Goal: Task Accomplishment & Management: Manage account settings

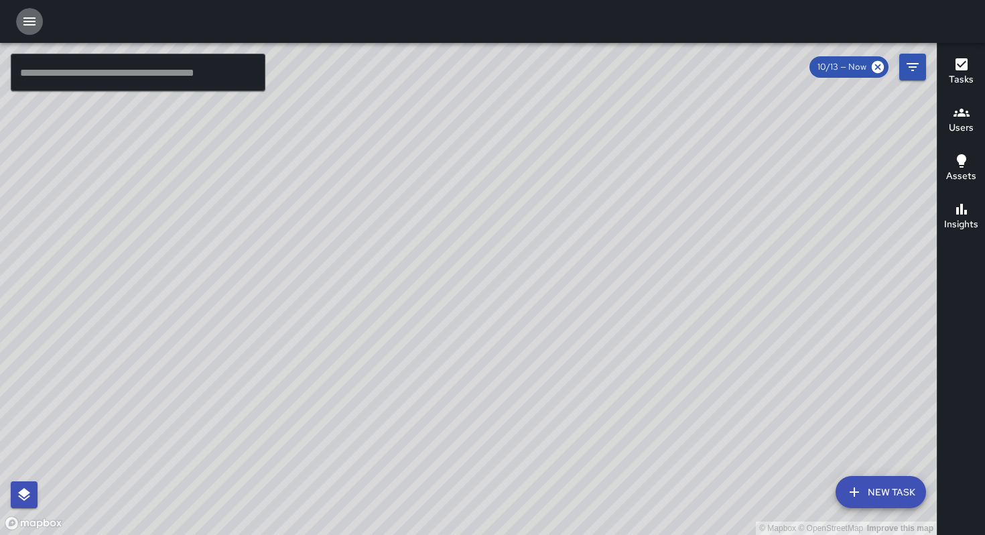
click at [34, 21] on icon "button" at bounding box center [29, 21] width 12 height 8
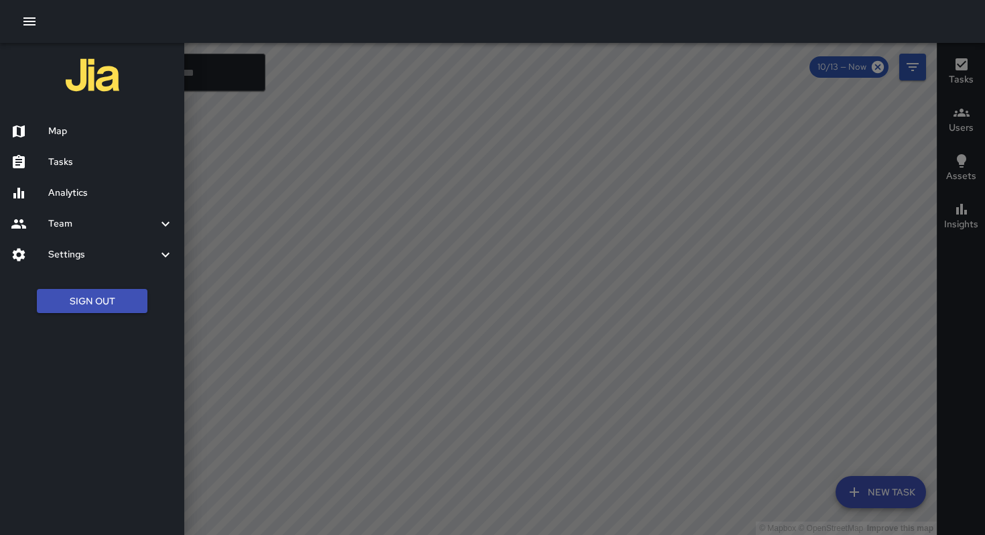
click at [63, 158] on h6 "Tasks" at bounding box center [110, 162] width 125 height 15
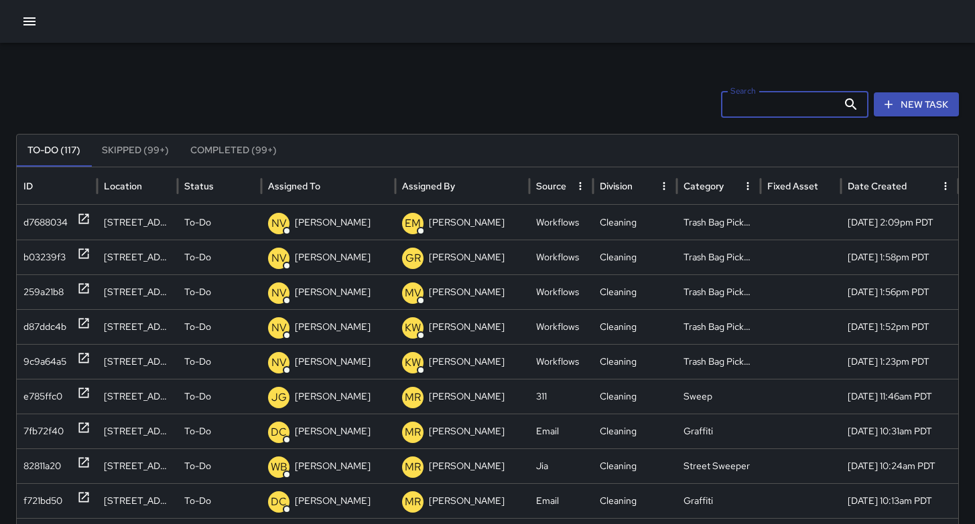
click at [764, 111] on input "Search" at bounding box center [779, 104] width 117 height 27
click at [25, 27] on icon "button" at bounding box center [29, 21] width 16 height 16
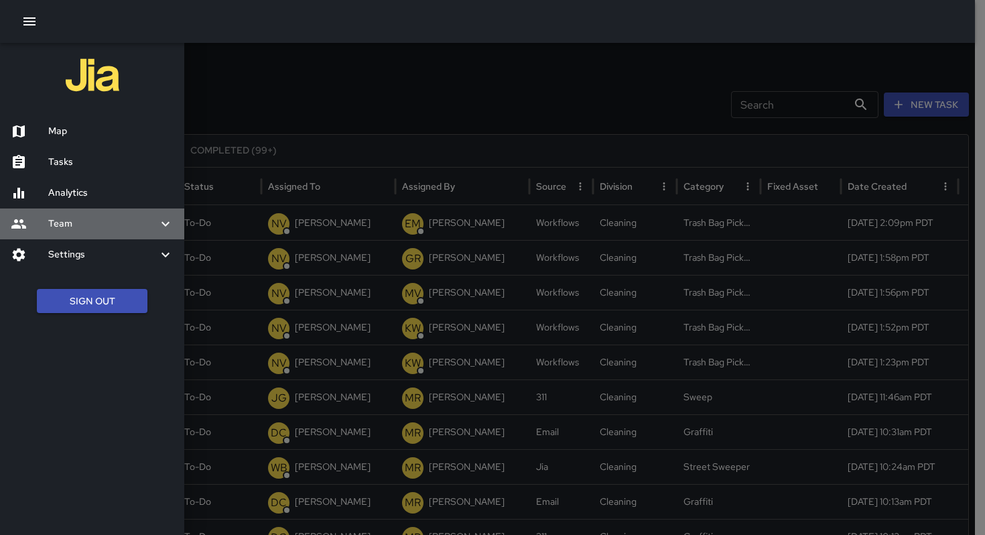
click at [100, 228] on h6 "Team" at bounding box center [102, 223] width 109 height 15
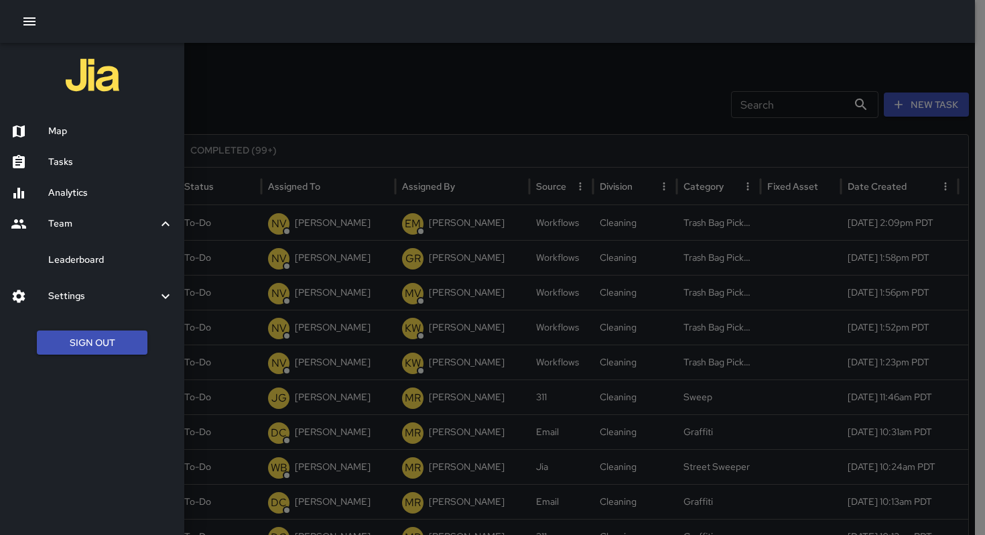
click at [113, 263] on h6 "Leaderboard" at bounding box center [110, 260] width 125 height 15
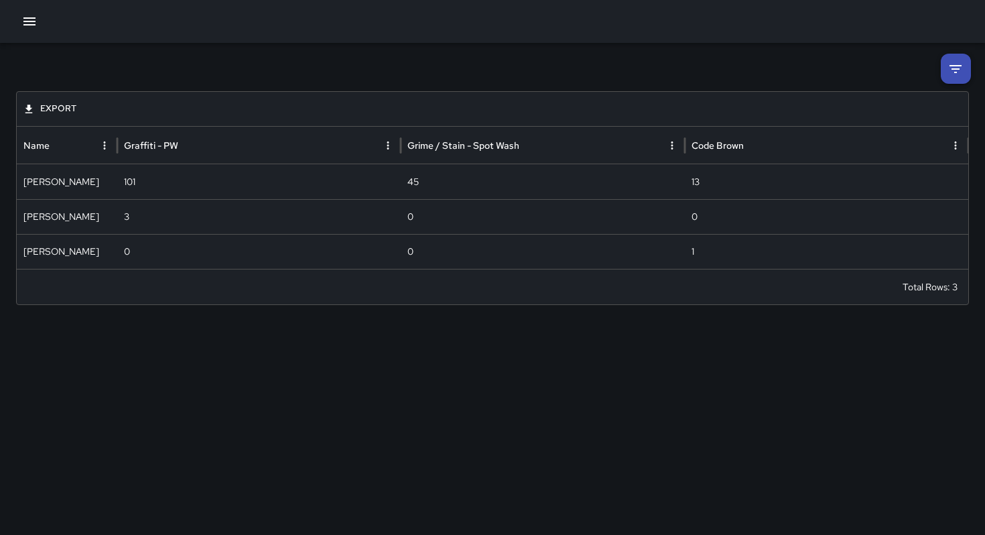
click at [33, 23] on icon "button" at bounding box center [29, 21] width 16 height 16
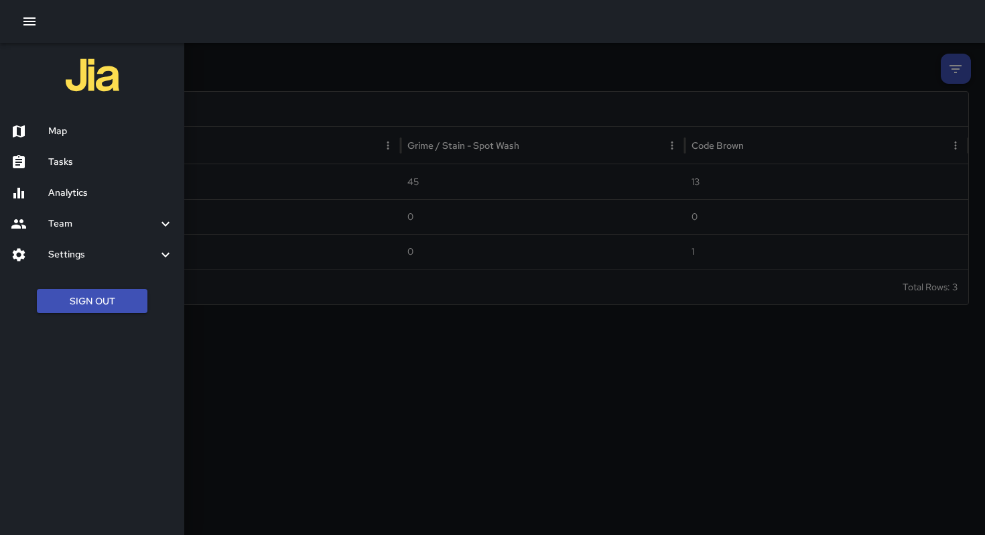
click at [84, 188] on h6 "Analytics" at bounding box center [110, 193] width 125 height 15
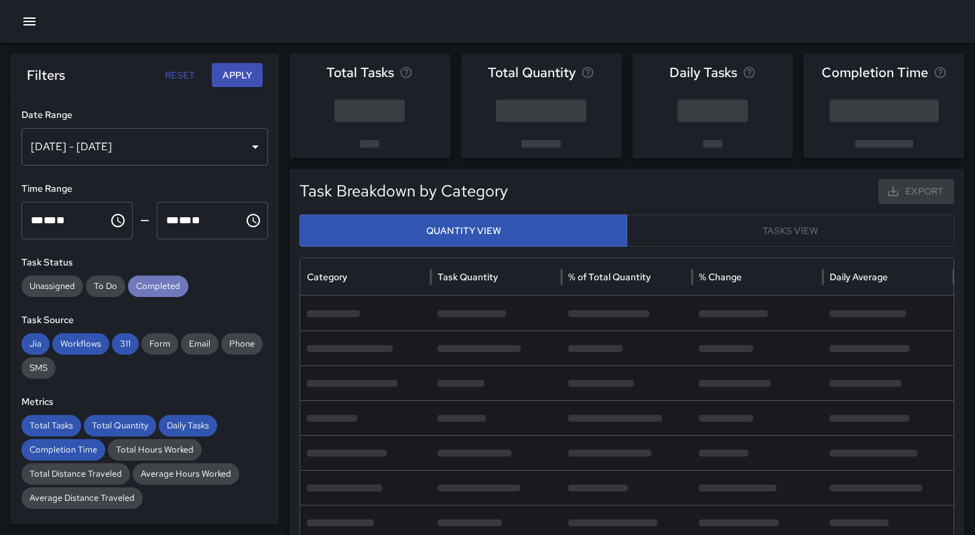
click at [151, 285] on span "Completed" at bounding box center [158, 285] width 60 height 13
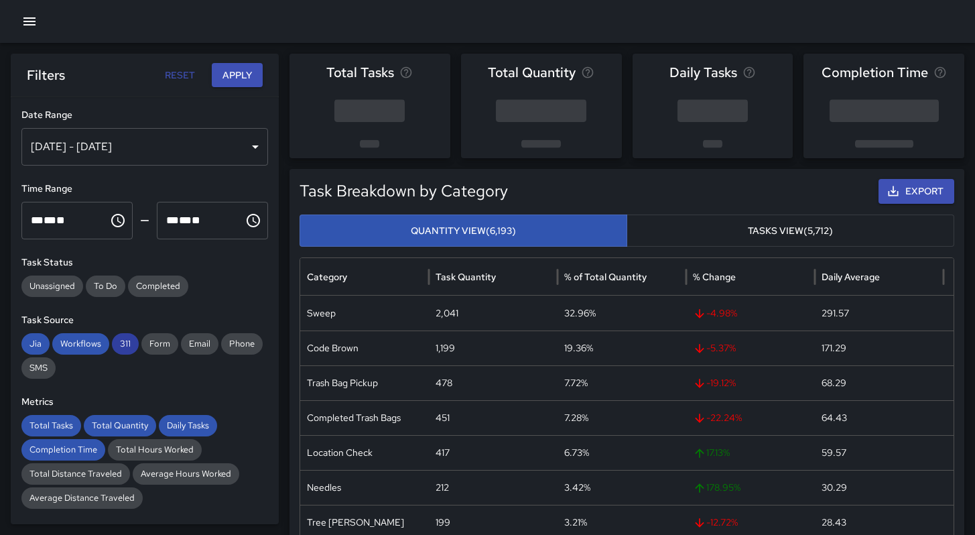
click at [123, 342] on span "311" at bounding box center [125, 343] width 27 height 13
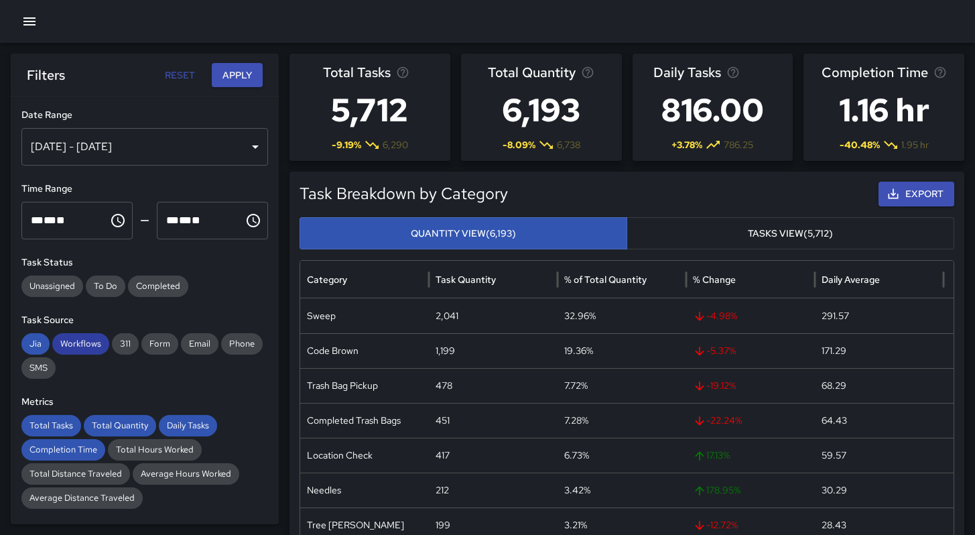
click at [91, 347] on span "Workflows" at bounding box center [80, 343] width 57 height 13
click at [42, 346] on span "Jia" at bounding box center [35, 343] width 28 height 13
click at [63, 420] on span "Total Tasks" at bounding box center [51, 425] width 60 height 13
click at [119, 426] on span "Total Quantity" at bounding box center [120, 425] width 72 height 13
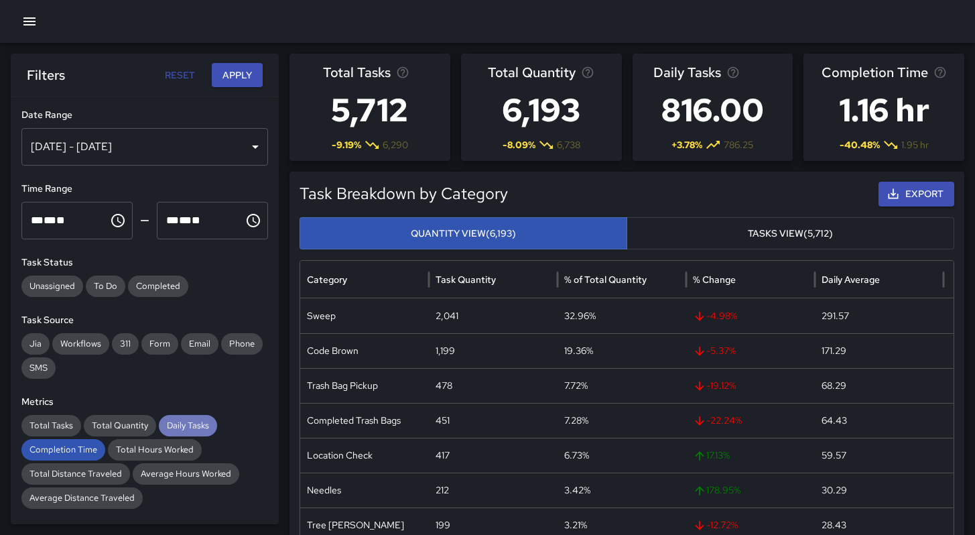
click at [175, 427] on span "Daily Tasks" at bounding box center [188, 425] width 58 height 13
click at [71, 453] on span "Completion Time" at bounding box center [63, 449] width 84 height 13
click at [235, 75] on button "Apply" at bounding box center [237, 75] width 51 height 25
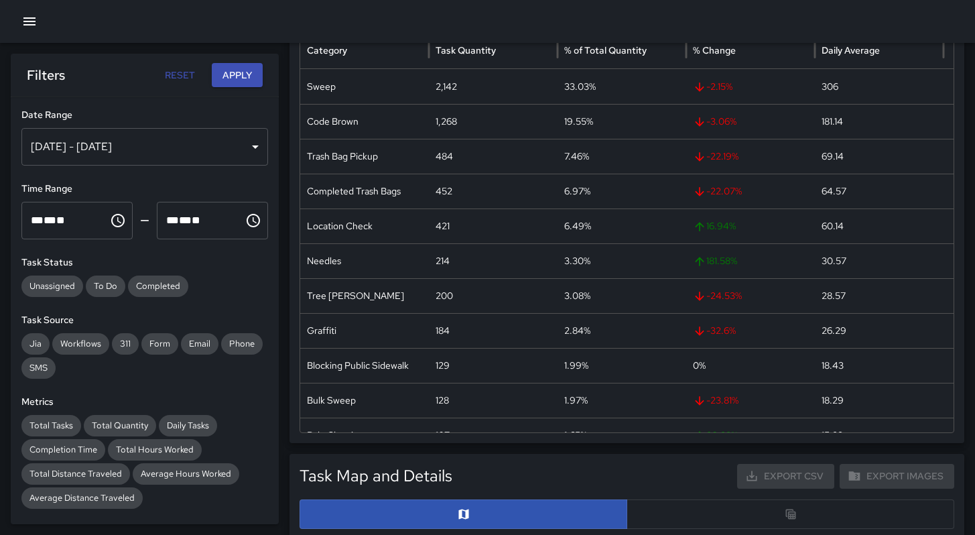
scroll to position [283, 0]
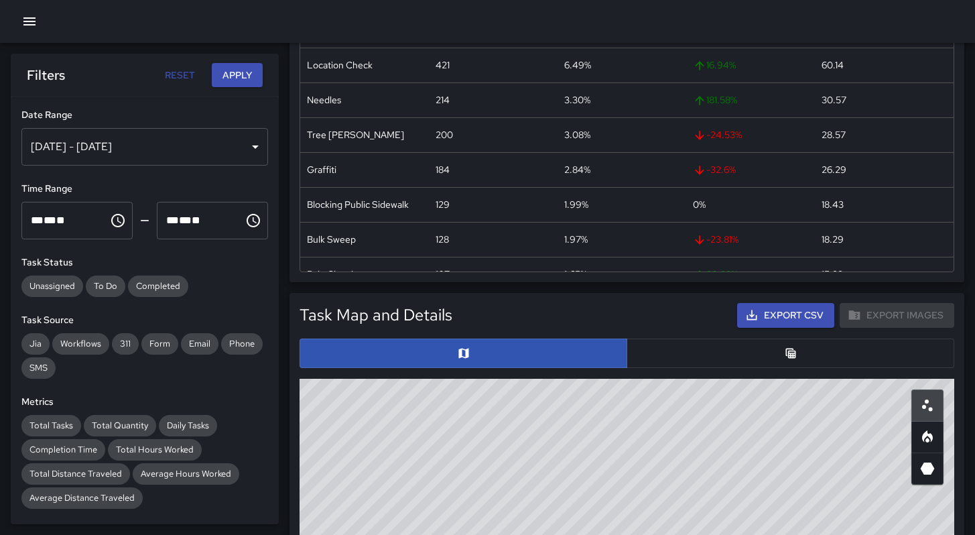
click at [685, 360] on button "button" at bounding box center [790, 352] width 328 height 29
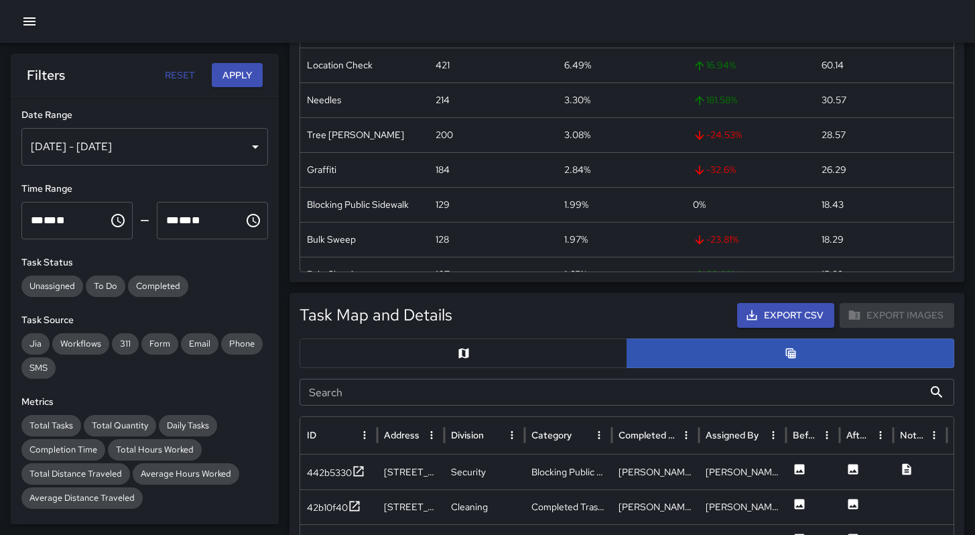
click at [581, 395] on input "Search" at bounding box center [611, 391] width 624 height 27
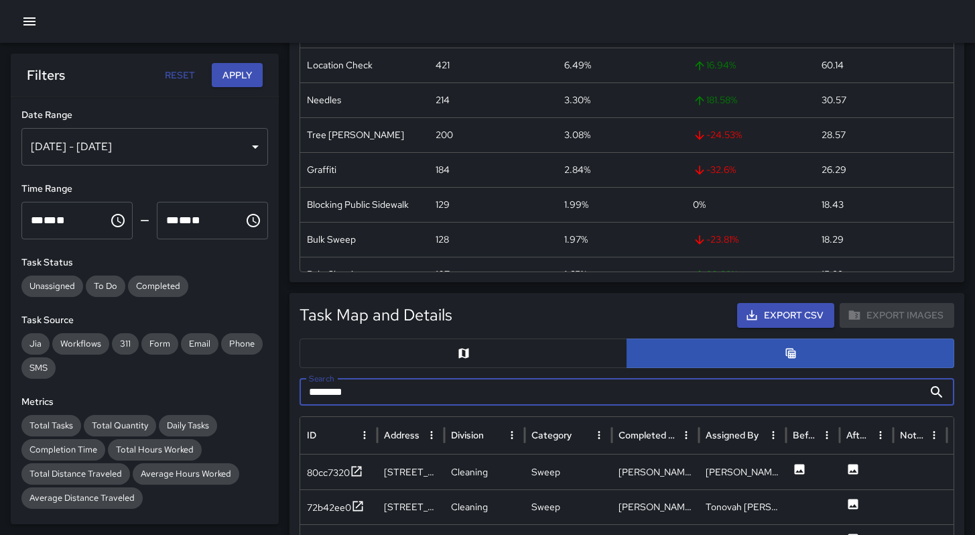
type input "*******"
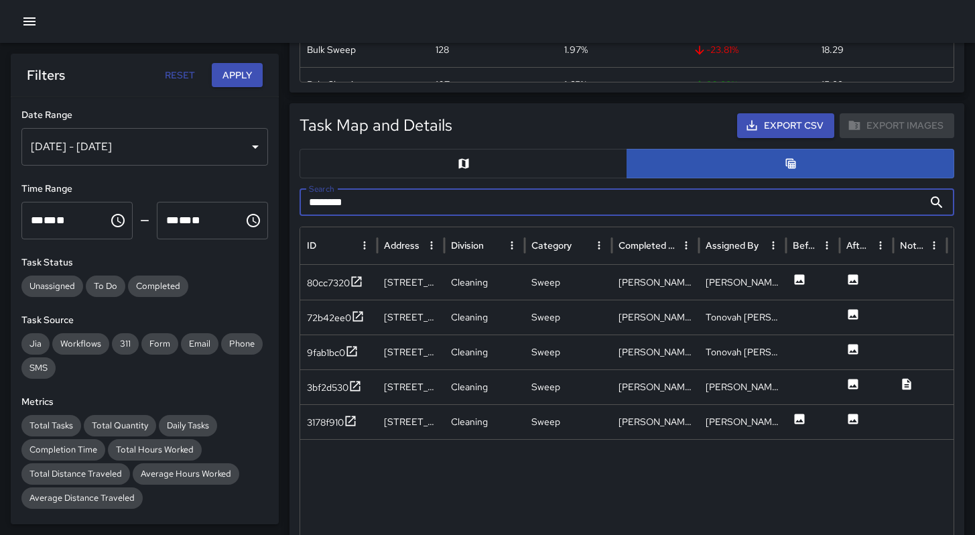
scroll to position [477, 0]
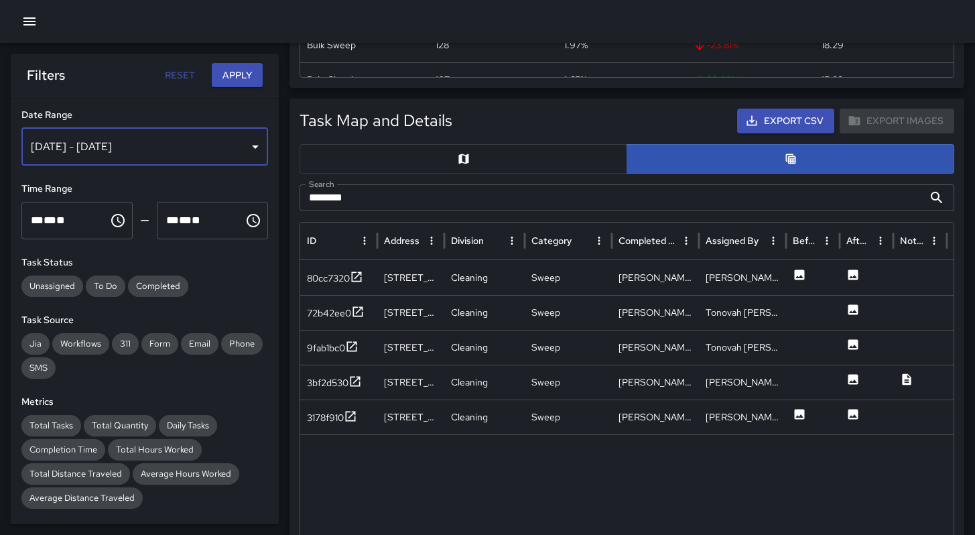
click at [202, 151] on div "[DATE] - [DATE]" at bounding box center [144, 147] width 247 height 38
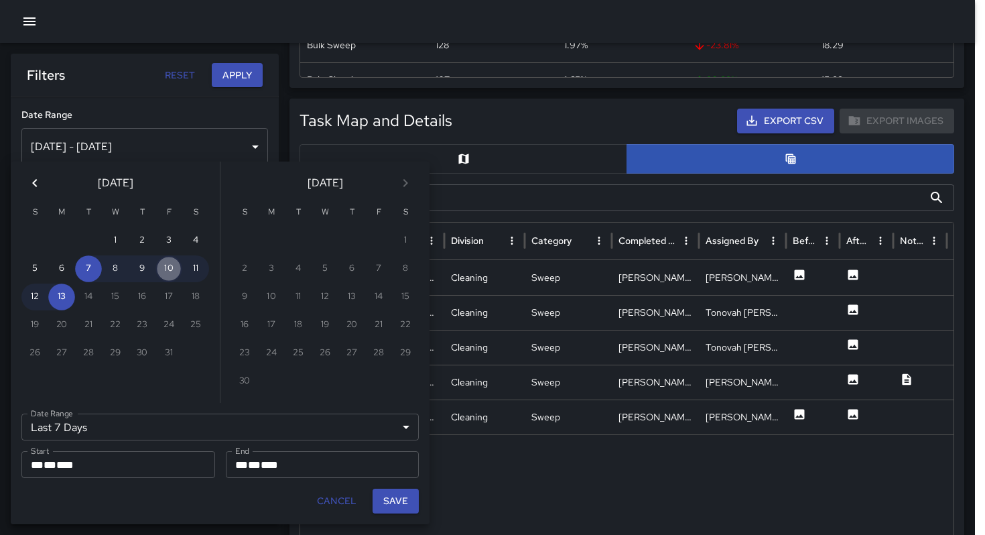
click at [163, 269] on button "10" at bounding box center [168, 268] width 27 height 27
type input "******"
type input "**********"
click at [399, 504] on button "Save" at bounding box center [395, 500] width 46 height 25
type input "**********"
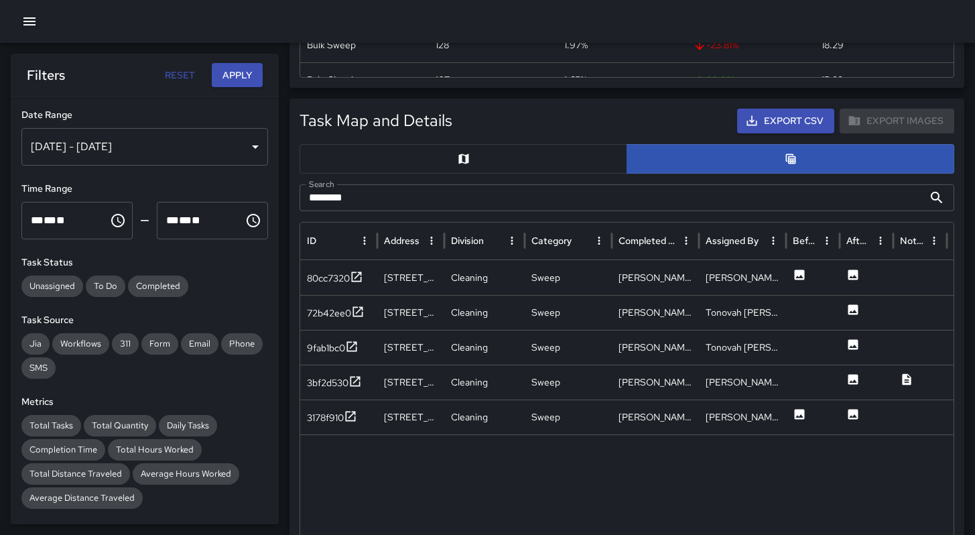
click at [239, 79] on button "Apply" at bounding box center [237, 75] width 51 height 25
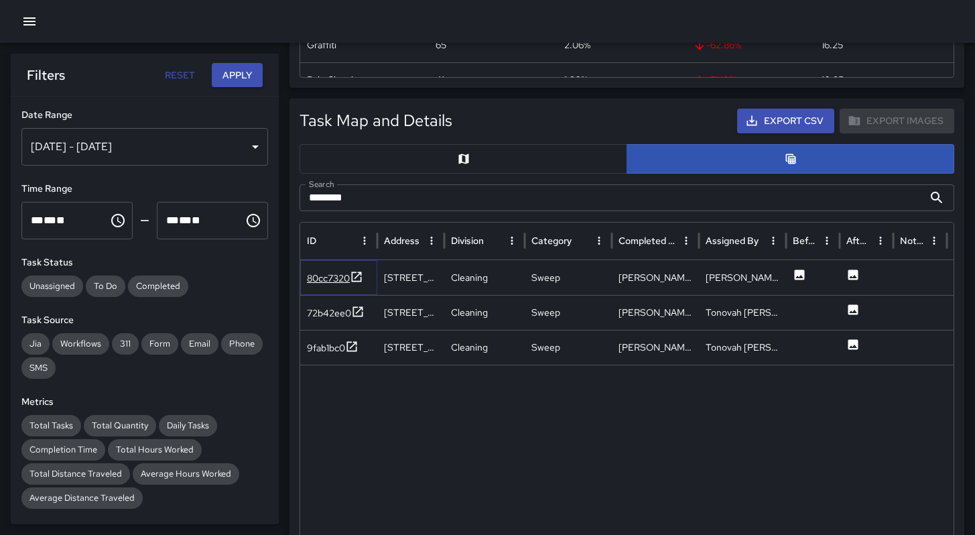
click at [311, 283] on div "80cc7320" at bounding box center [328, 277] width 43 height 13
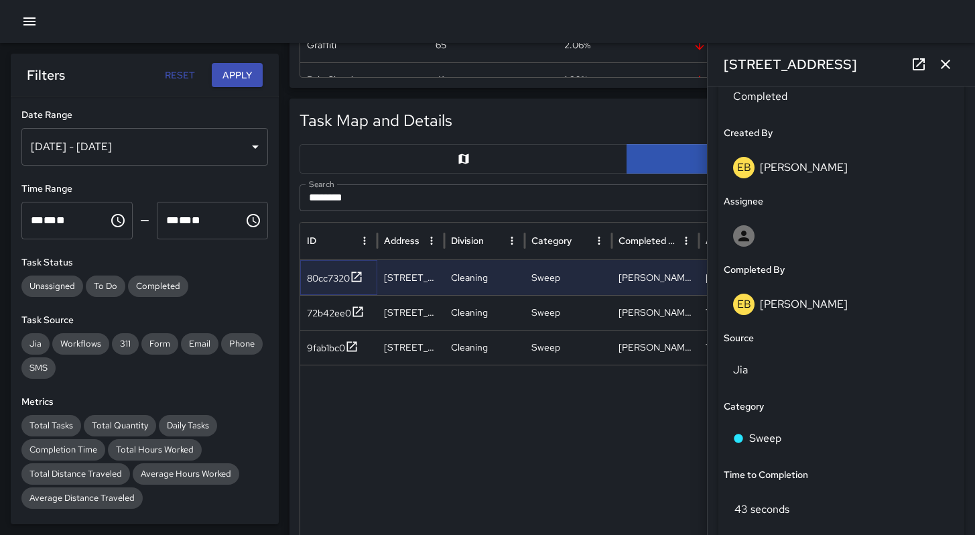
scroll to position [893, 0]
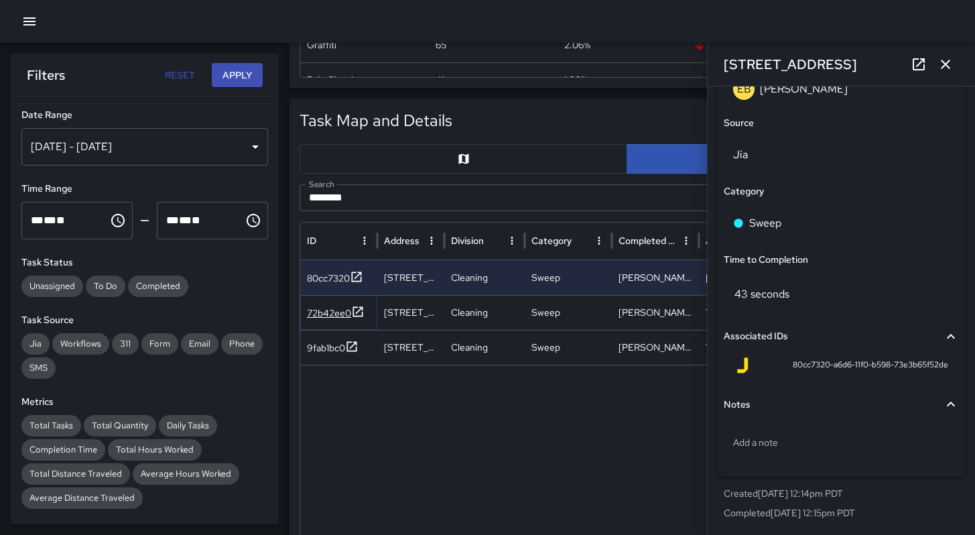
click at [317, 309] on div "72b42ee0" at bounding box center [329, 312] width 44 height 13
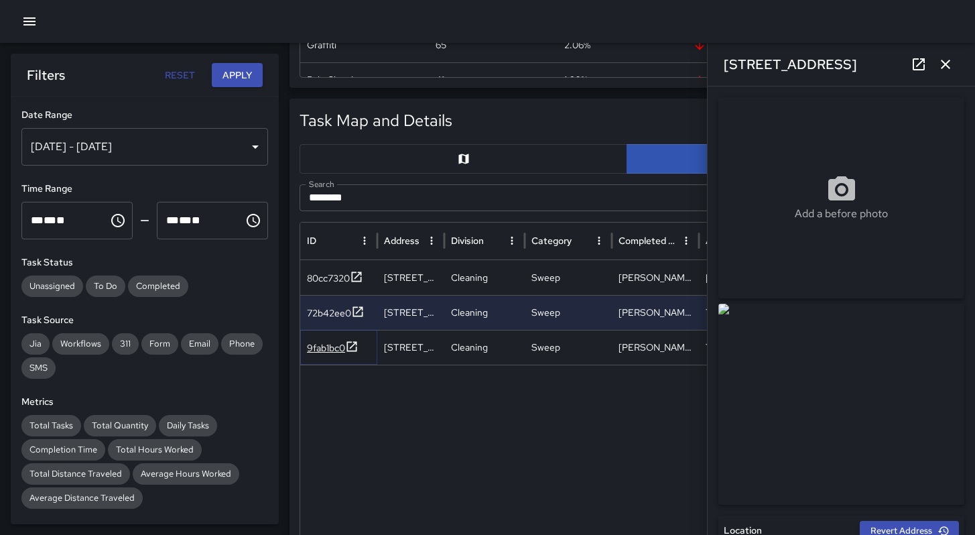
click at [328, 347] on div "9fab1bc0" at bounding box center [326, 347] width 38 height 13
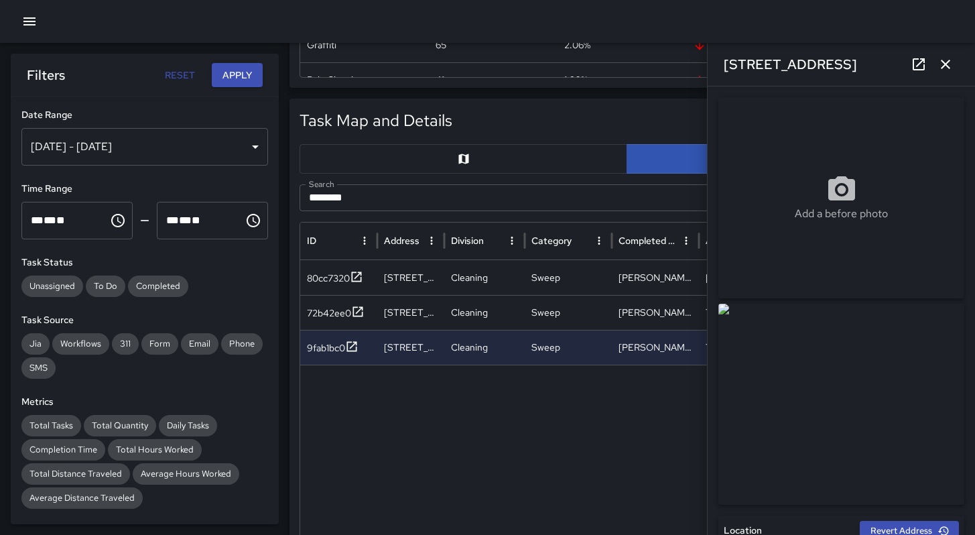
click at [849, 387] on img at bounding box center [841, 403] width 246 height 201
click at [839, 377] on img at bounding box center [841, 403] width 246 height 201
click at [916, 66] on icon at bounding box center [918, 64] width 12 height 12
click at [940, 64] on icon "button" at bounding box center [945, 64] width 16 height 16
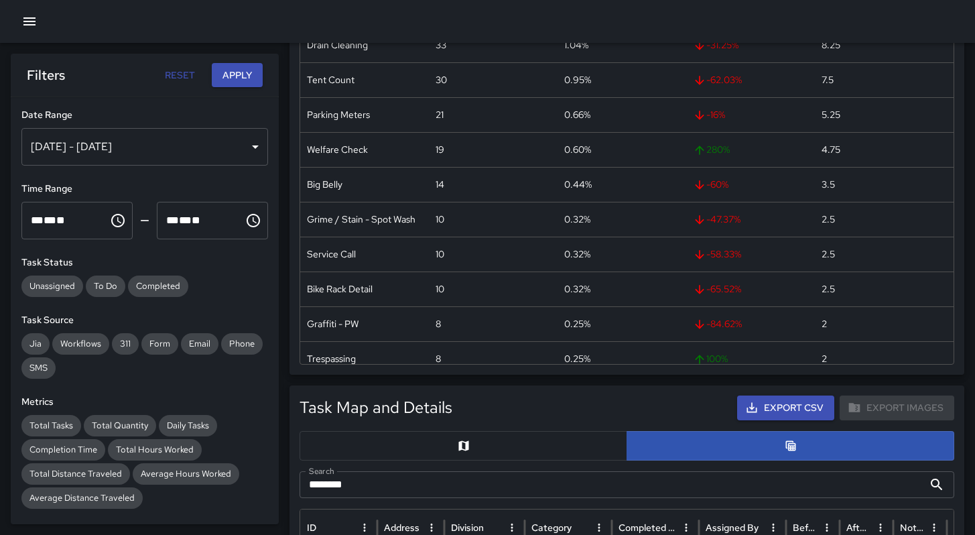
scroll to position [460, 0]
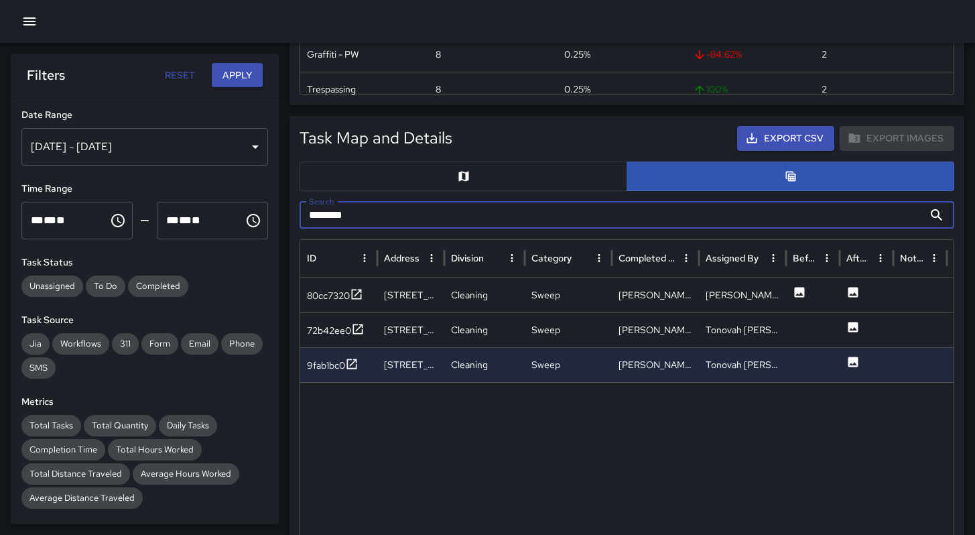
drag, startPoint x: 356, startPoint y: 213, endPoint x: 285, endPoint y: 208, distance: 71.2
click at [285, 208] on div "Task Breakdown by Category Export Quantity View (3,163) Tasks View (2,874) Cate…" at bounding box center [487, 409] width 975 height 1631
paste input "***"
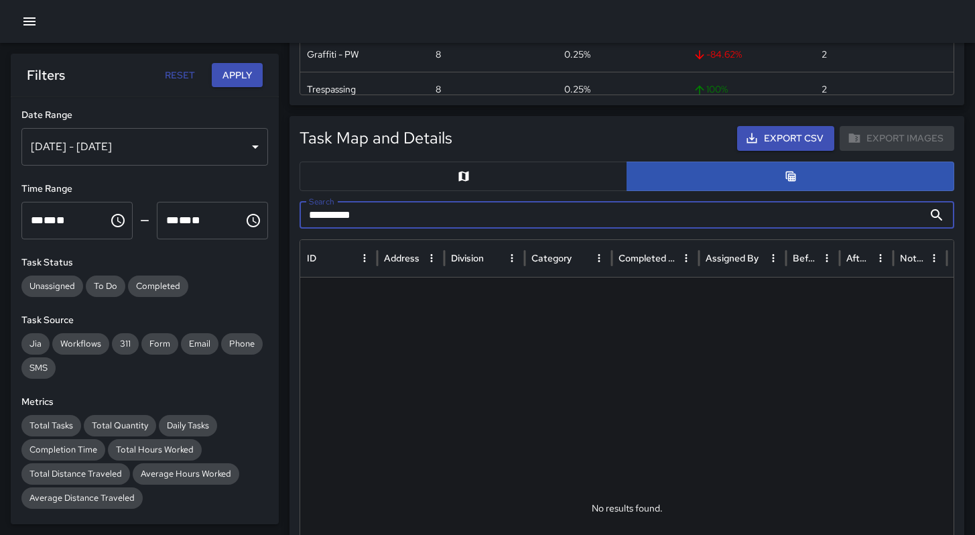
type input "**********"
click at [400, 218] on input "**********" at bounding box center [611, 215] width 624 height 27
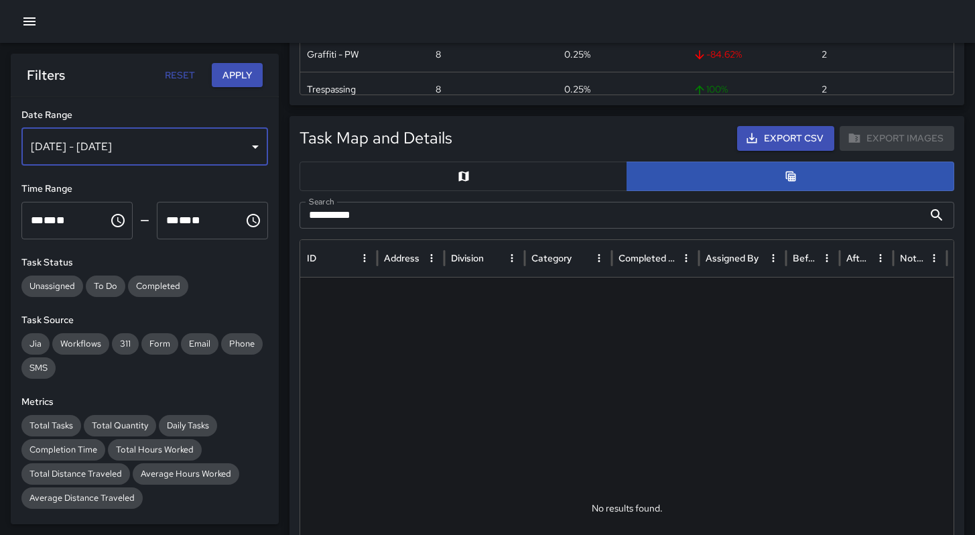
click at [192, 145] on div "[DATE] - [DATE]" at bounding box center [144, 147] width 247 height 38
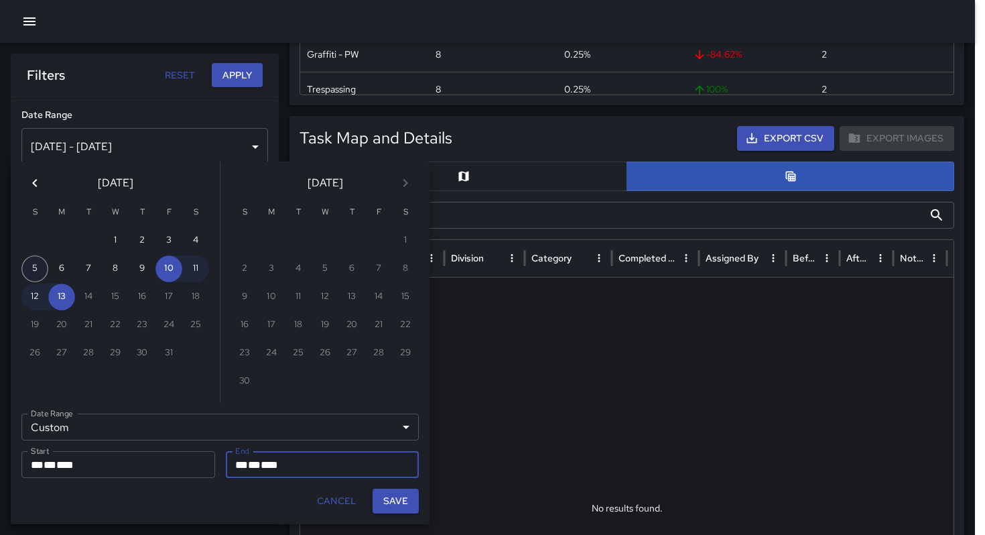
click at [44, 267] on button "5" at bounding box center [34, 268] width 27 height 27
type input "**********"
click at [383, 502] on button "Save" at bounding box center [395, 500] width 46 height 25
type input "**********"
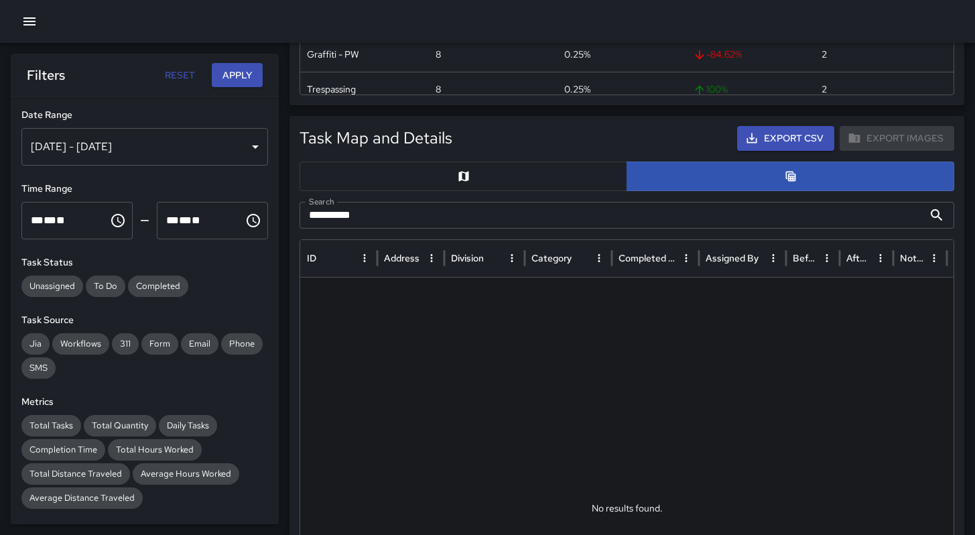
click at [233, 74] on button "Apply" at bounding box center [237, 75] width 51 height 25
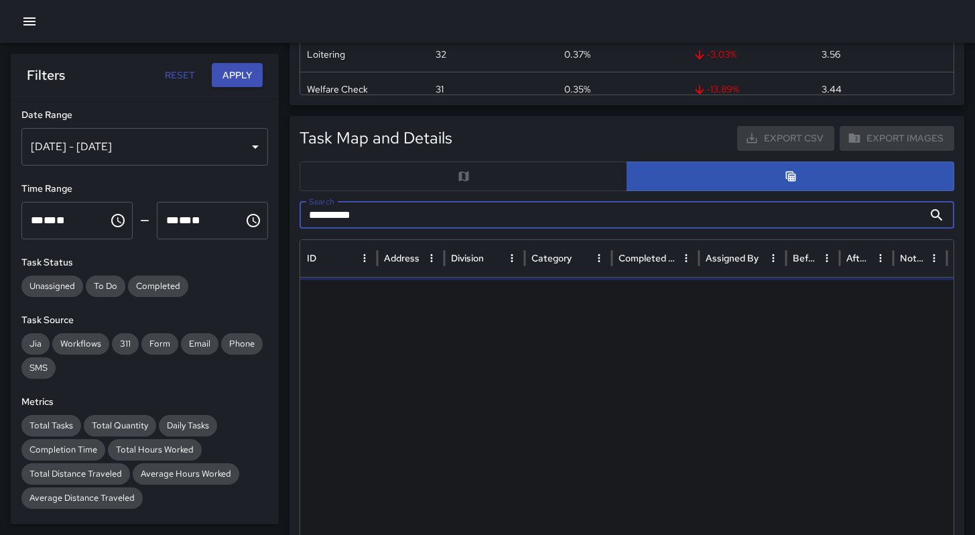
click at [411, 213] on input "**********" at bounding box center [611, 215] width 624 height 27
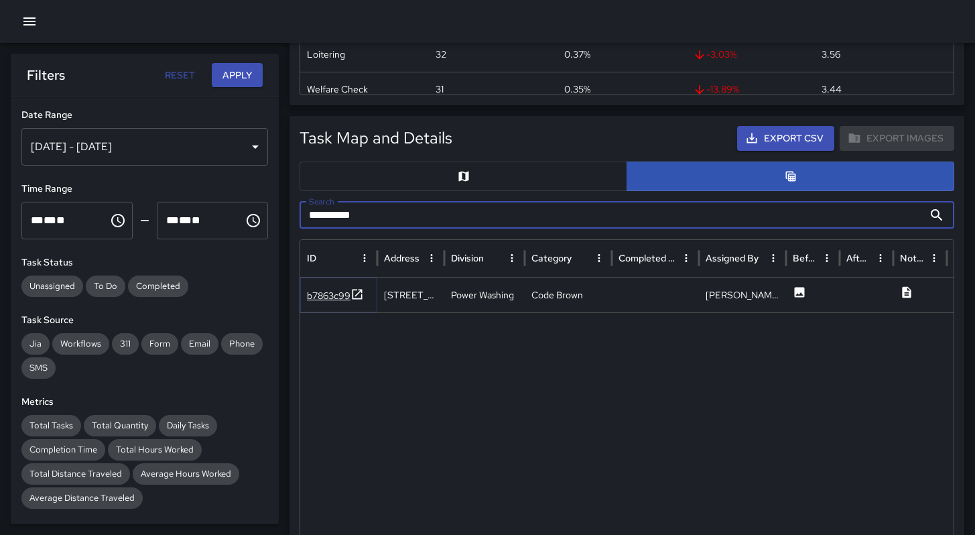
click at [329, 296] on div "b7863c99" at bounding box center [329, 295] width 44 height 13
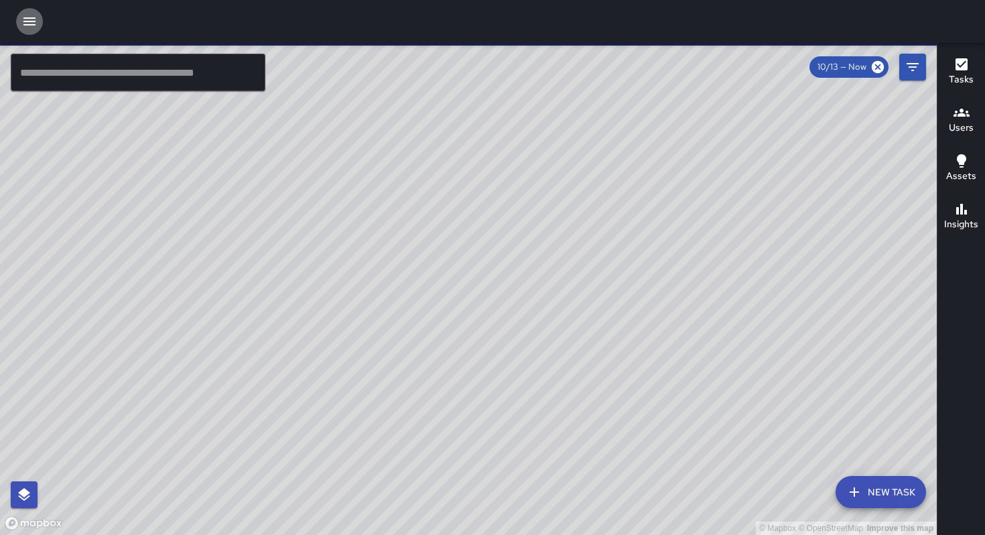
click at [28, 24] on icon "button" at bounding box center [29, 21] width 12 height 8
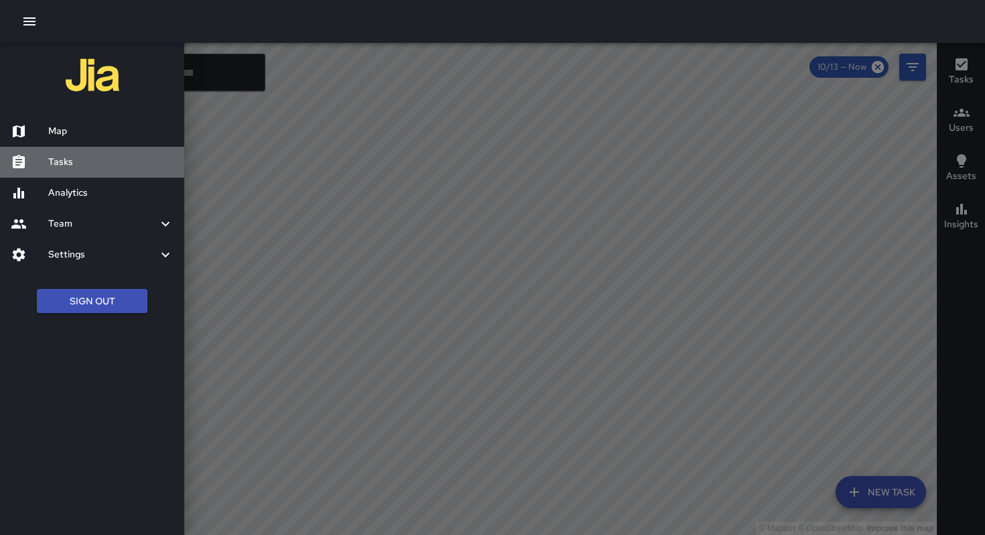
click at [69, 159] on h6 "Tasks" at bounding box center [110, 162] width 125 height 15
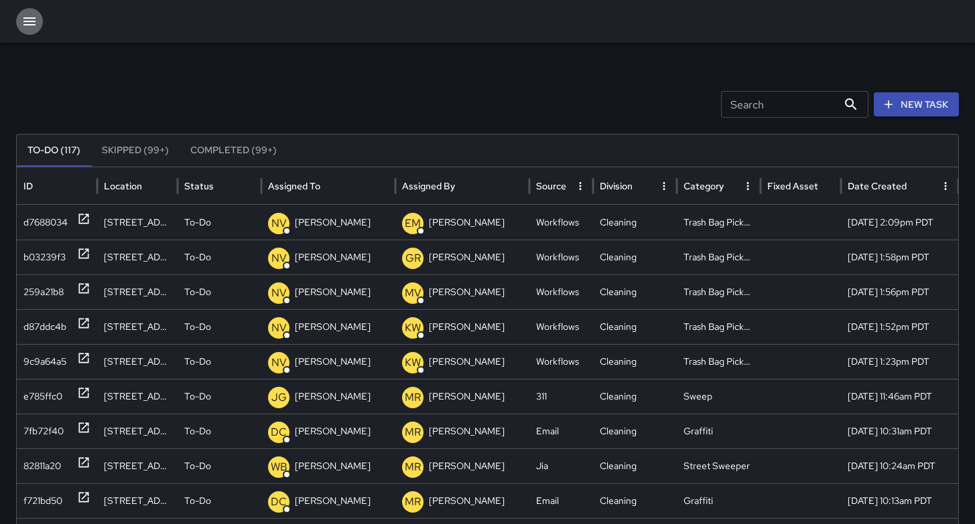
click at [24, 27] on icon "button" at bounding box center [29, 21] width 16 height 16
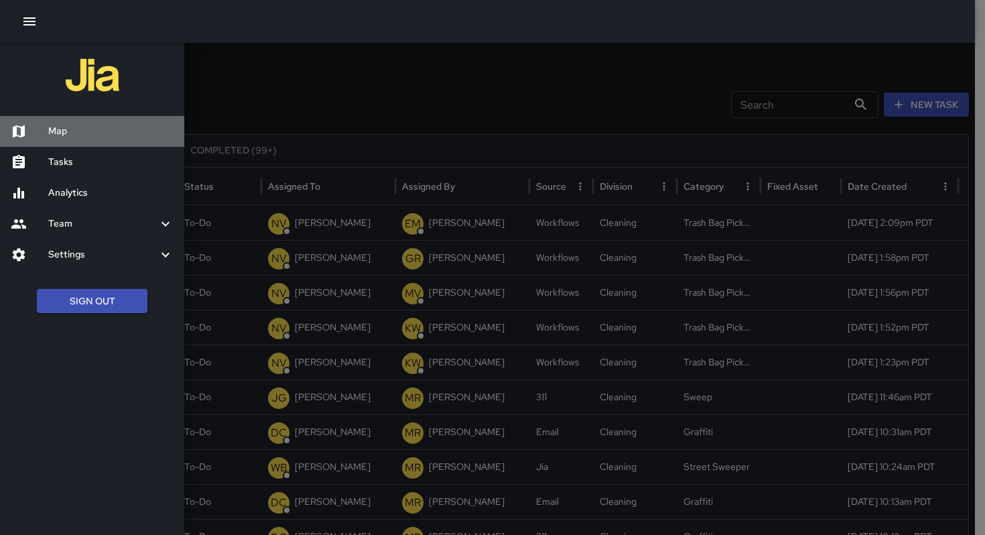
click at [55, 123] on div "Map" at bounding box center [92, 131] width 184 height 31
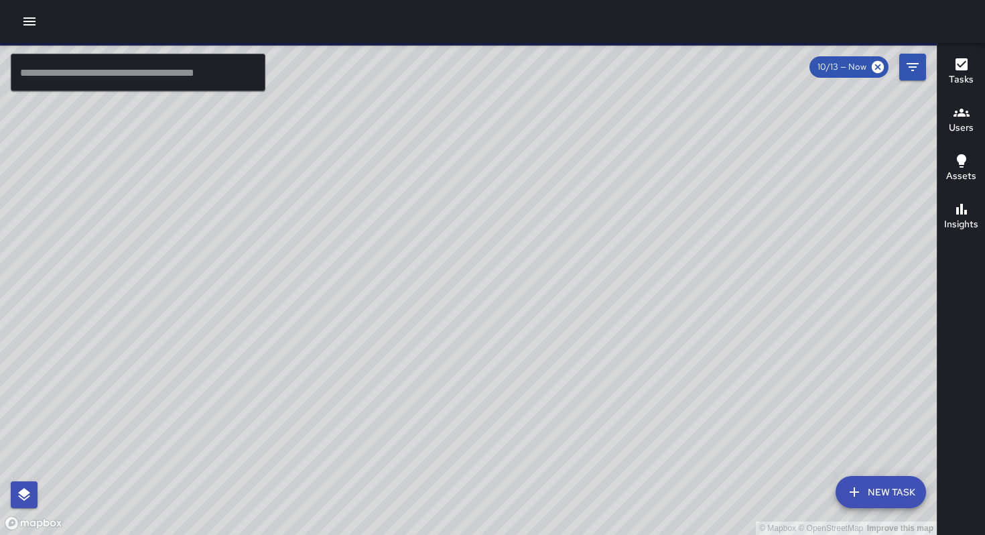
click at [25, 25] on icon "button" at bounding box center [29, 21] width 16 height 16
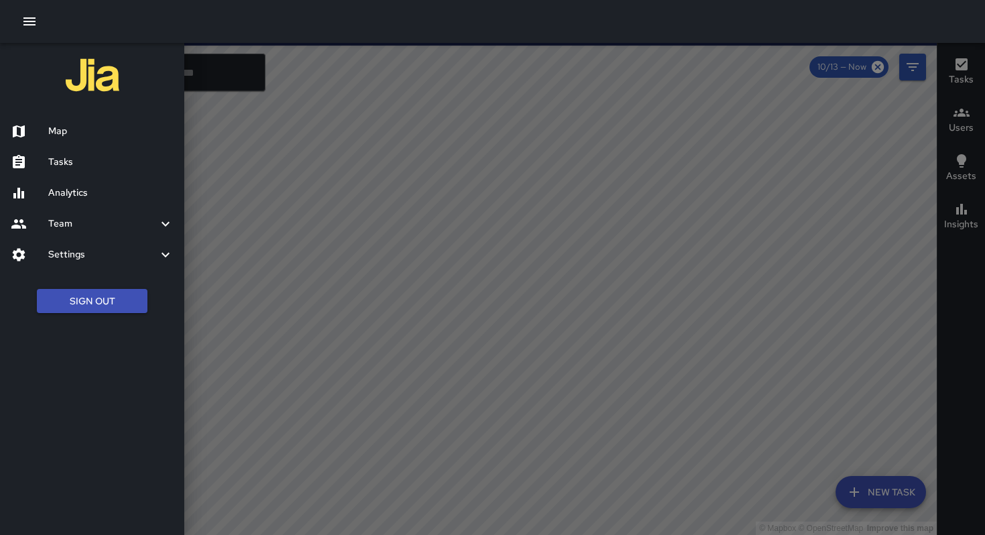
click at [58, 156] on h6 "Tasks" at bounding box center [110, 162] width 125 height 15
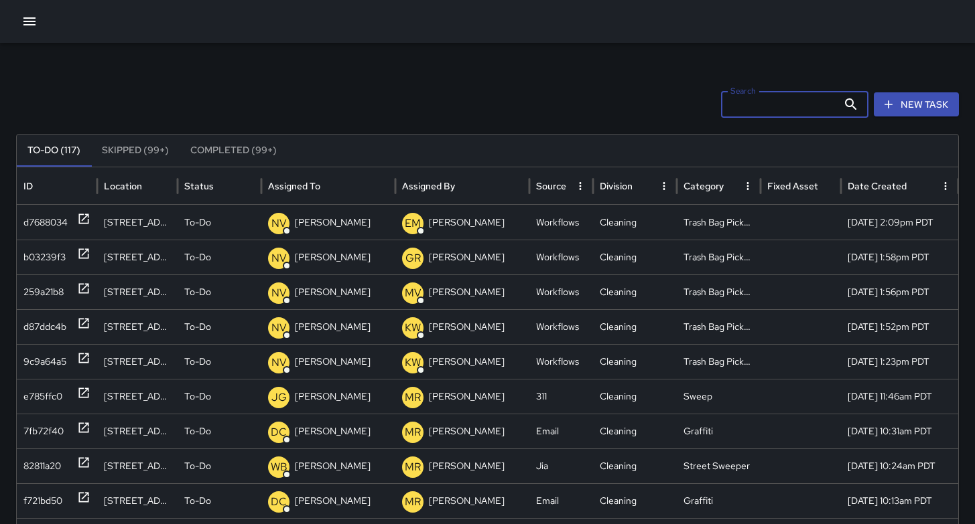
click at [734, 105] on input "Search" at bounding box center [779, 104] width 117 height 27
paste input "********"
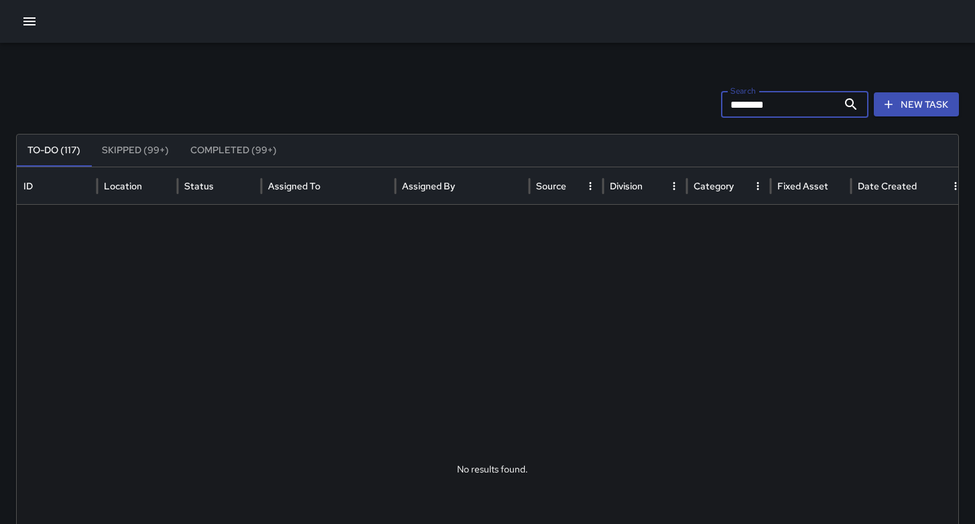
type input "********"
drag, startPoint x: 790, startPoint y: 102, endPoint x: 704, endPoint y: 102, distance: 85.7
click at [704, 102] on div "Search ******** Search New Task" at bounding box center [487, 104] width 942 height 27
click at [23, 19] on icon "button" at bounding box center [29, 21] width 16 height 16
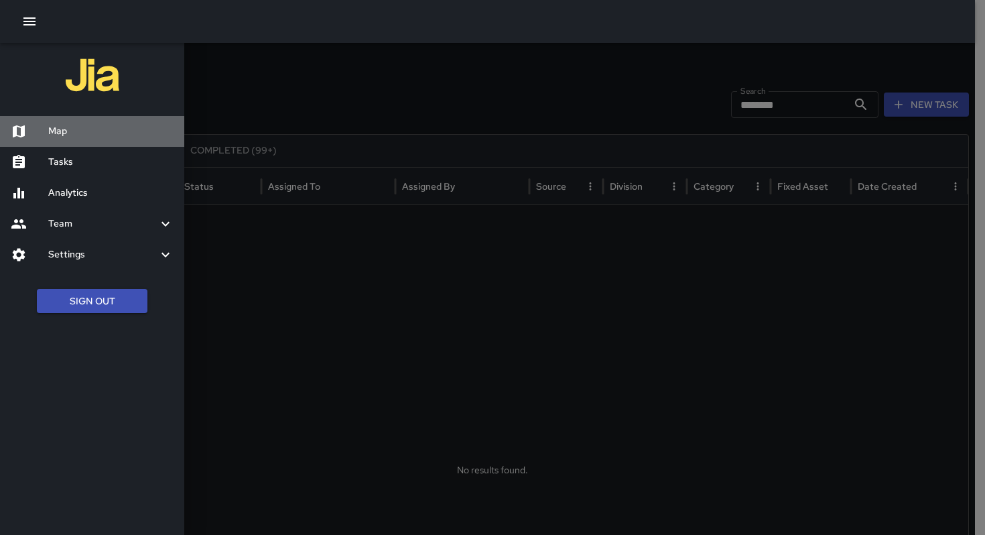
click at [102, 125] on h6 "Map" at bounding box center [110, 131] width 125 height 15
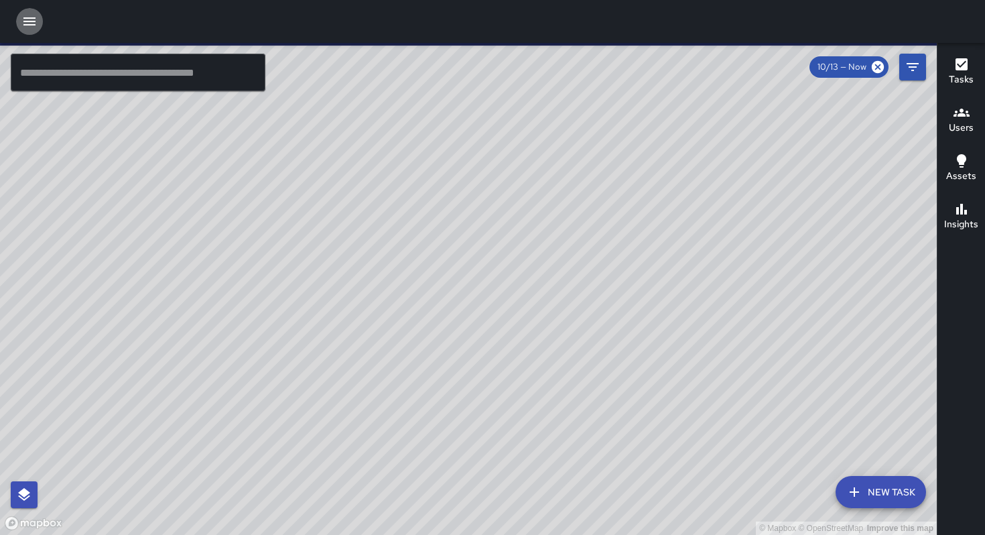
click at [33, 21] on icon "button" at bounding box center [29, 21] width 12 height 8
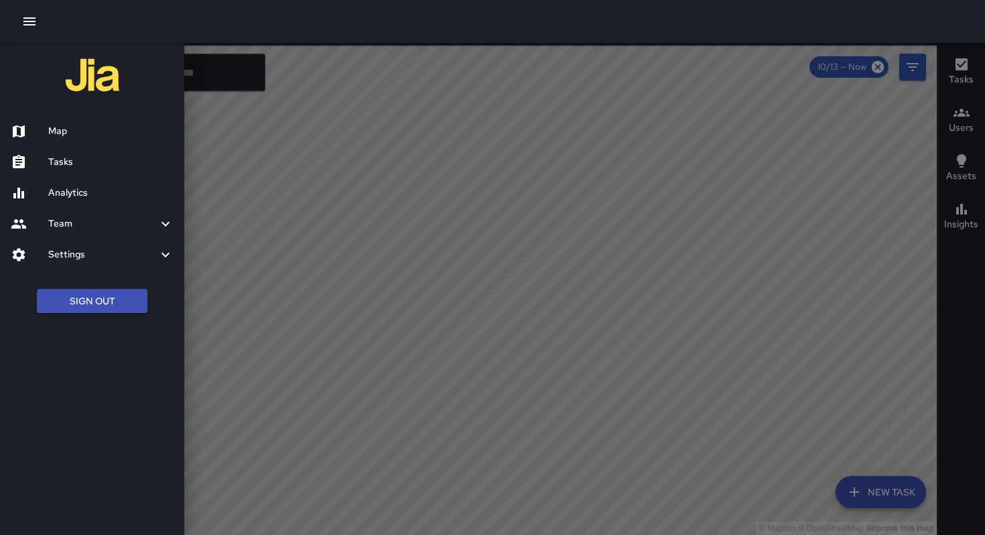
click at [73, 158] on h6 "Tasks" at bounding box center [110, 162] width 125 height 15
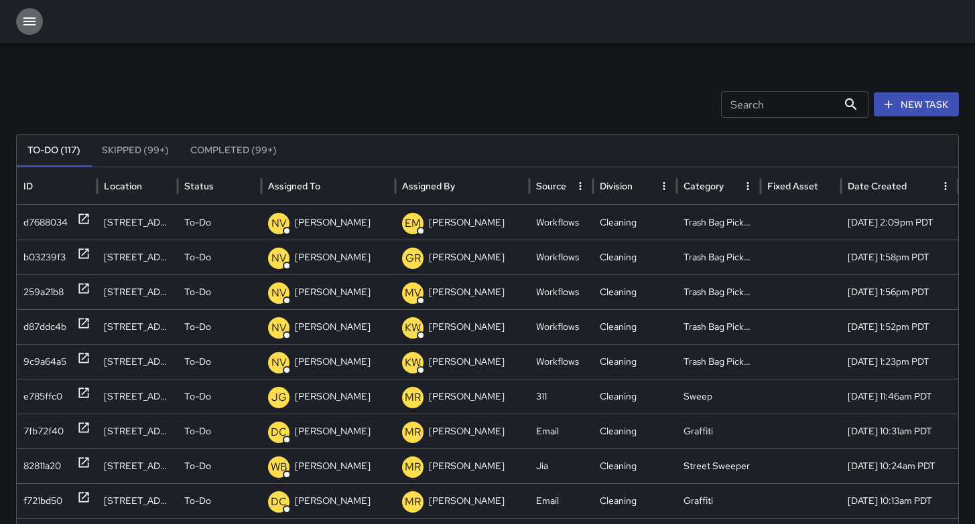
click at [33, 17] on icon "button" at bounding box center [29, 21] width 16 height 16
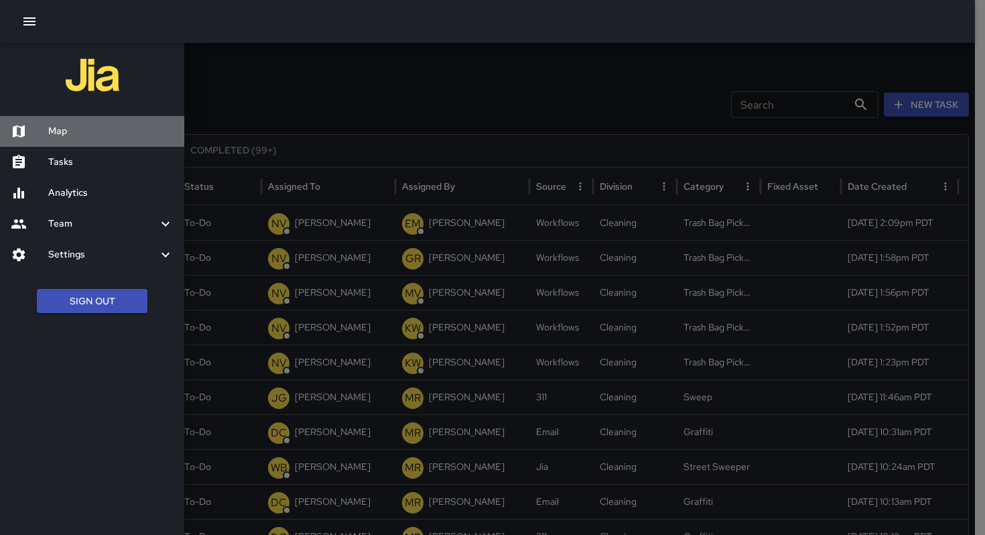
click at [69, 129] on h6 "Map" at bounding box center [110, 131] width 125 height 15
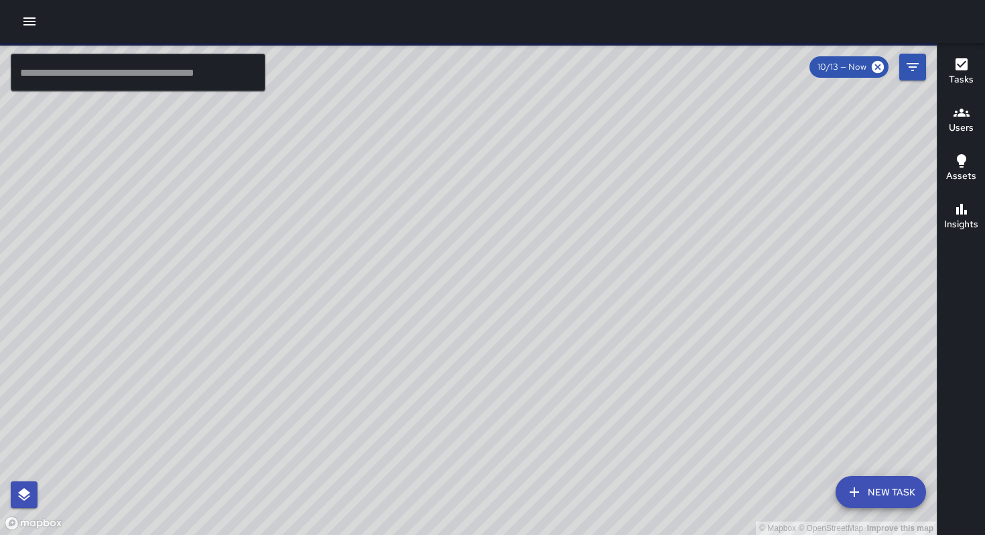
click at [32, 29] on icon "button" at bounding box center [29, 21] width 16 height 16
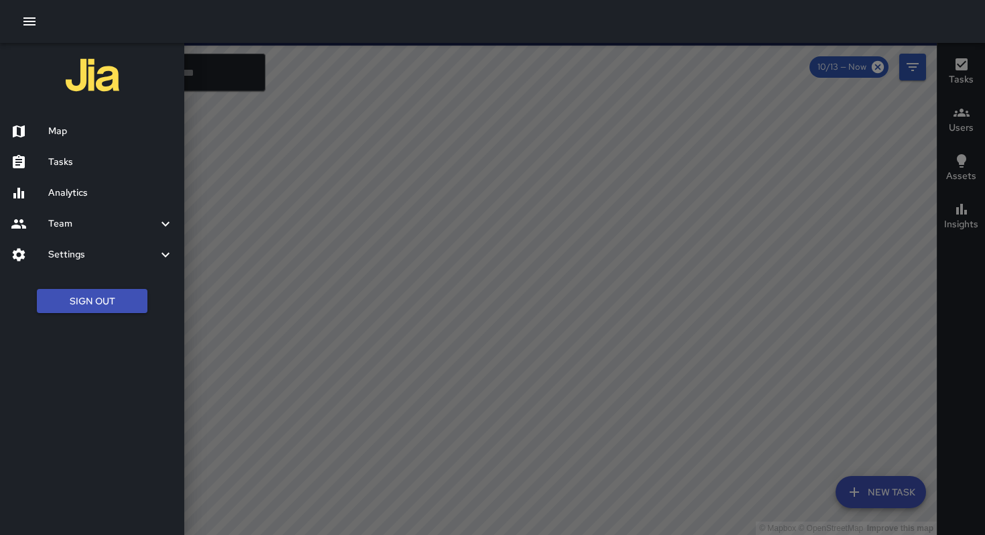
click at [57, 198] on h6 "Analytics" at bounding box center [110, 193] width 125 height 15
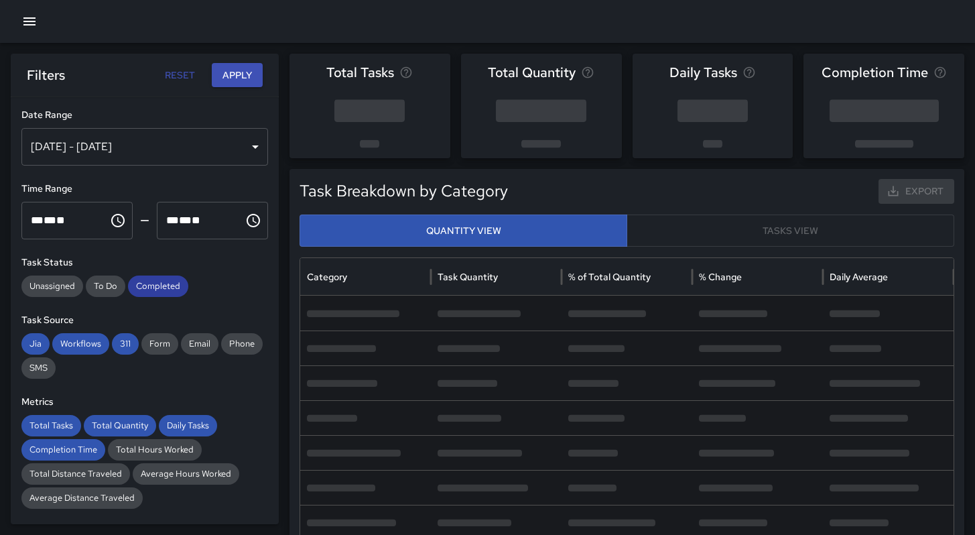
click at [164, 284] on span "Completed" at bounding box center [158, 285] width 60 height 13
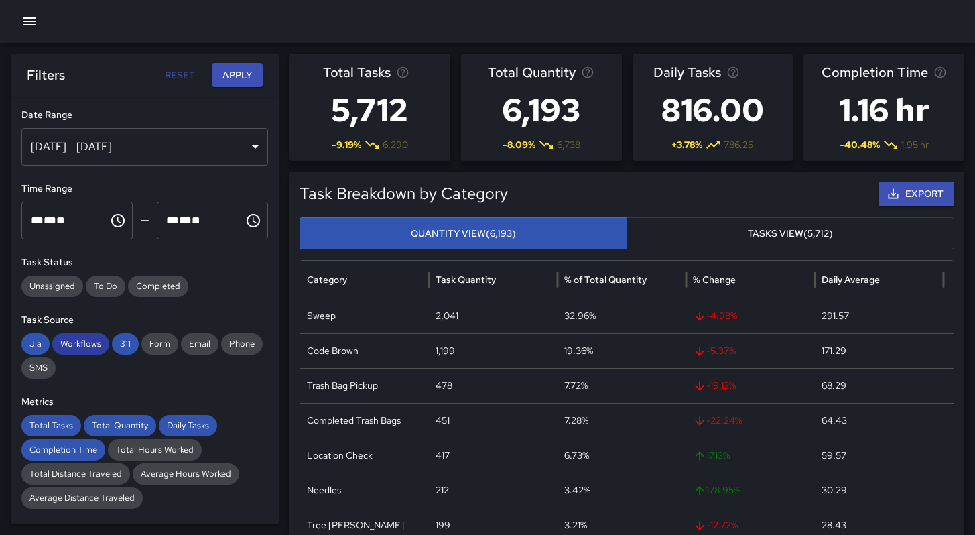
click at [88, 347] on span "Workflows" at bounding box center [80, 343] width 57 height 13
click at [115, 344] on span "311" at bounding box center [125, 343] width 27 height 13
click at [41, 347] on span "Jia" at bounding box center [35, 343] width 28 height 13
click at [38, 422] on span "Total Tasks" at bounding box center [51, 425] width 60 height 13
click at [87, 421] on span "Total Quantity" at bounding box center [120, 425] width 72 height 13
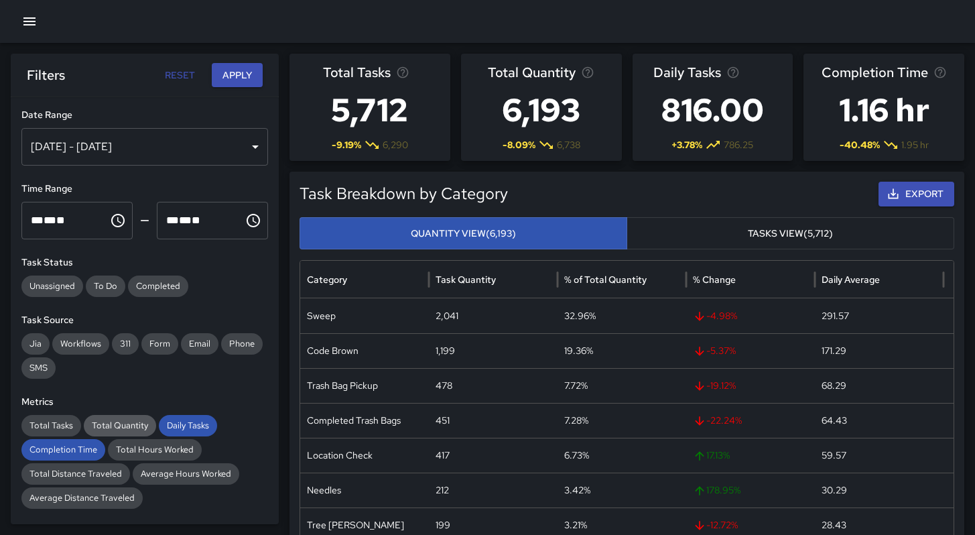
drag, startPoint x: 170, startPoint y: 425, endPoint x: 149, endPoint y: 429, distance: 21.3
click at [170, 425] on span "Daily Tasks" at bounding box center [188, 425] width 58 height 13
click at [62, 451] on span "Completion Time" at bounding box center [63, 449] width 84 height 13
click at [19, 17] on button "button" at bounding box center [29, 21] width 27 height 27
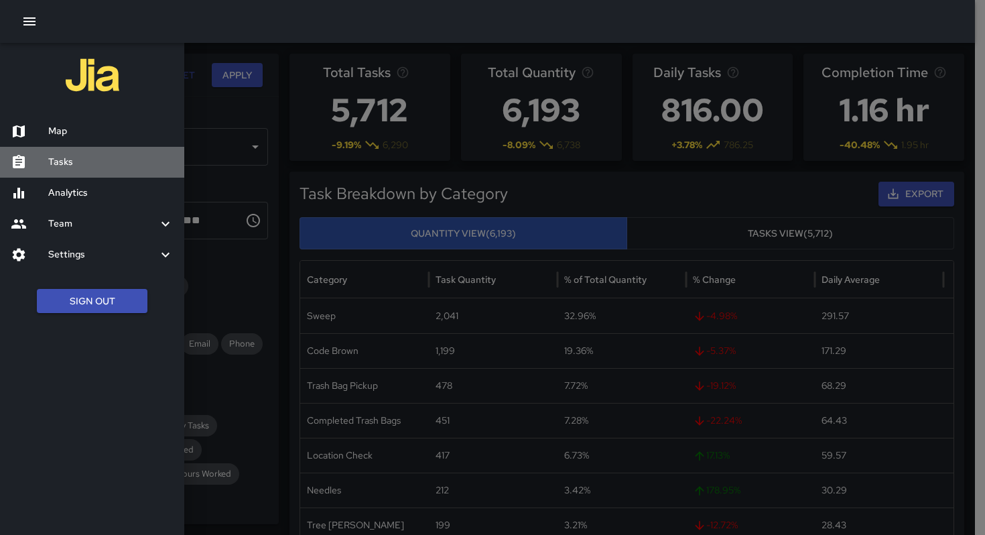
click at [64, 156] on h6 "Tasks" at bounding box center [110, 162] width 125 height 15
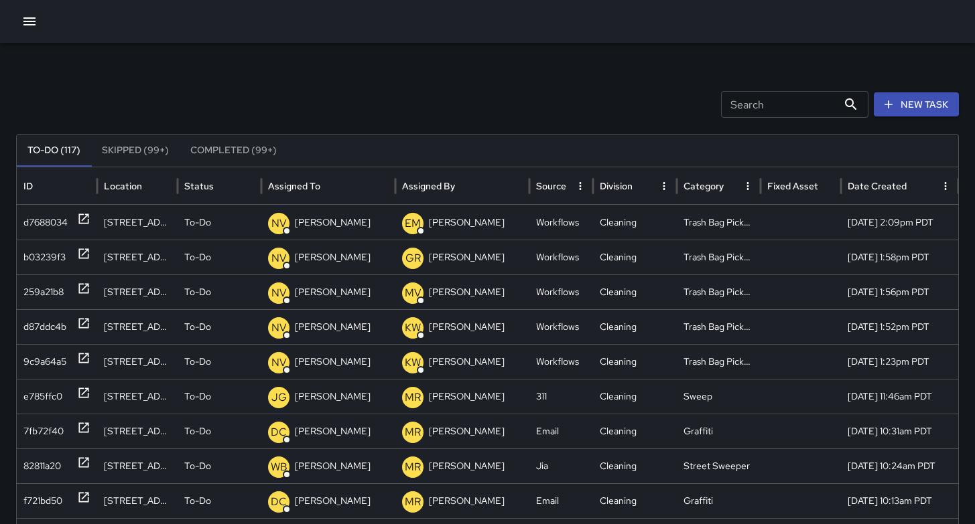
click at [750, 104] on input "Search" at bounding box center [779, 104] width 117 height 27
type input "******"
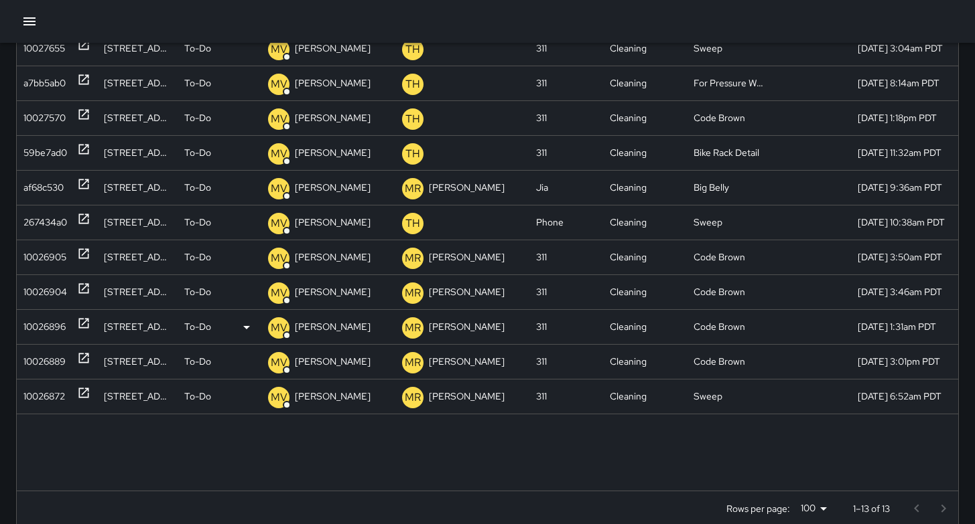
scroll to position [279, 0]
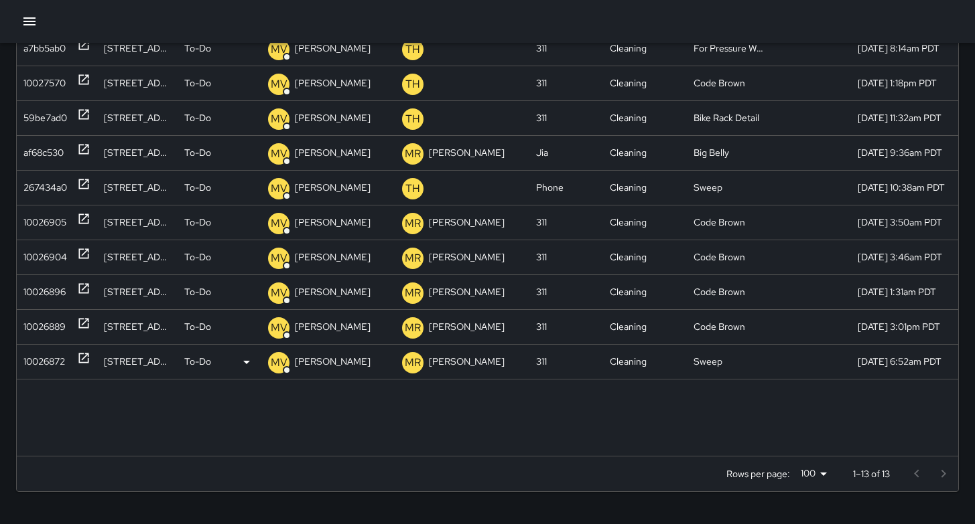
click at [41, 361] on div "10026872" at bounding box center [44, 362] width 42 height 34
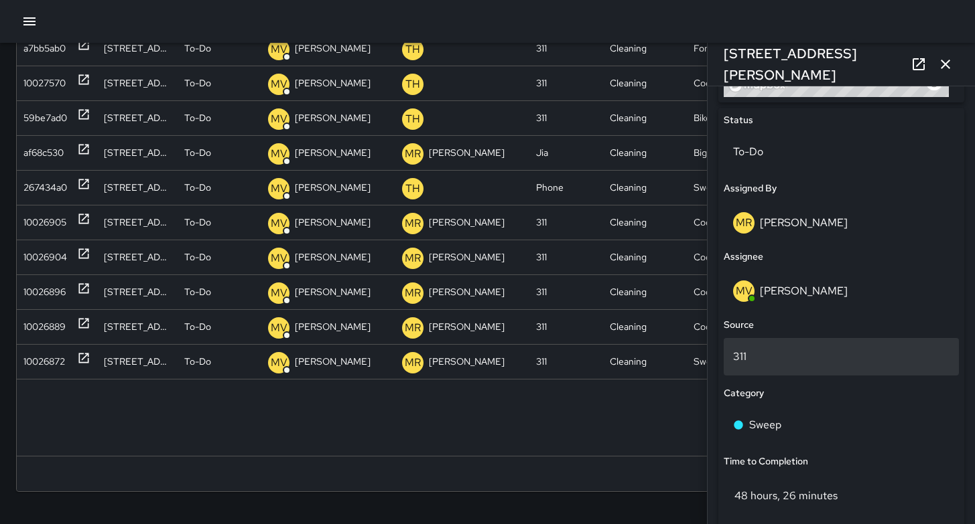
scroll to position [611, 0]
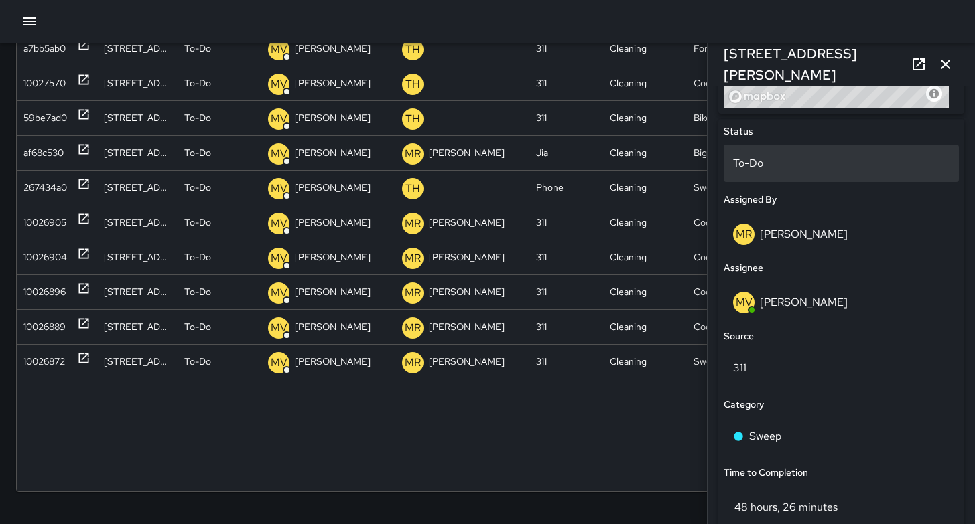
click at [785, 162] on p "To-Do" at bounding box center [841, 163] width 216 height 16
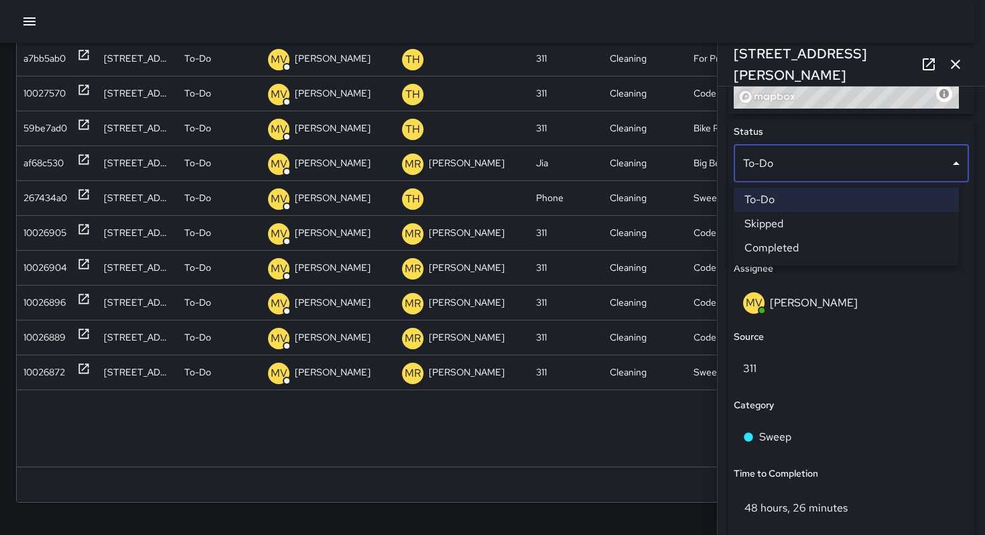
click at [950, 67] on div at bounding box center [492, 267] width 985 height 535
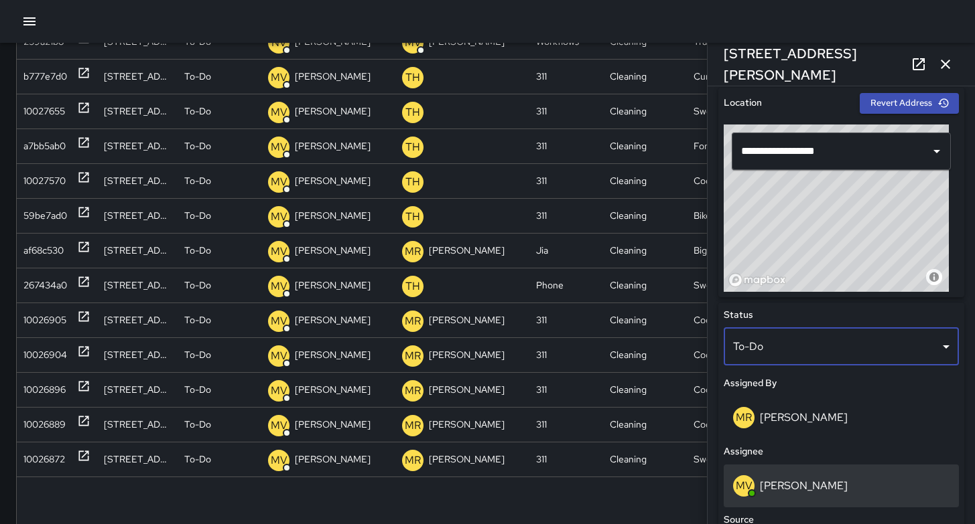
scroll to position [502, 0]
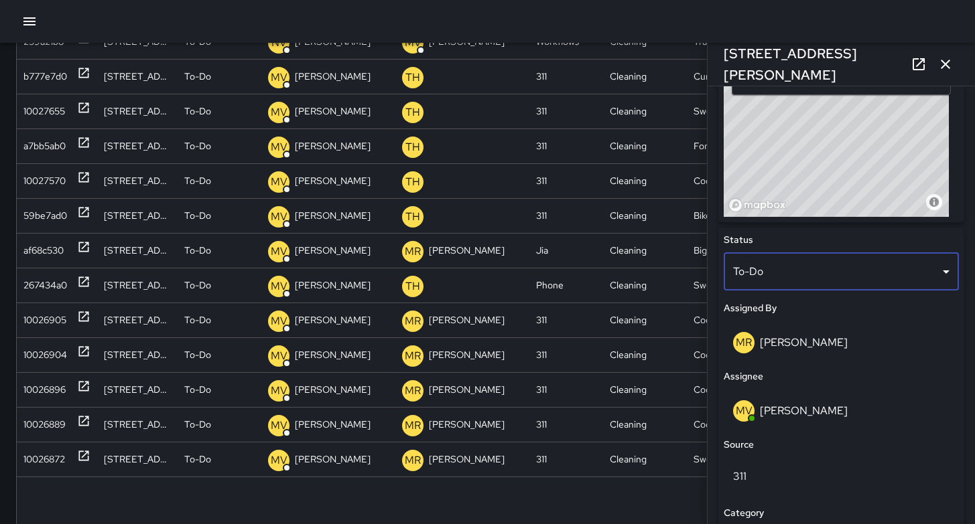
click at [953, 67] on icon "button" at bounding box center [945, 64] width 16 height 16
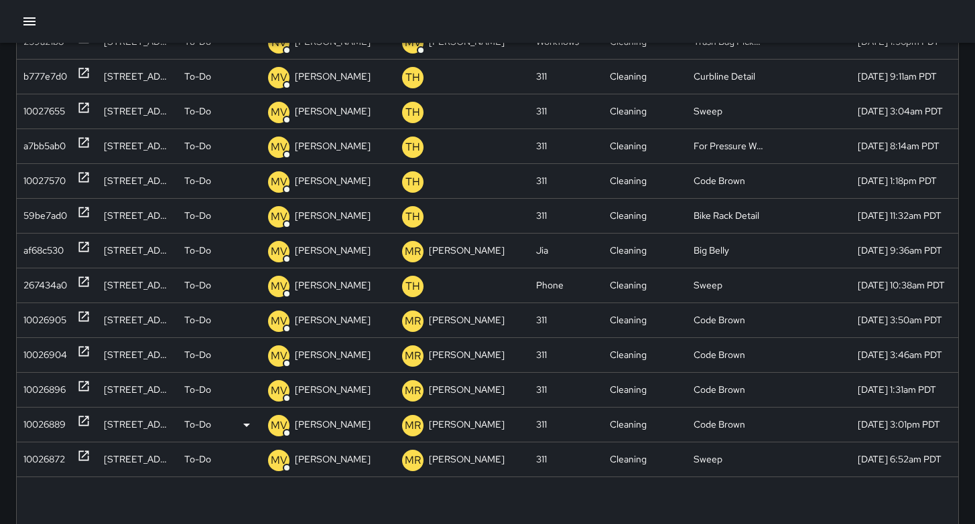
click at [48, 427] on div "10026889" at bounding box center [44, 425] width 42 height 34
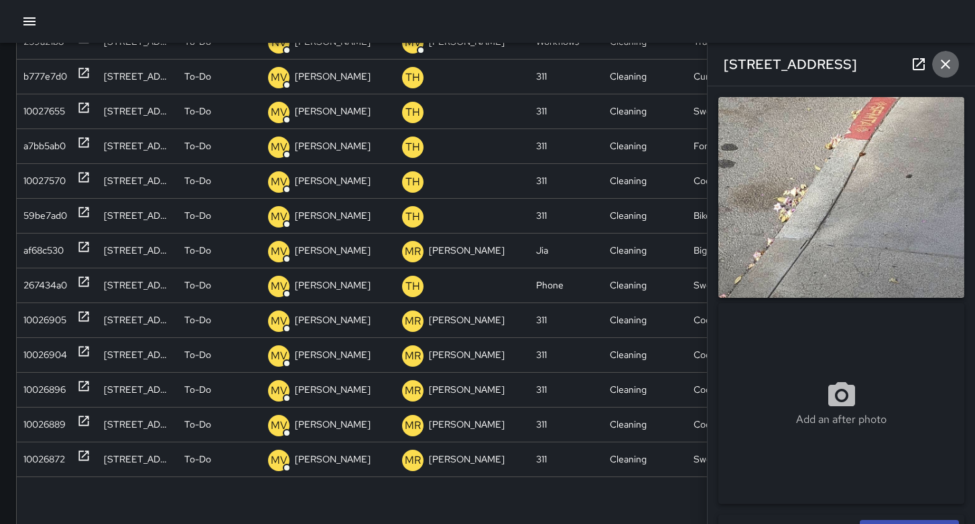
click at [949, 64] on icon "button" at bounding box center [945, 64] width 16 height 16
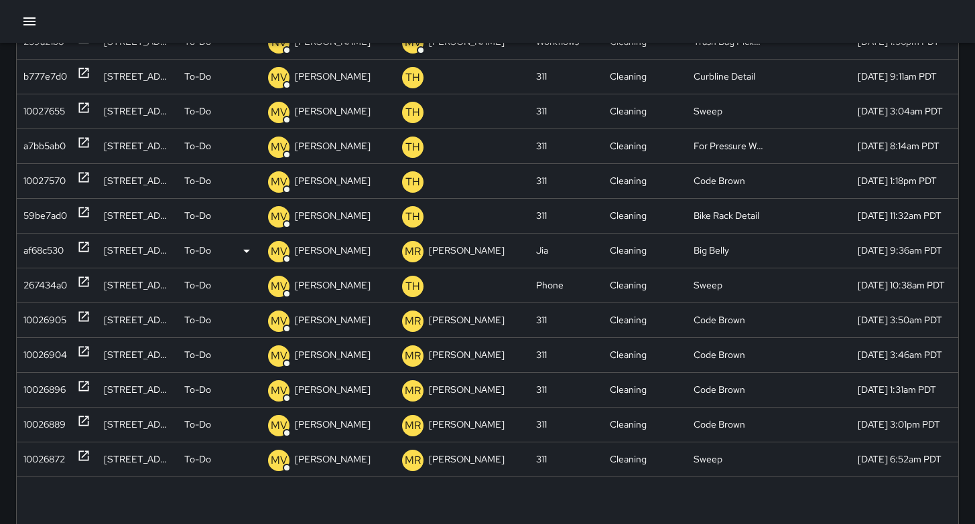
click at [40, 255] on div "af68c530" at bounding box center [43, 251] width 40 height 34
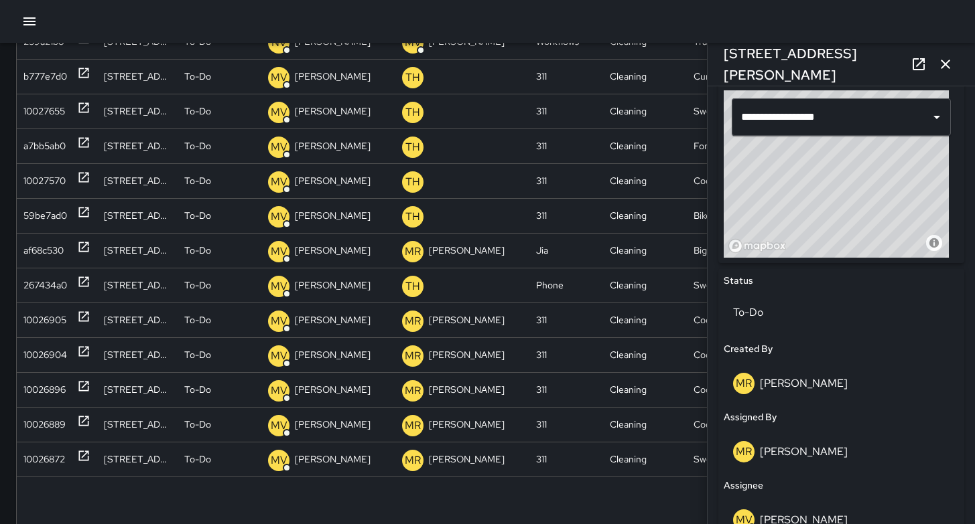
scroll to position [461, 0]
click at [943, 65] on icon "button" at bounding box center [945, 64] width 16 height 16
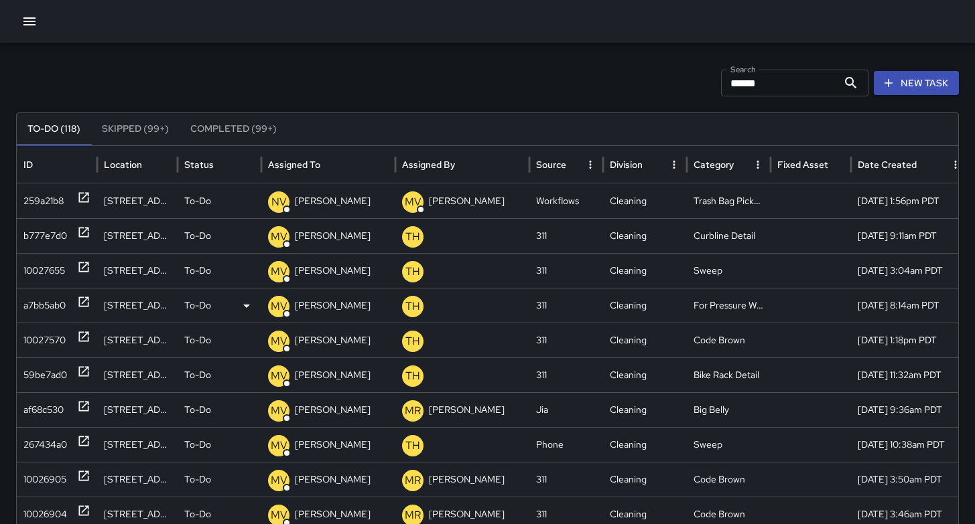
scroll to position [21, 0]
click at [58, 305] on div "a7bb5ab0" at bounding box center [44, 306] width 42 height 34
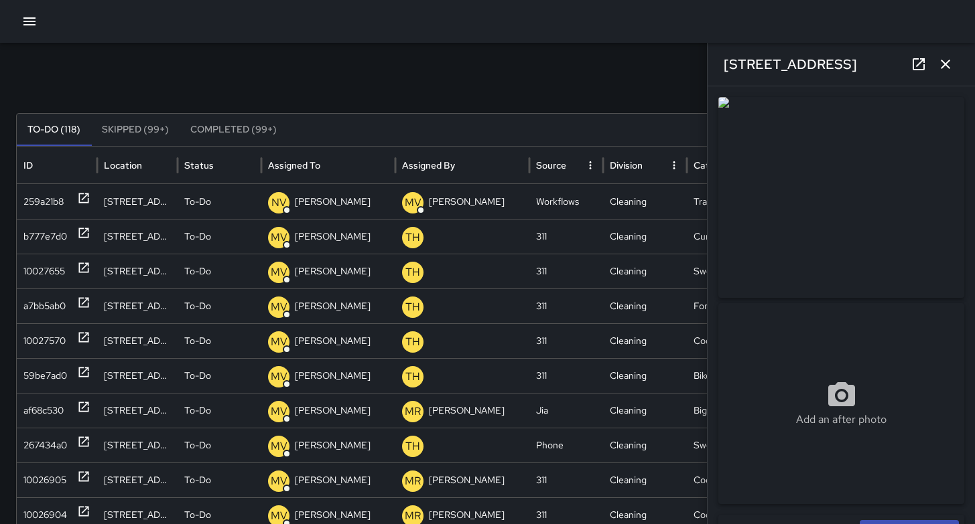
click at [942, 63] on icon "button" at bounding box center [945, 64] width 16 height 16
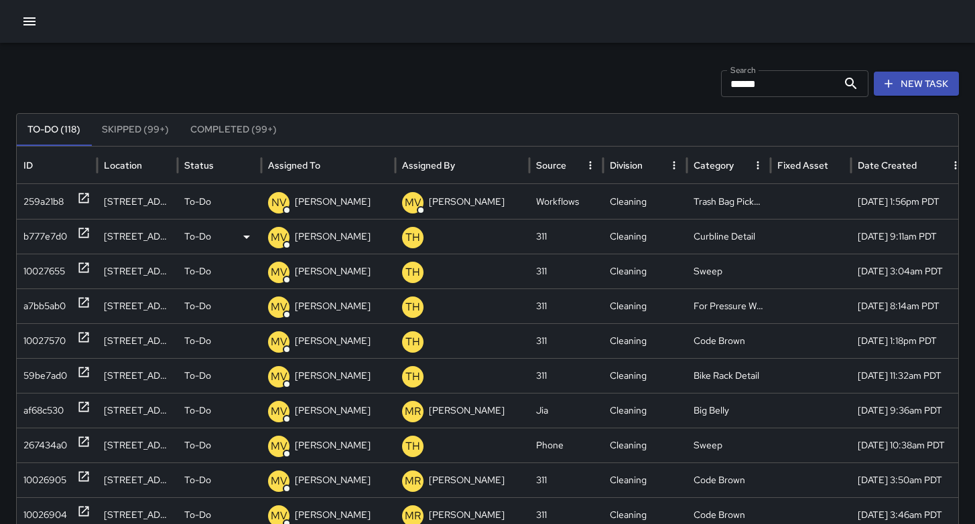
click at [66, 238] on div "b777e7d0" at bounding box center [45, 237] width 44 height 34
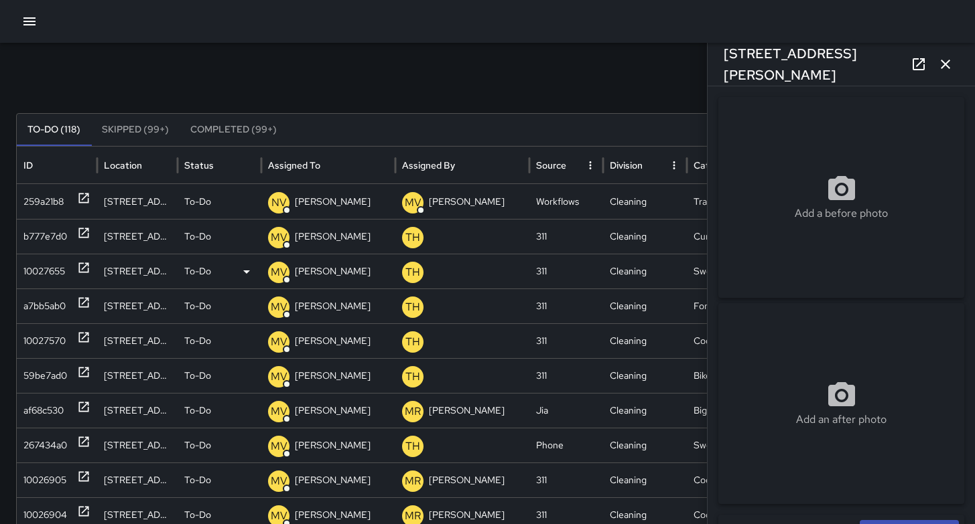
click at [29, 275] on div "10027655" at bounding box center [44, 272] width 42 height 34
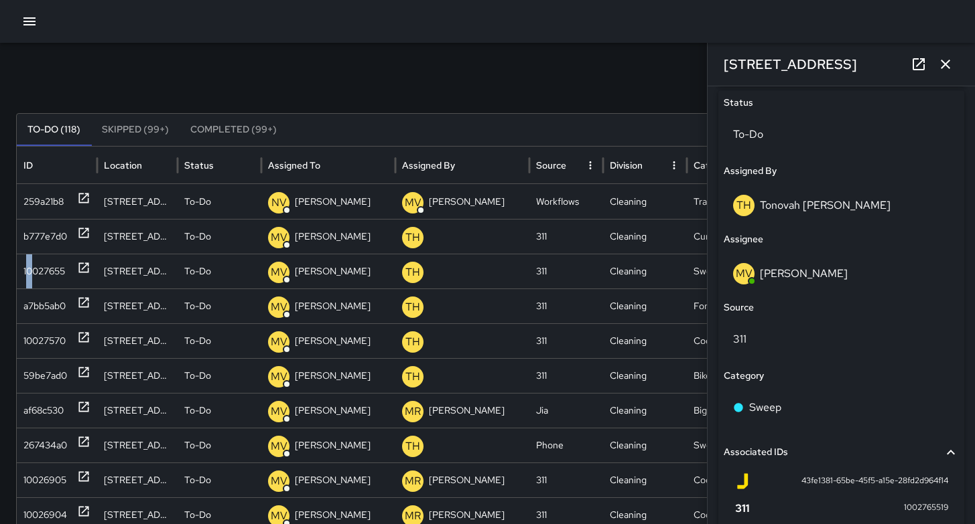
scroll to position [641, 0]
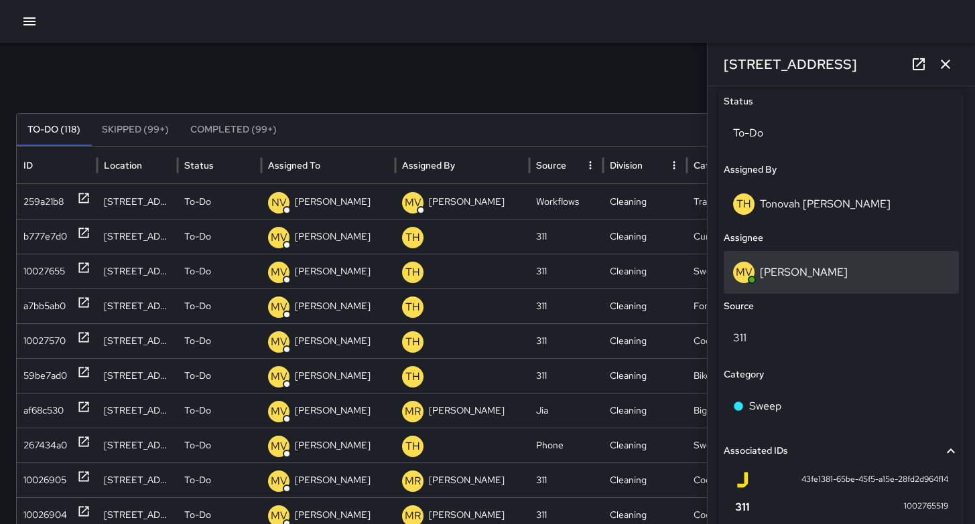
click at [816, 277] on p "[PERSON_NAME]" at bounding box center [804, 272] width 88 height 14
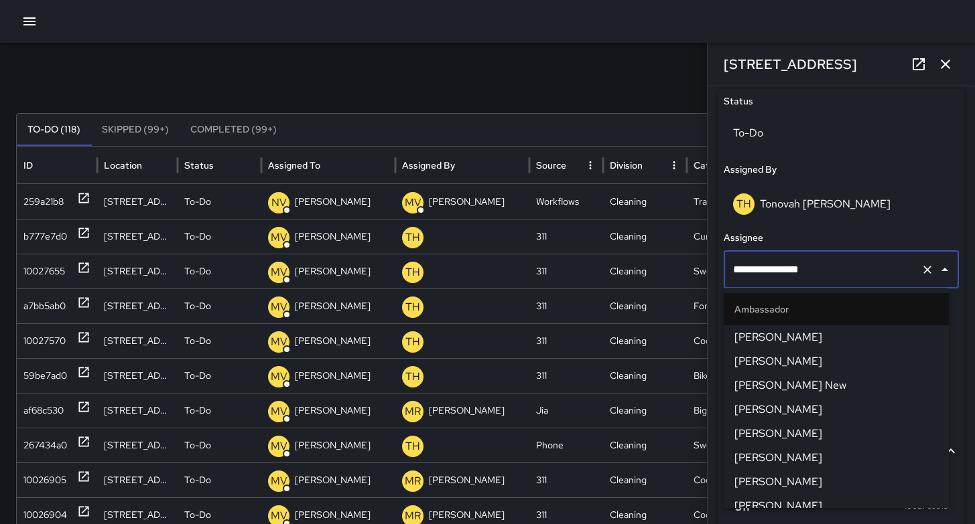
scroll to position [537, 0]
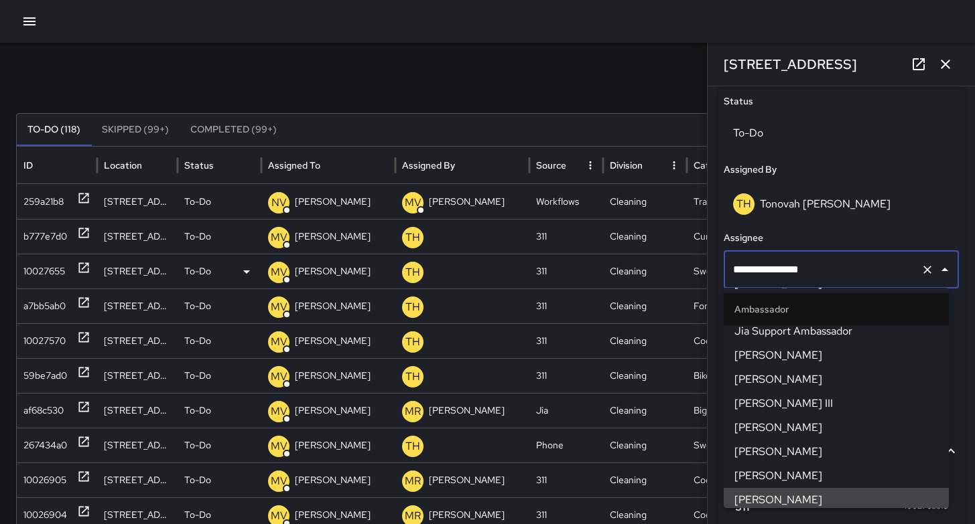
drag, startPoint x: 821, startPoint y: 270, endPoint x: 667, endPoint y: 271, distance: 154.1
click at [667, 271] on div "Search ****** Search New Task To-Do (118) Skipped (99+) Completed (99+) ID Loca…" at bounding box center [487, 402] width 975 height 760
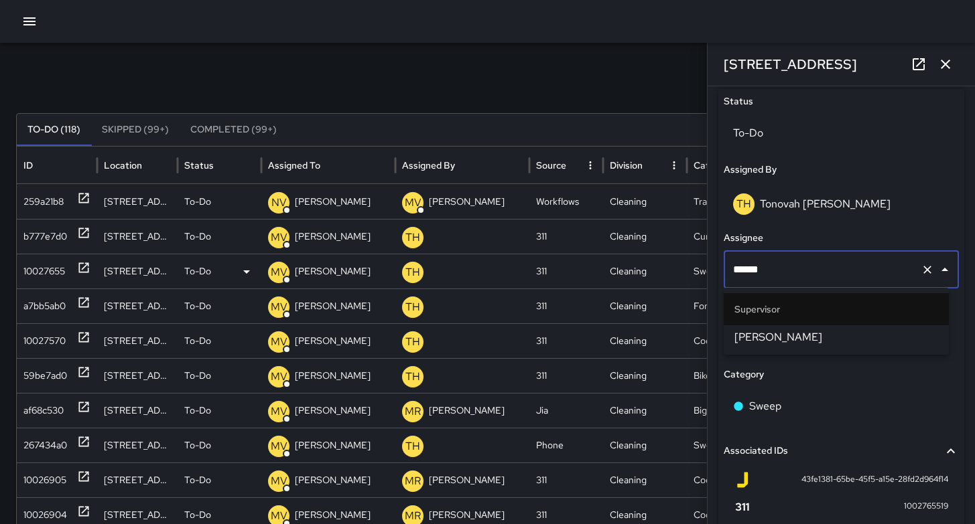
type input "*******"
click at [757, 334] on span "[PERSON_NAME]" at bounding box center [836, 338] width 204 height 16
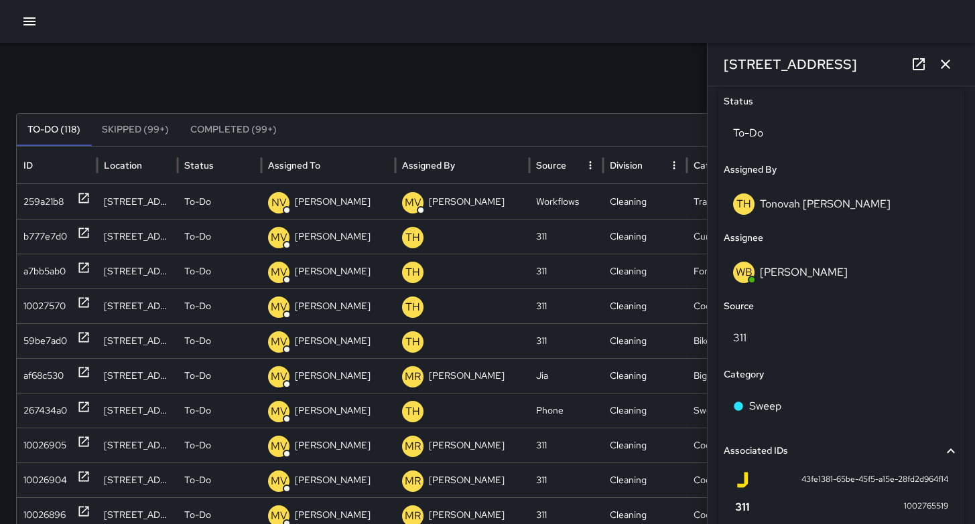
click at [944, 60] on icon "button" at bounding box center [945, 64] width 16 height 16
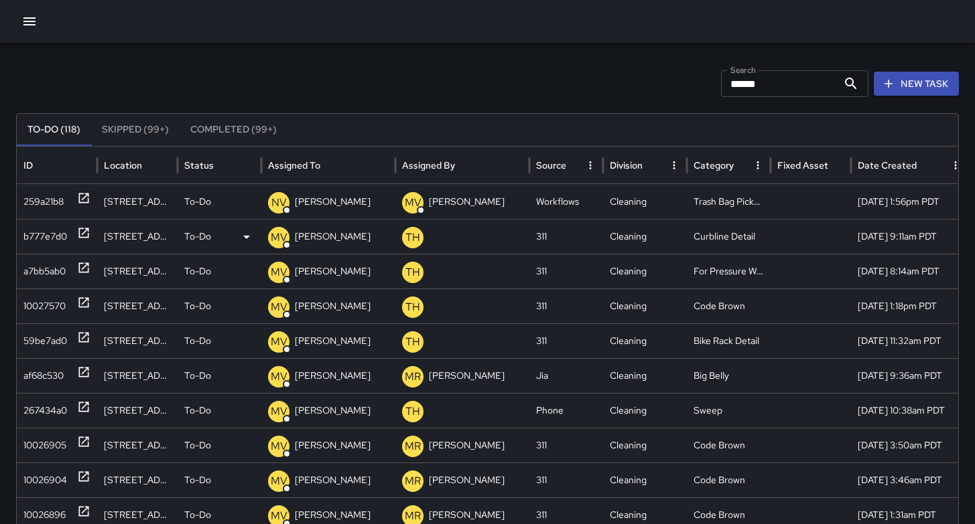
click at [47, 235] on div "b777e7d0" at bounding box center [45, 237] width 44 height 34
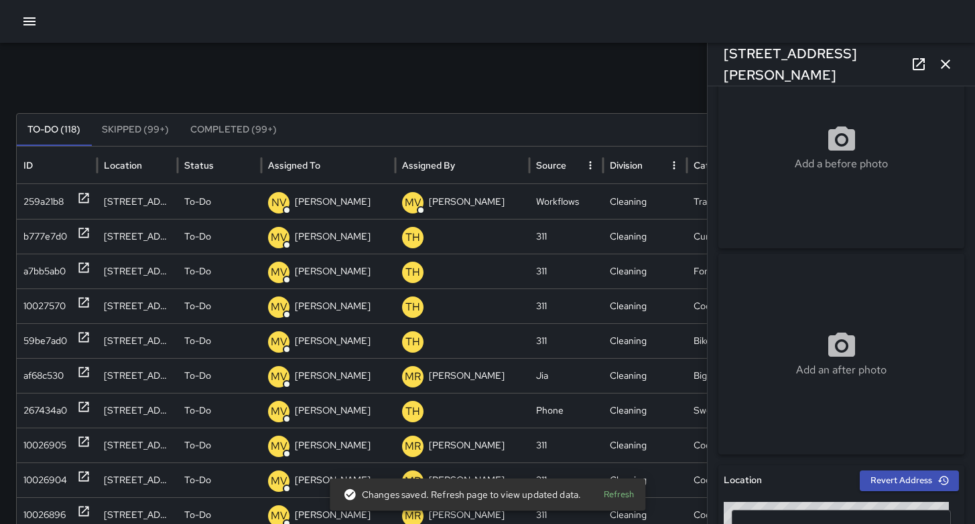
scroll to position [36, 0]
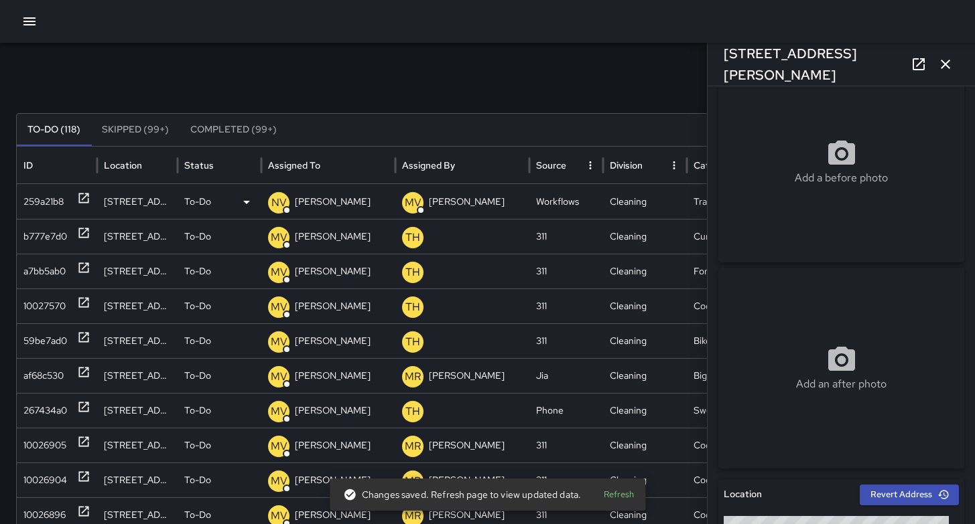
click at [27, 203] on div "259a21b8" at bounding box center [43, 202] width 40 height 34
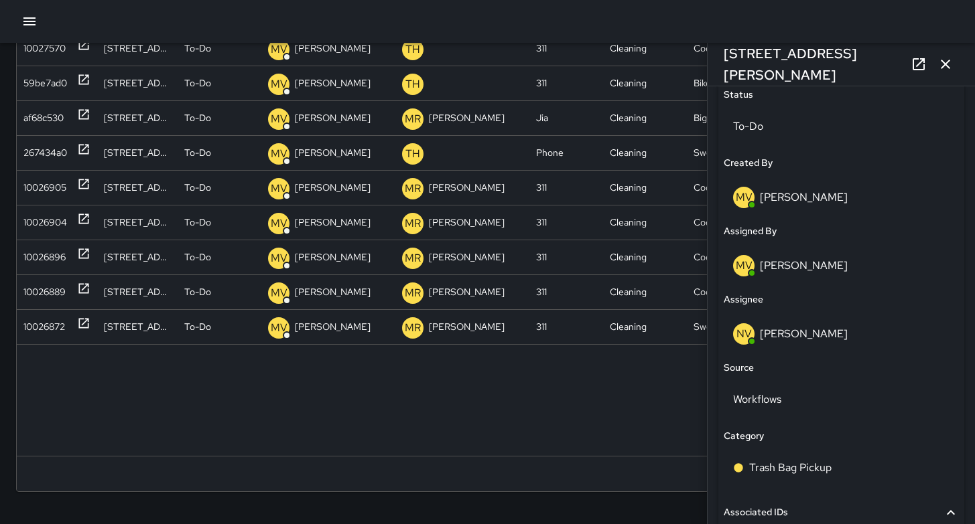
scroll to position [693, 0]
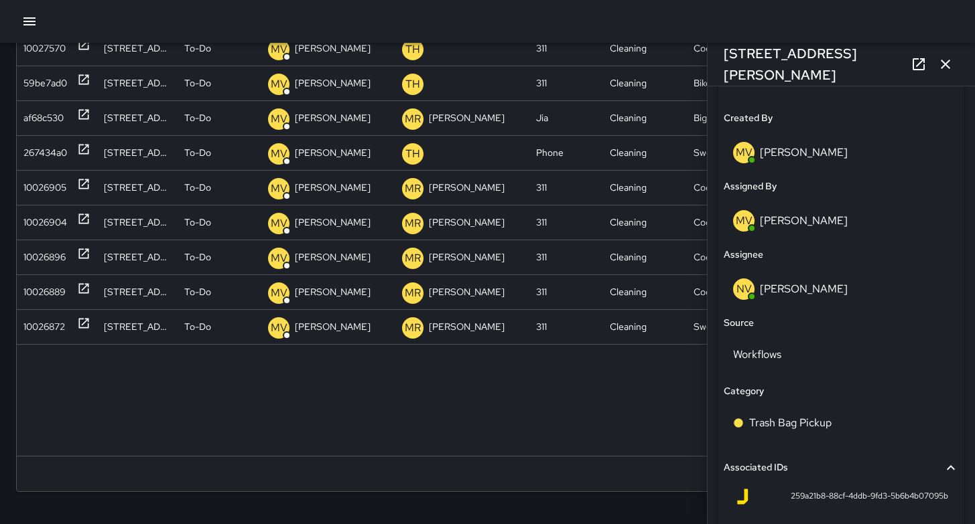
click at [938, 64] on icon "button" at bounding box center [945, 64] width 16 height 16
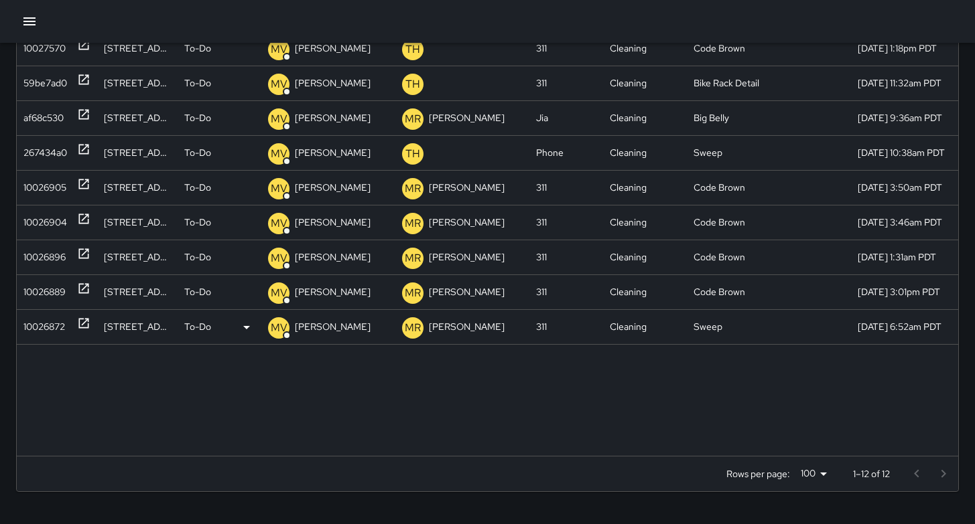
click at [53, 326] on div "10026872" at bounding box center [44, 327] width 42 height 34
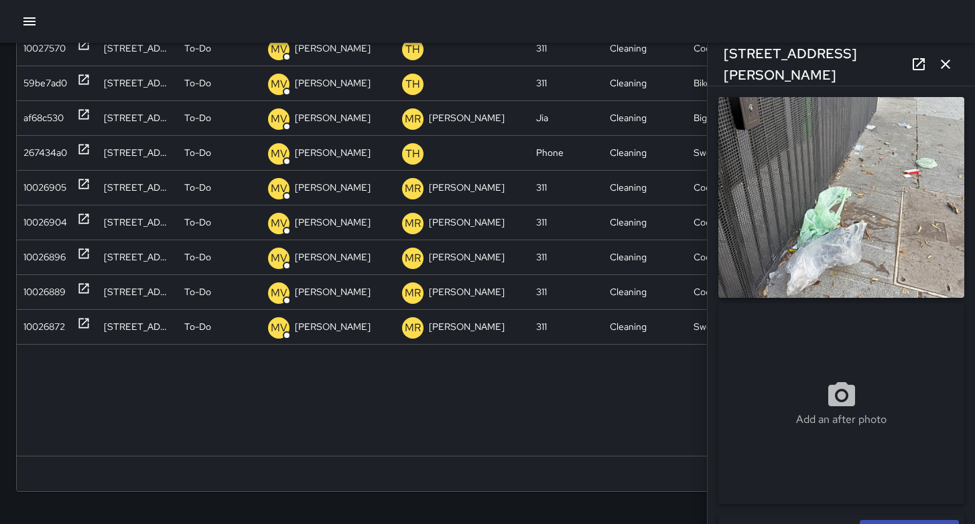
click at [951, 66] on icon "button" at bounding box center [945, 64] width 16 height 16
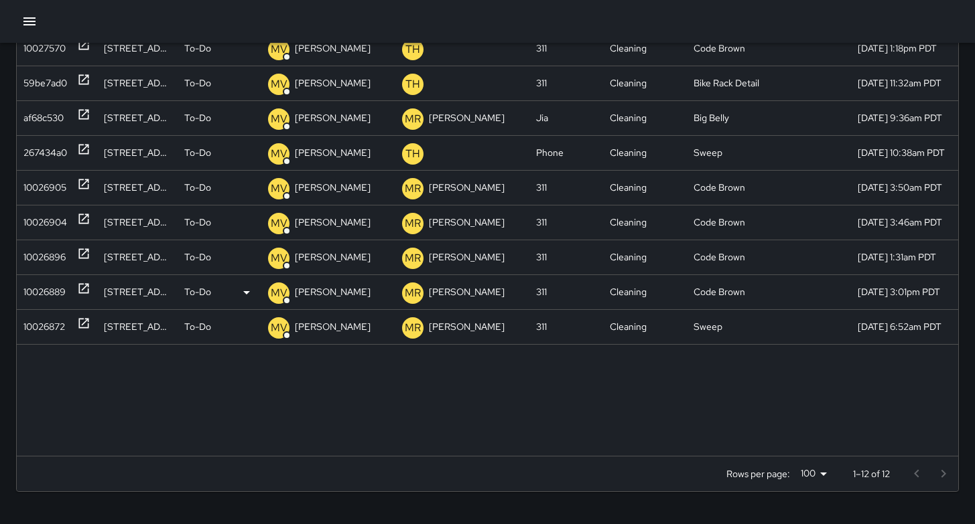
click at [38, 291] on div "10026889" at bounding box center [44, 292] width 42 height 34
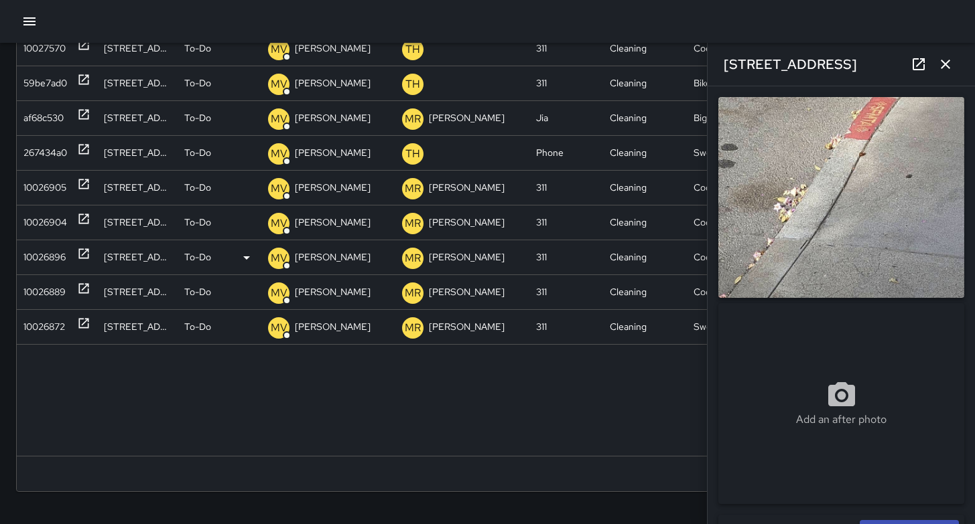
click at [42, 259] on div "10026896" at bounding box center [44, 257] width 42 height 34
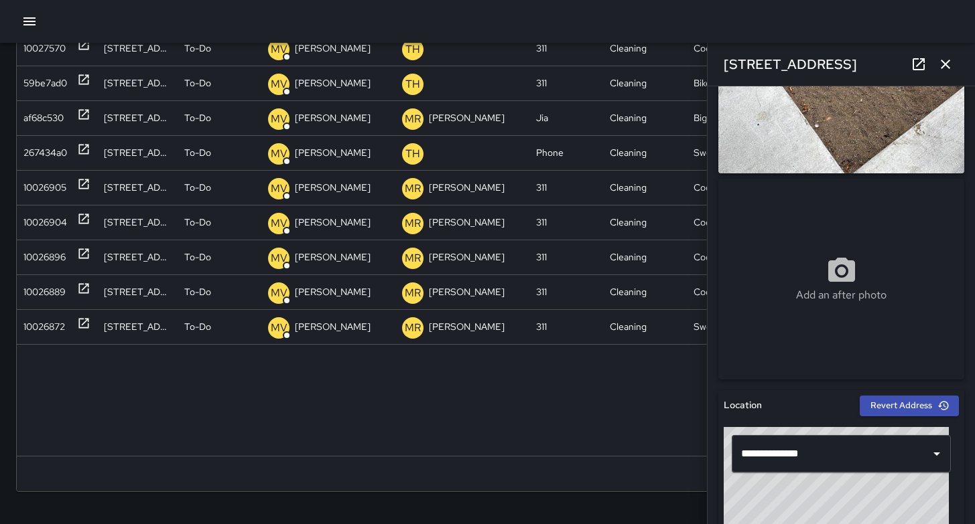
scroll to position [131, 0]
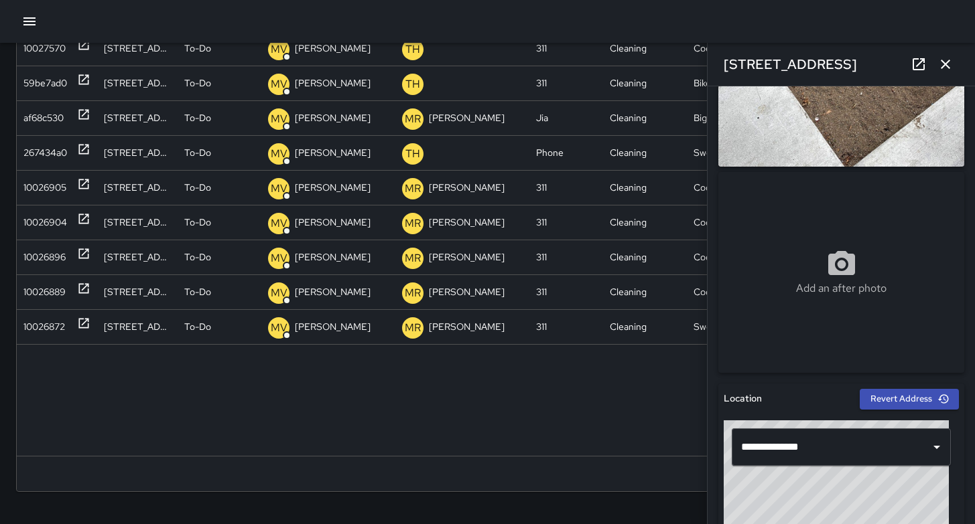
click at [638, 514] on div "Search ****** Search New Task To-Do (118) Skipped (99+) Completed (99+) ID Loca…" at bounding box center [487, 144] width 975 height 760
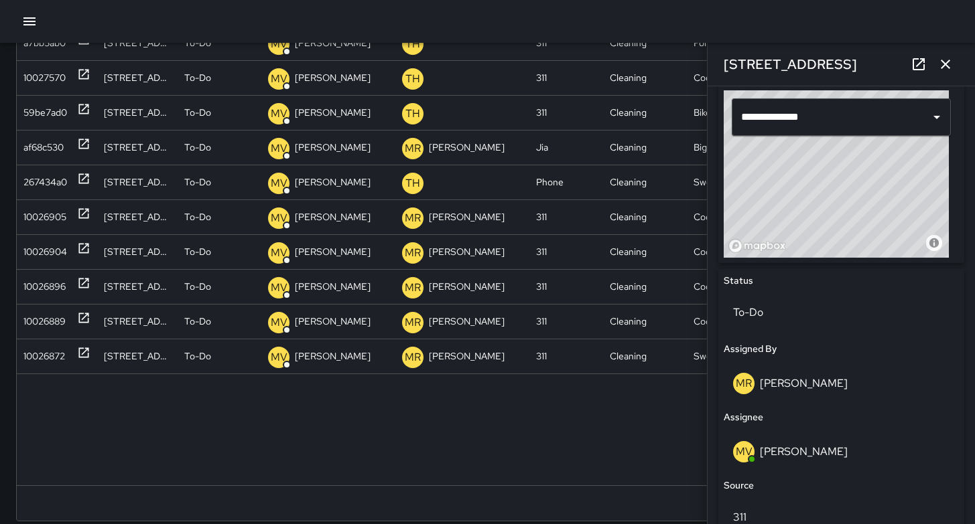
scroll to position [715, 0]
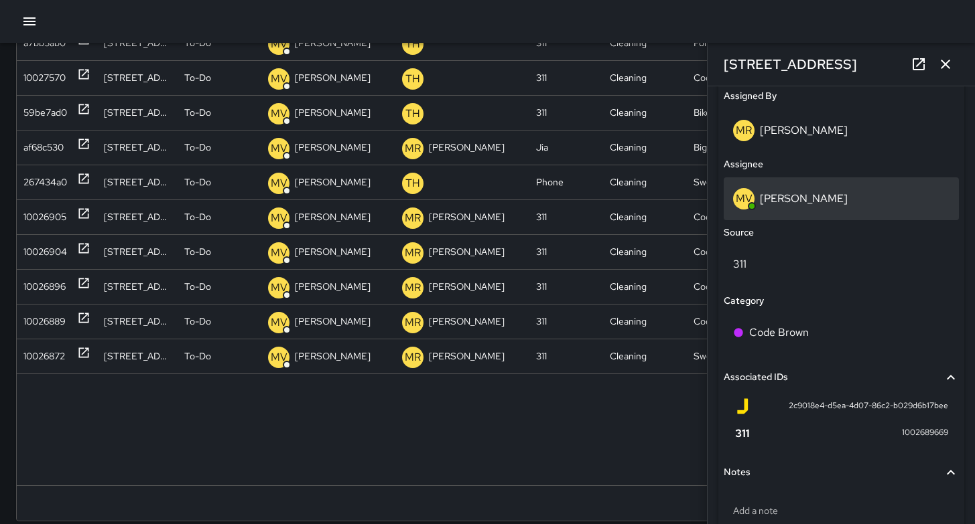
click at [803, 206] on div "MV Maclis Velasquez" at bounding box center [841, 198] width 216 height 21
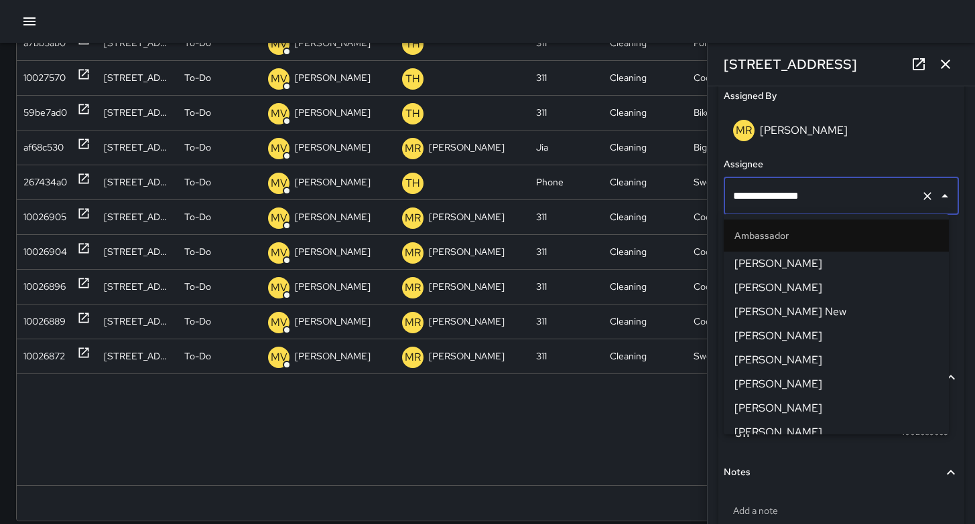
scroll to position [537, 0]
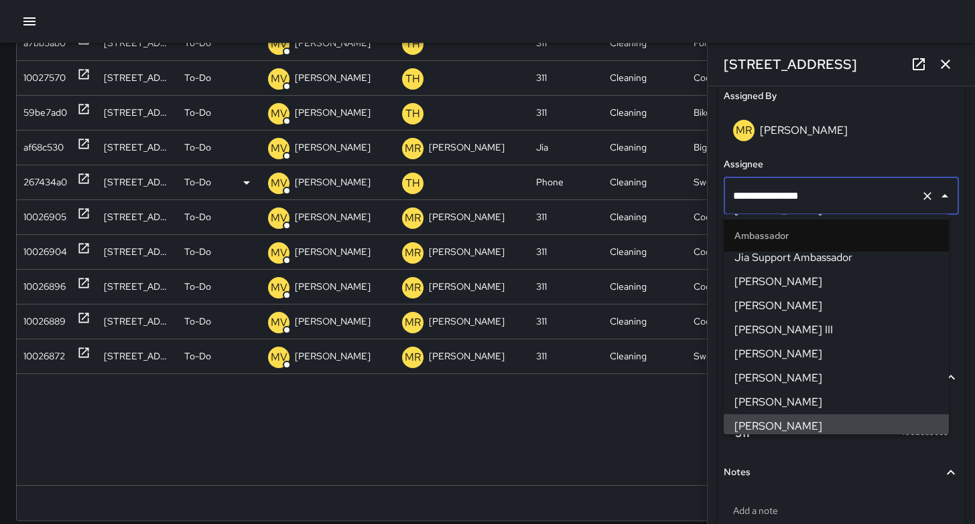
drag, startPoint x: 829, startPoint y: 201, endPoint x: 697, endPoint y: 185, distance: 133.6
click at [698, 184] on div "Search ****** Search New Task To-Do (118) Skipped (99+) Completed (99+) ID Loca…" at bounding box center [487, 174] width 975 height 760
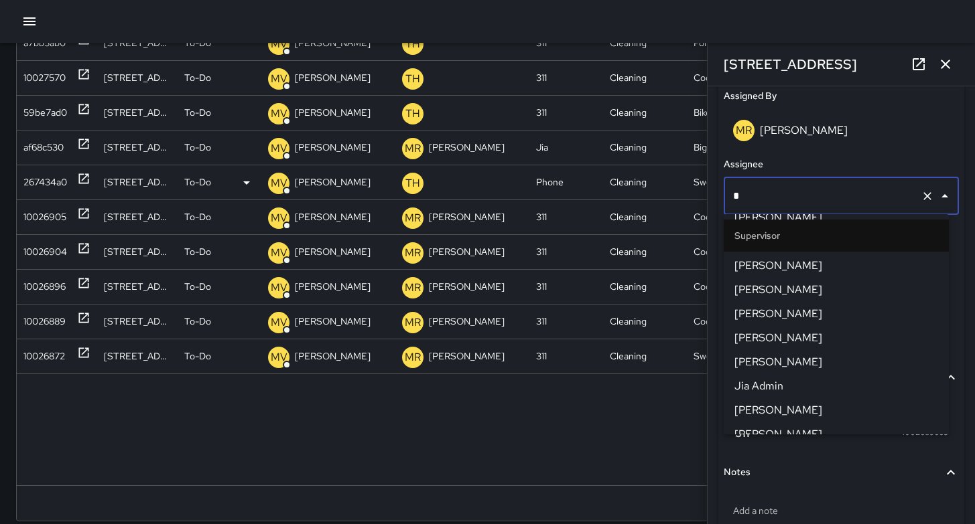
scroll to position [0, 0]
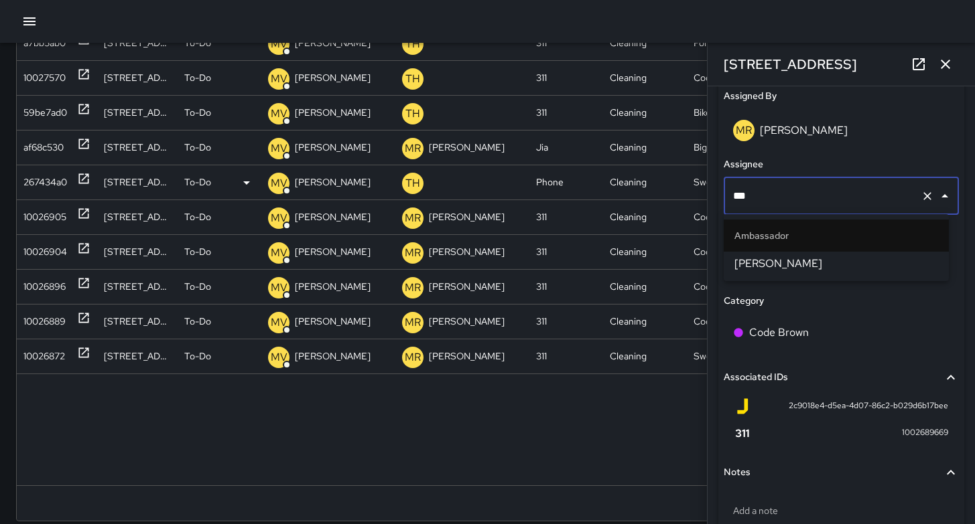
type input "****"
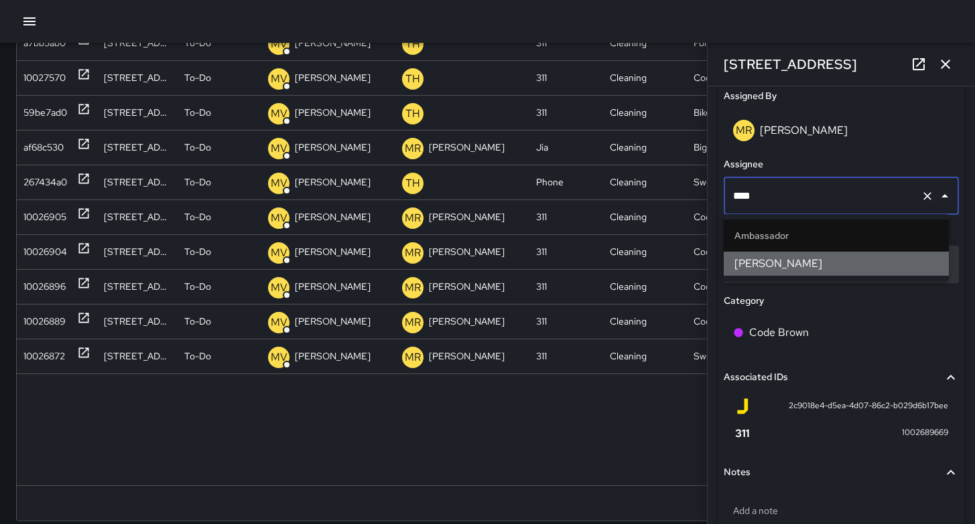
click at [758, 268] on span "[PERSON_NAME]" at bounding box center [836, 264] width 204 height 16
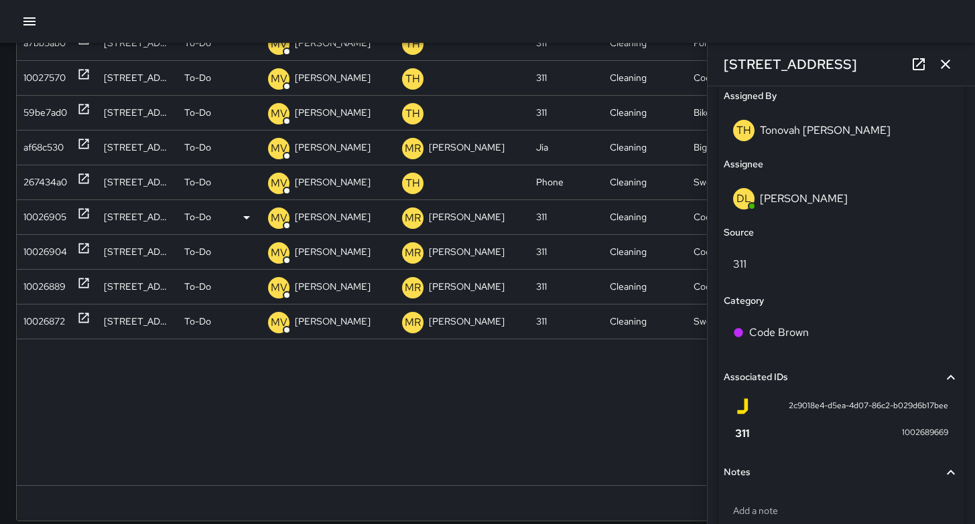
click at [44, 222] on div "10026905" at bounding box center [44, 217] width 43 height 34
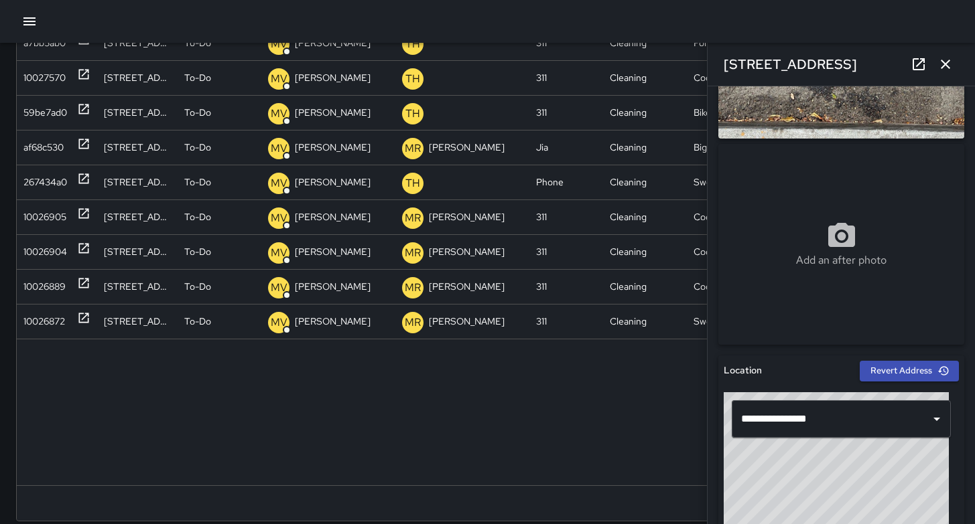
scroll to position [437, 0]
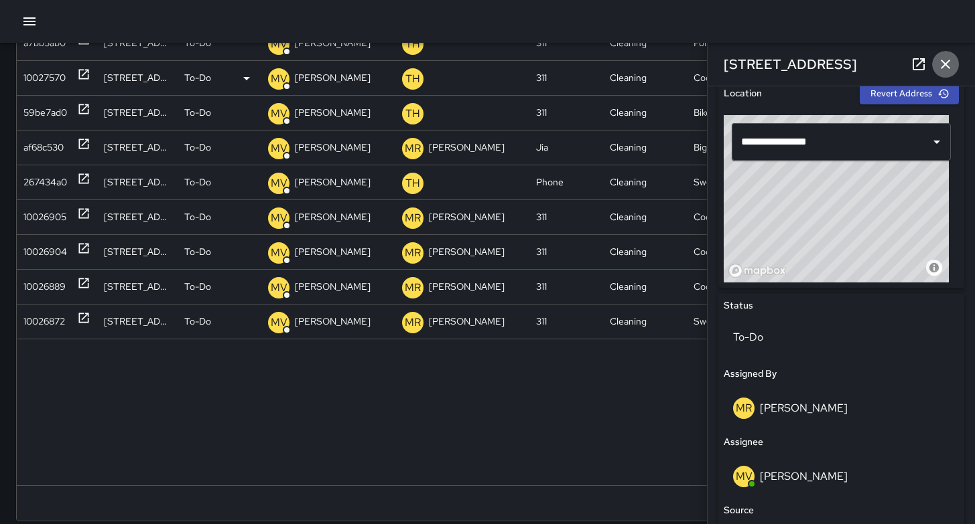
click at [946, 72] on icon "button" at bounding box center [945, 64] width 16 height 16
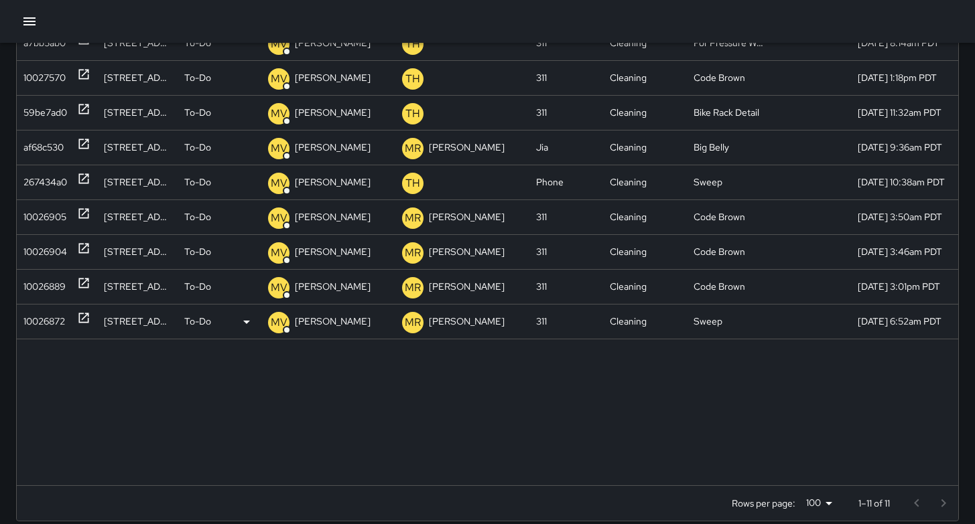
click at [49, 320] on div "10026872" at bounding box center [44, 322] width 42 height 34
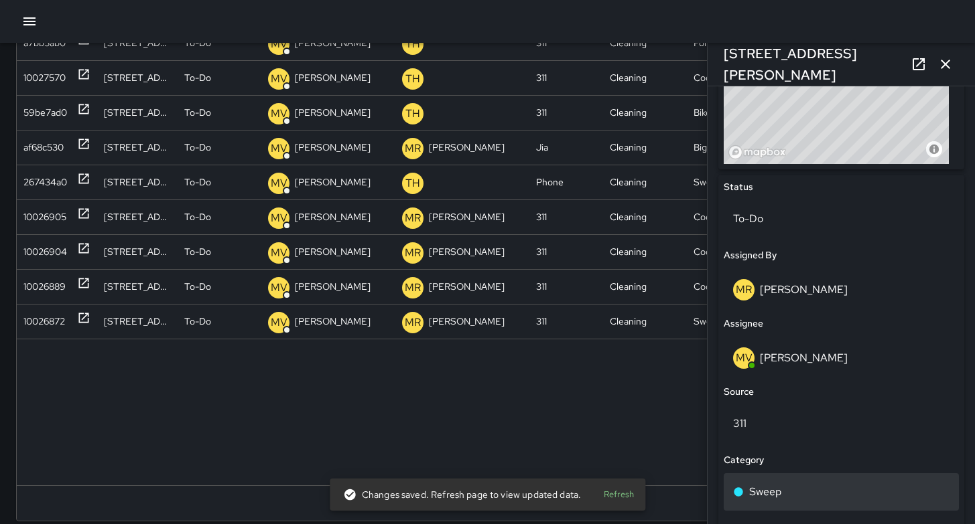
scroll to position [631, 0]
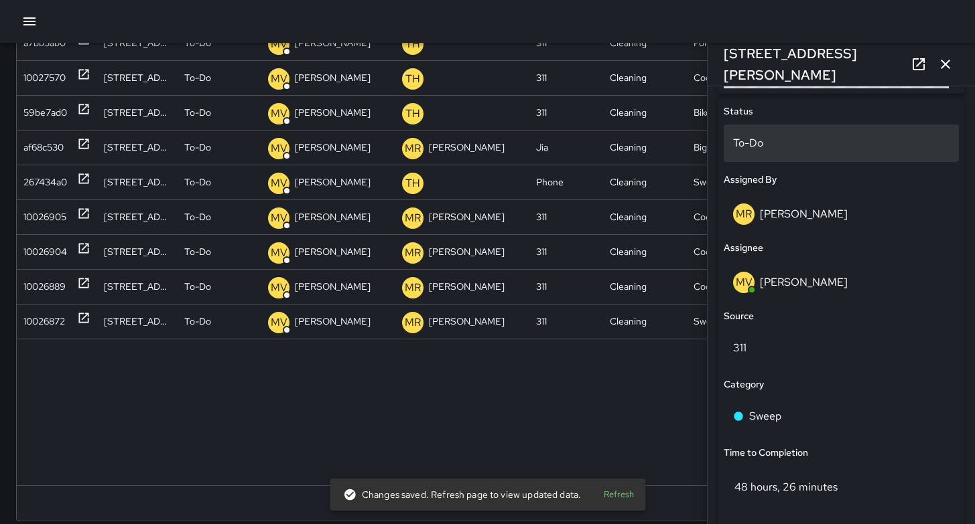
click at [772, 140] on p "To-Do" at bounding box center [841, 143] width 216 height 16
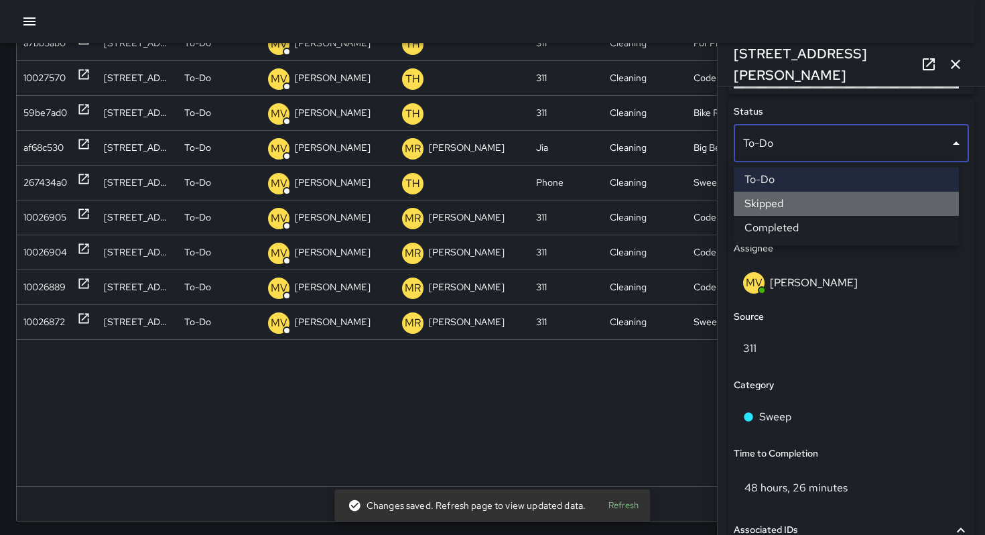
click at [791, 201] on li "Skipped" at bounding box center [845, 204] width 225 height 24
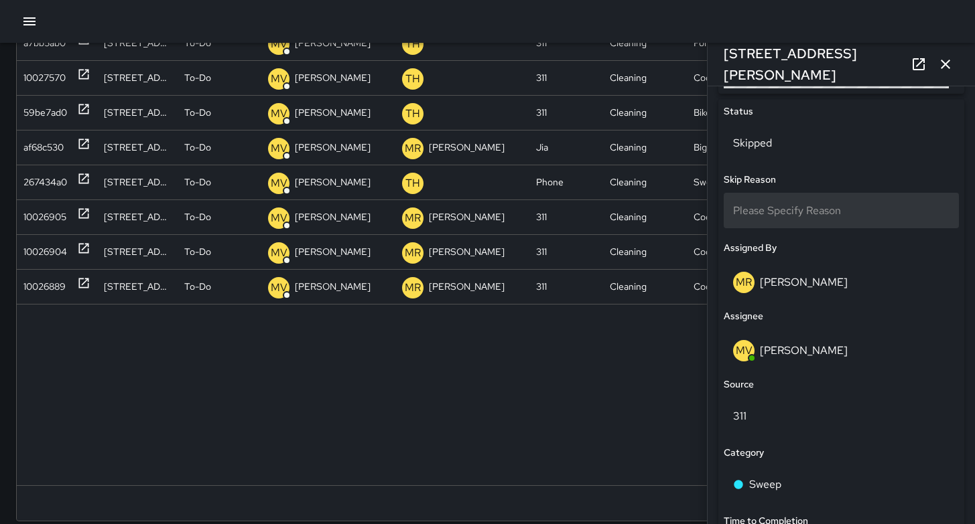
click at [789, 212] on span "Please Specify Reason" at bounding box center [787, 211] width 108 height 14
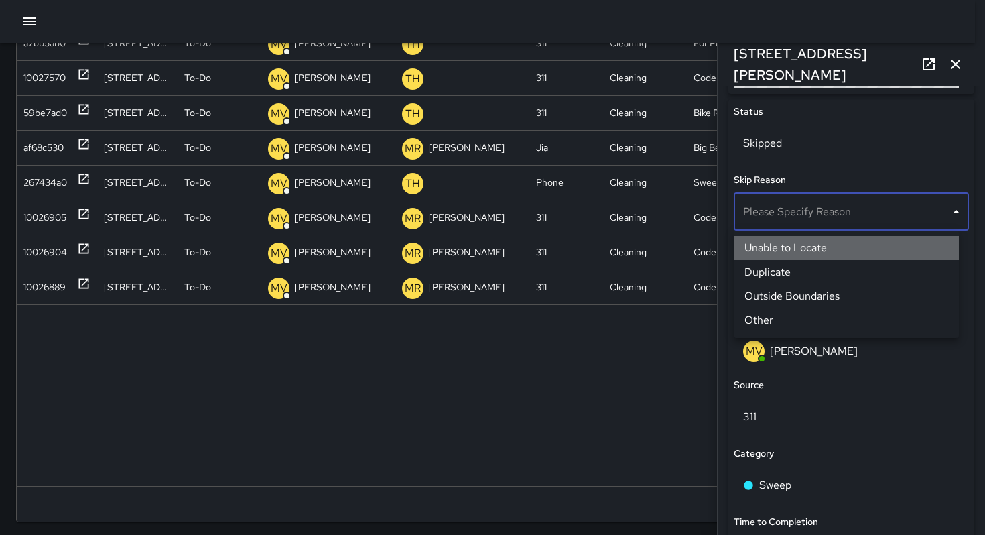
click at [780, 246] on li "Unable to Locate" at bounding box center [845, 248] width 225 height 24
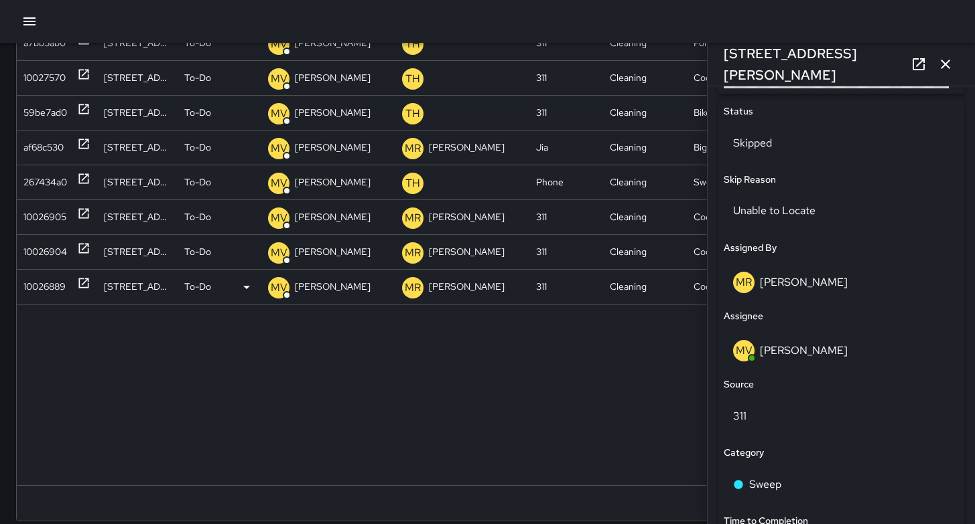
click at [38, 287] on div "10026889" at bounding box center [44, 287] width 42 height 34
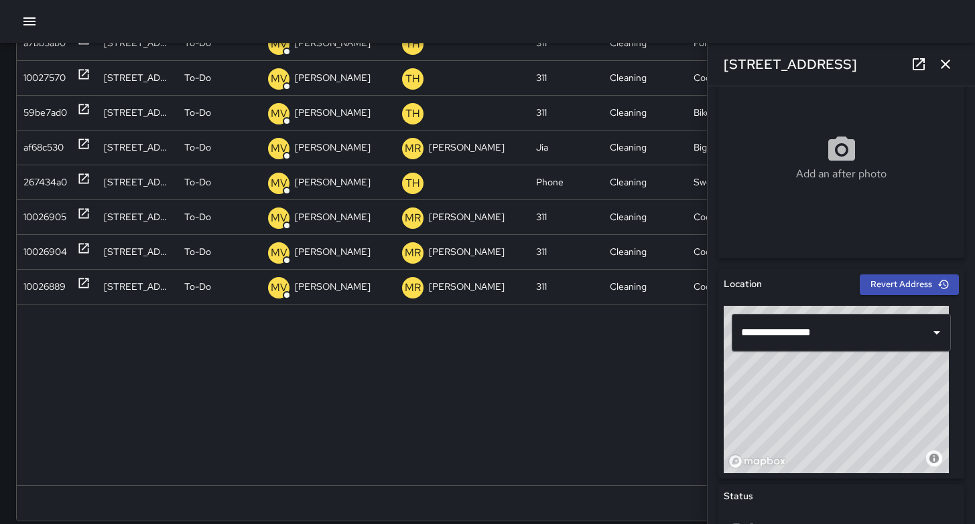
scroll to position [668, 0]
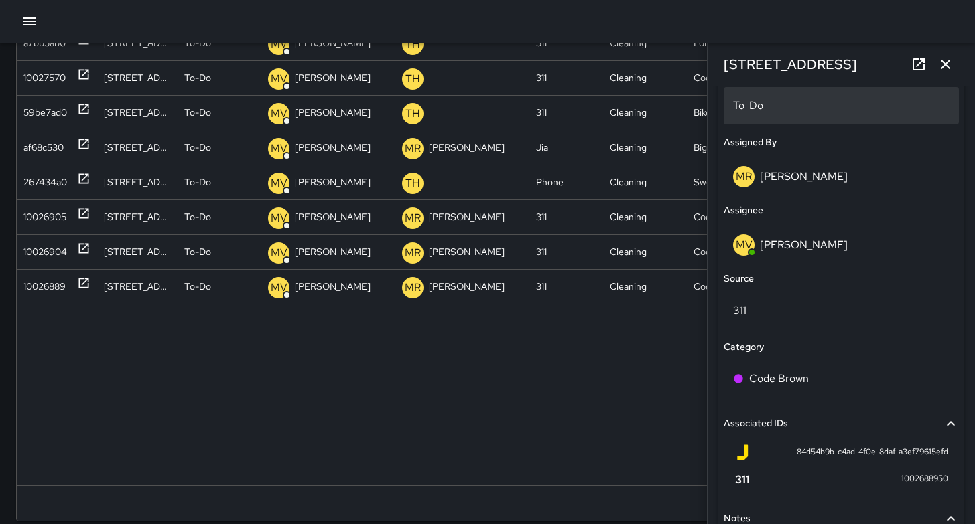
click at [766, 102] on p "To-Do" at bounding box center [841, 106] width 216 height 16
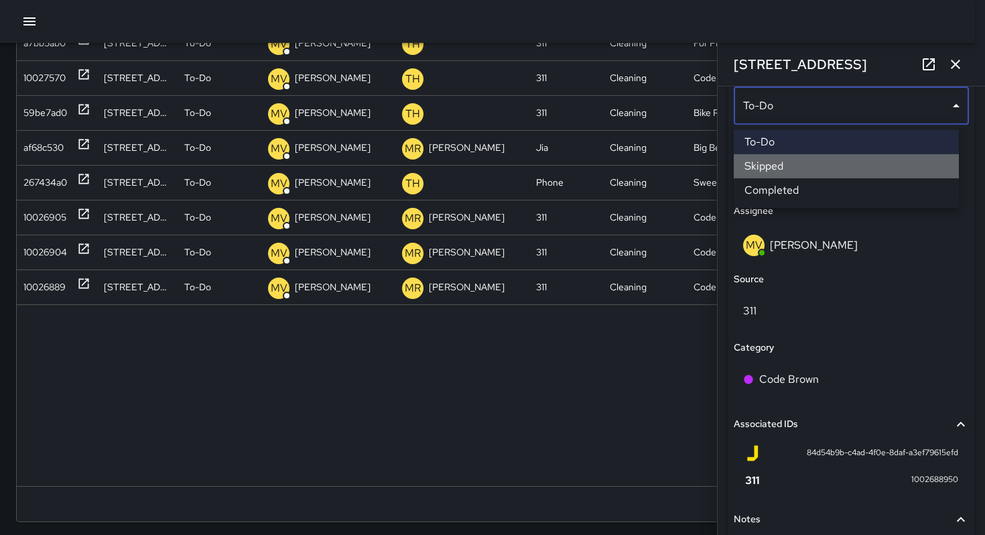
click at [790, 168] on li "Skipped" at bounding box center [845, 166] width 225 height 24
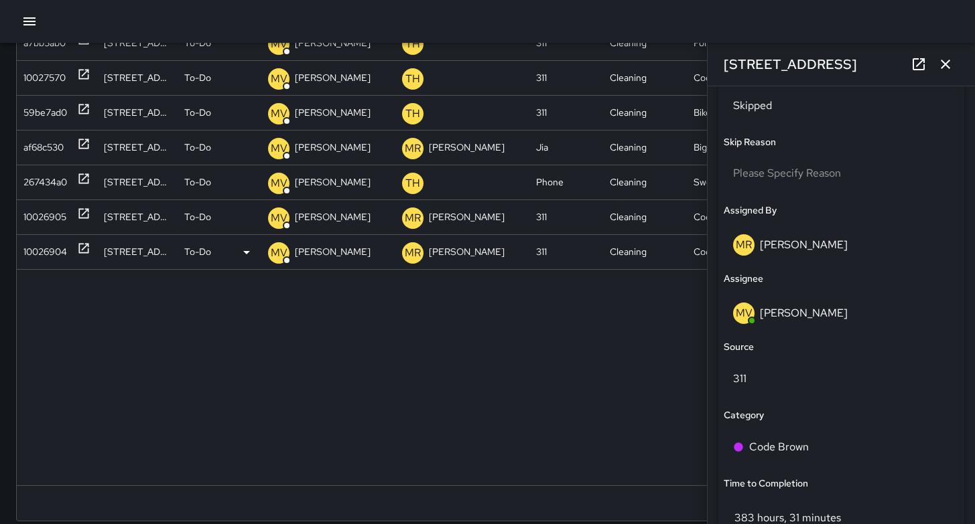
click at [56, 253] on div "10026904" at bounding box center [45, 252] width 44 height 34
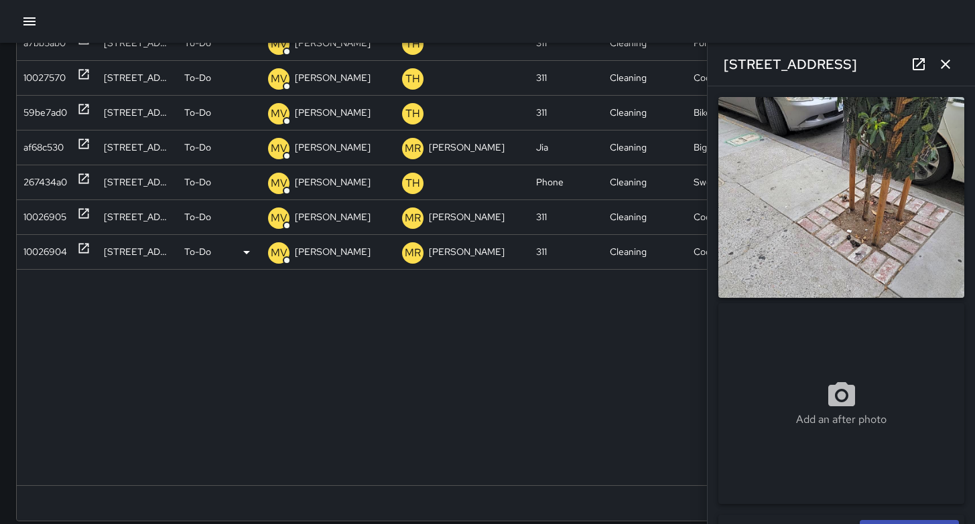
type input "**********"
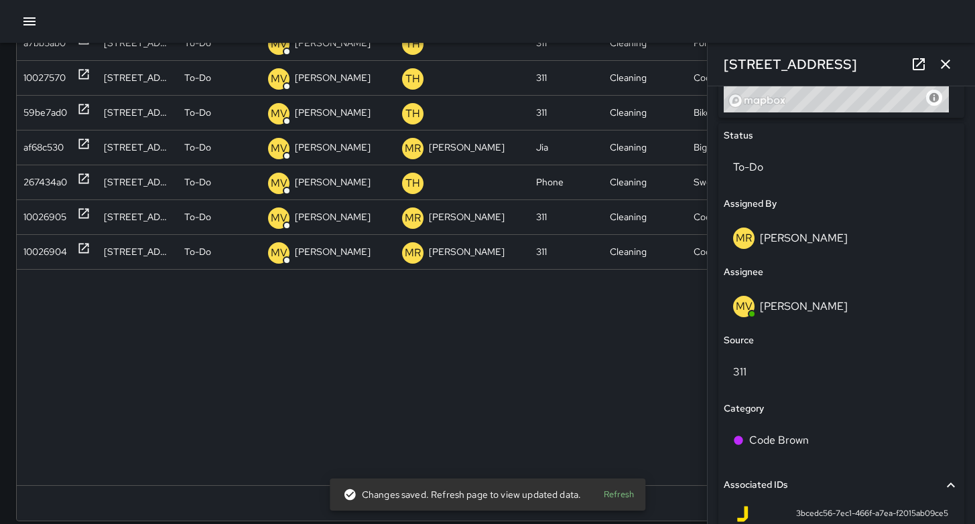
scroll to position [522, 0]
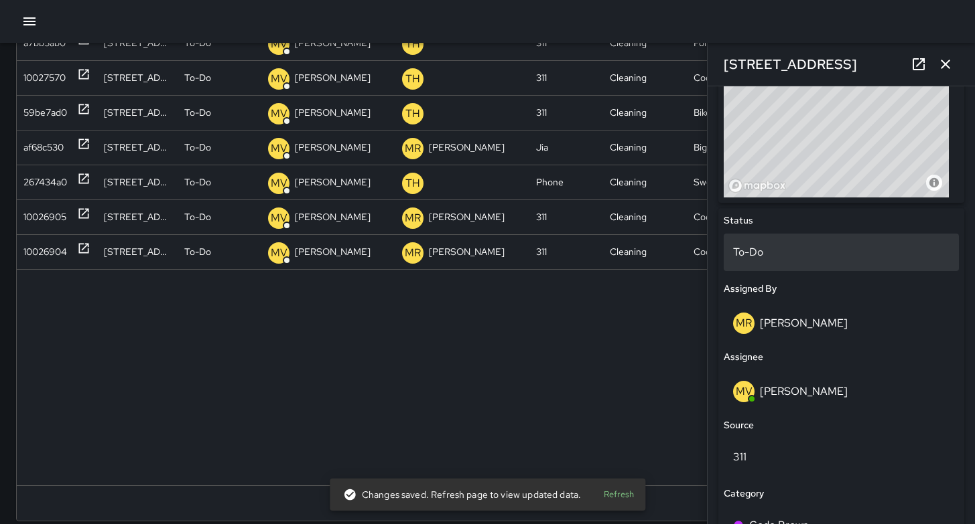
click at [784, 261] on div "To-Do" at bounding box center [840, 253] width 235 height 38
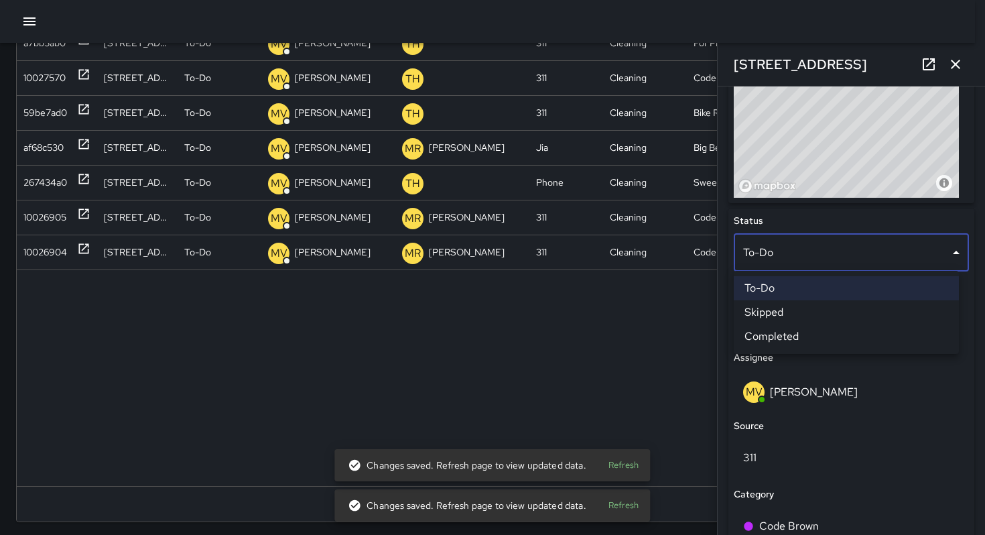
click at [790, 313] on li "Skipped" at bounding box center [845, 312] width 225 height 24
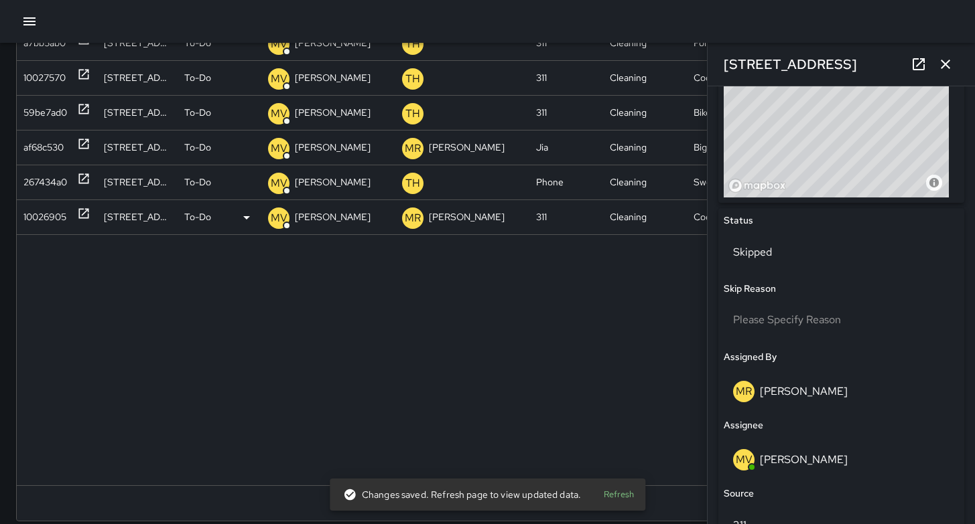
click at [54, 217] on div "10026905" at bounding box center [44, 217] width 43 height 34
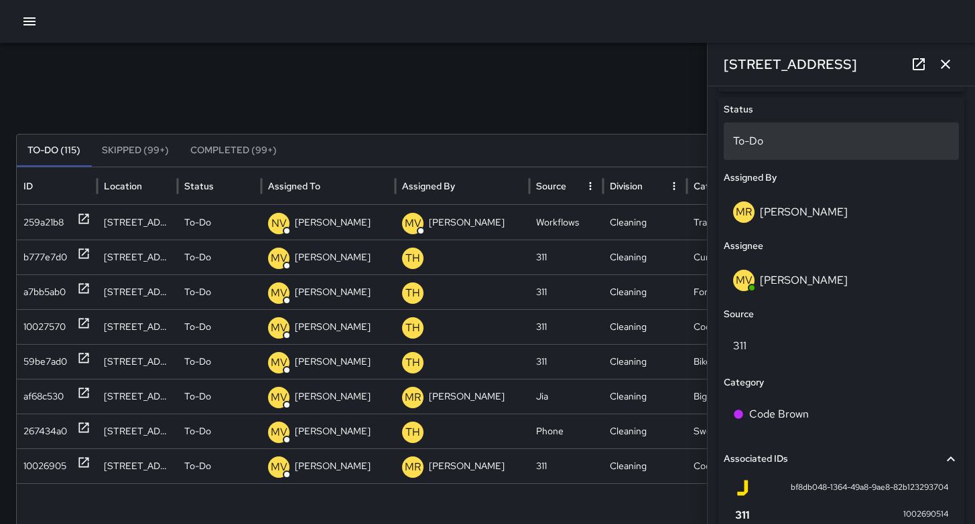
scroll to position [569, 0]
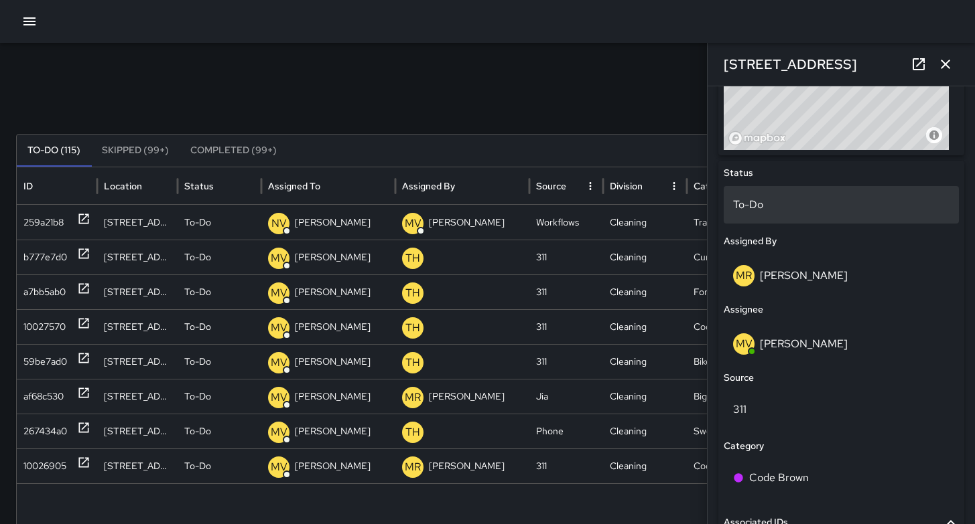
click at [786, 221] on div "To-Do" at bounding box center [840, 205] width 235 height 38
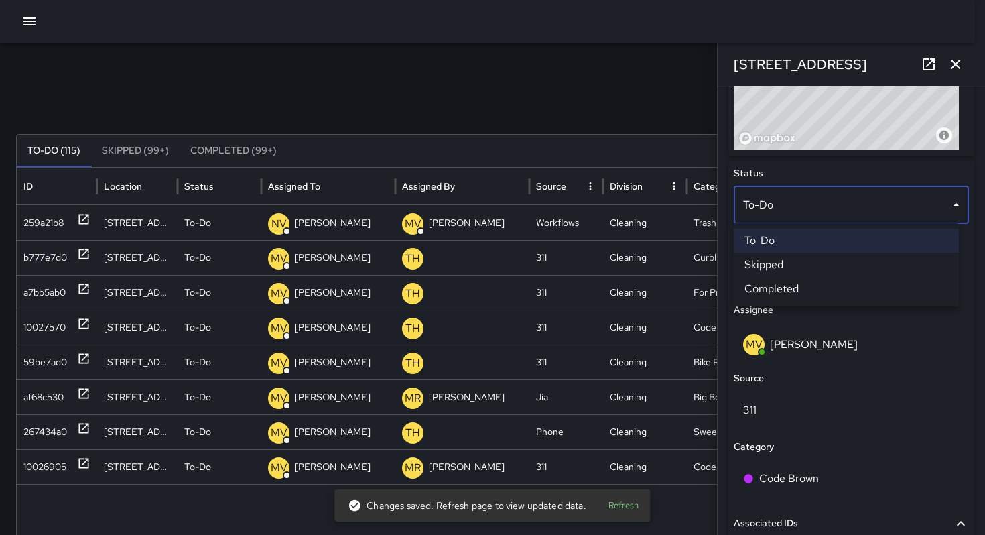
click at [786, 263] on li "Skipped" at bounding box center [845, 265] width 225 height 24
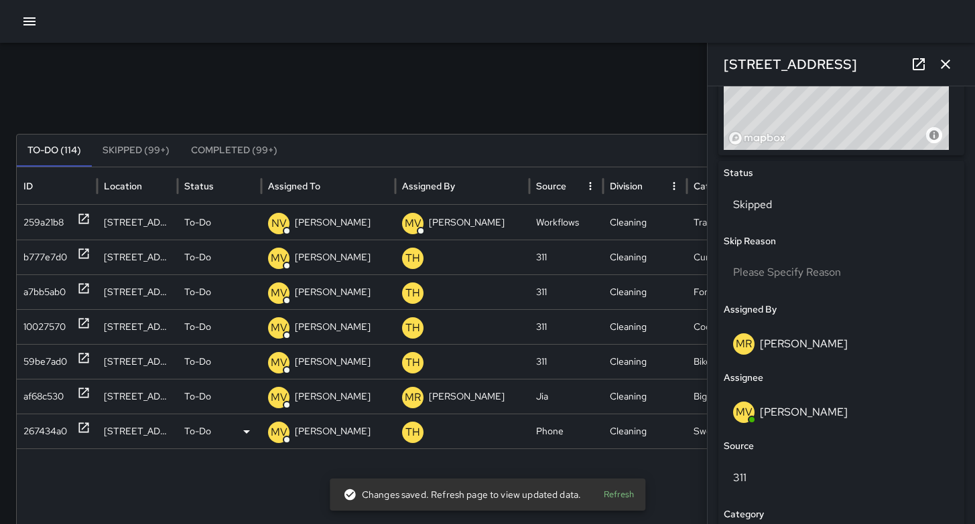
click at [52, 426] on div "267434a0" at bounding box center [45, 432] width 44 height 34
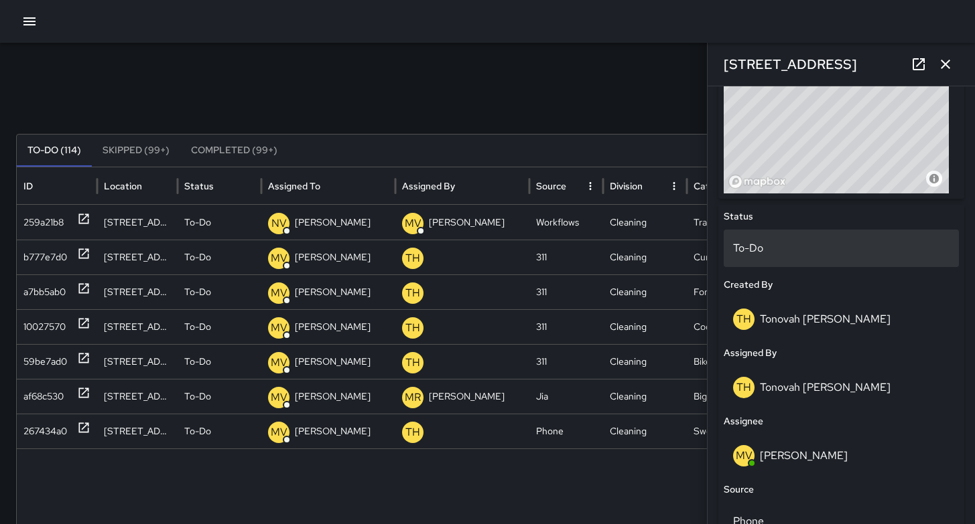
scroll to position [526, 0]
click at [763, 249] on p "To-Do" at bounding box center [841, 248] width 216 height 16
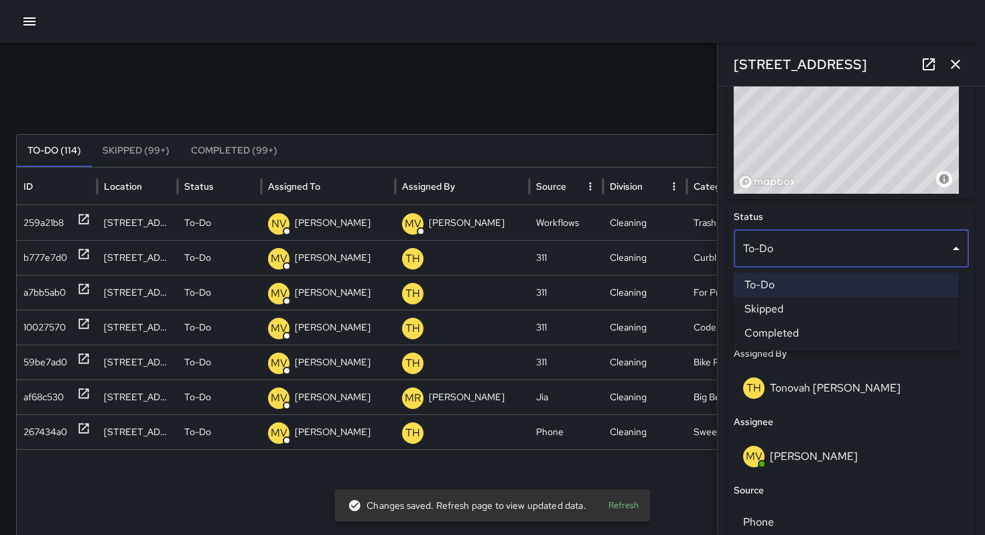
click at [788, 285] on li "To-Do" at bounding box center [845, 285] width 225 height 24
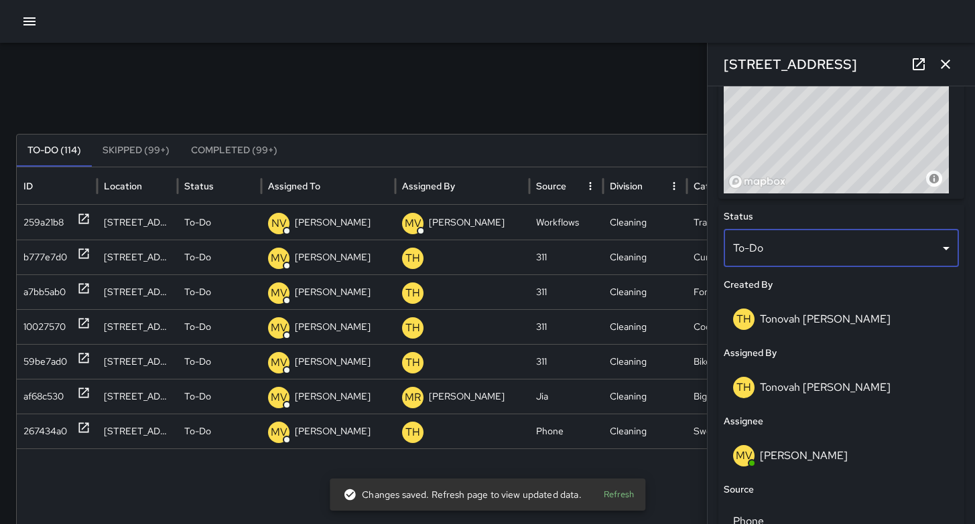
click at [778, 260] on body "Search ****** Search New Task To-Do (114) Skipped (99+) Completed (99+) ID Loca…" at bounding box center [487, 401] width 975 height 803
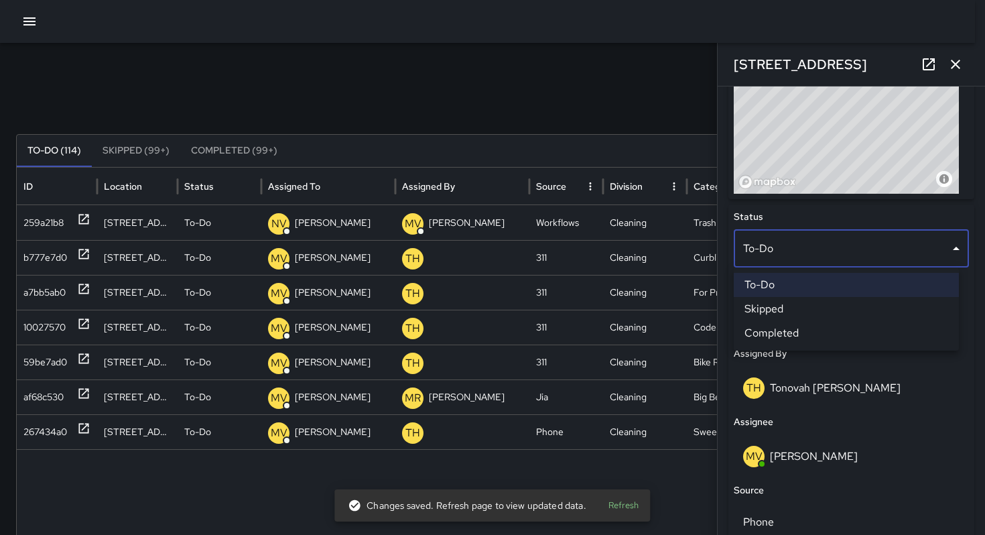
click at [788, 314] on li "Skipped" at bounding box center [845, 309] width 225 height 24
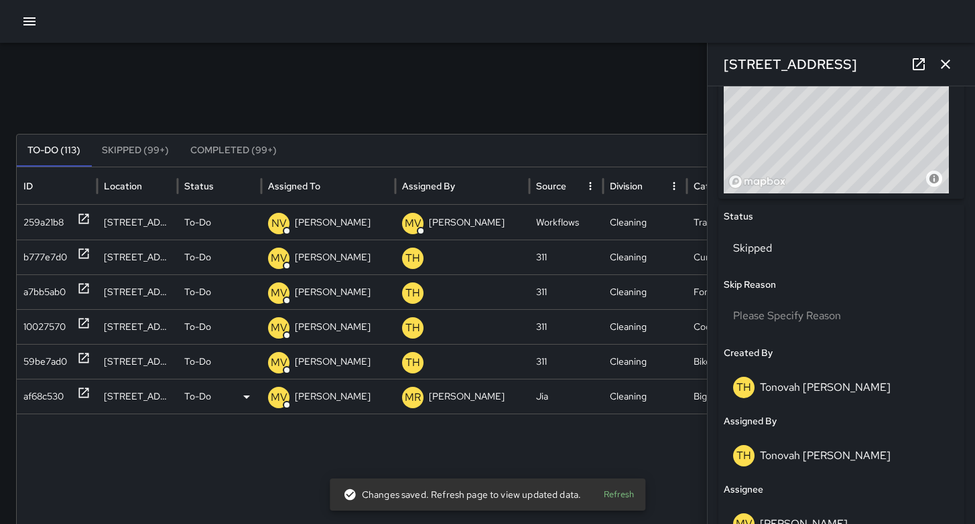
click at [41, 401] on div "af68c530" at bounding box center [43, 397] width 40 height 34
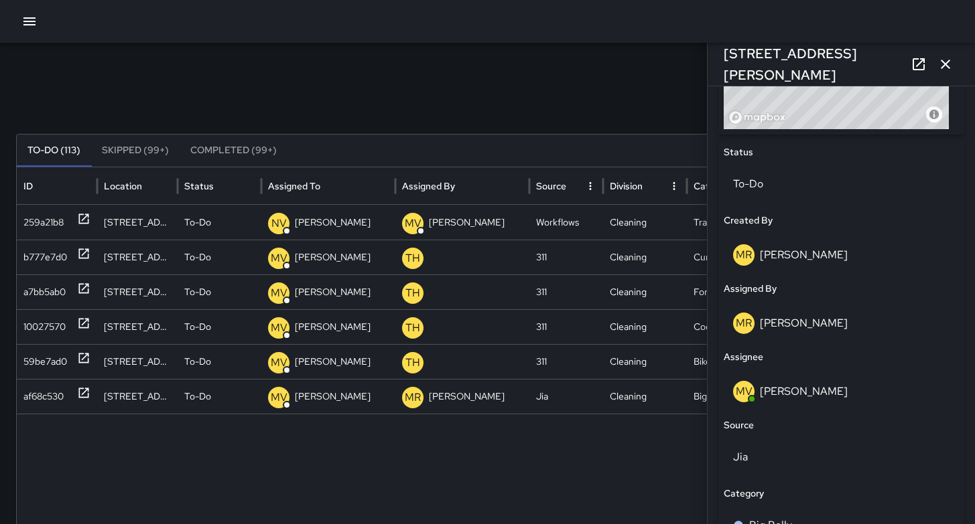
scroll to position [547, 0]
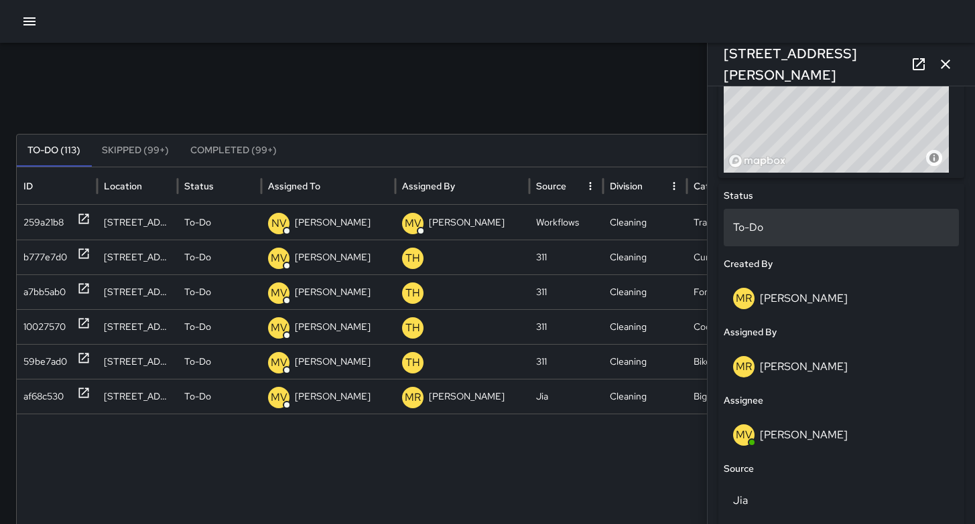
click at [778, 236] on div "To-Do" at bounding box center [840, 228] width 235 height 38
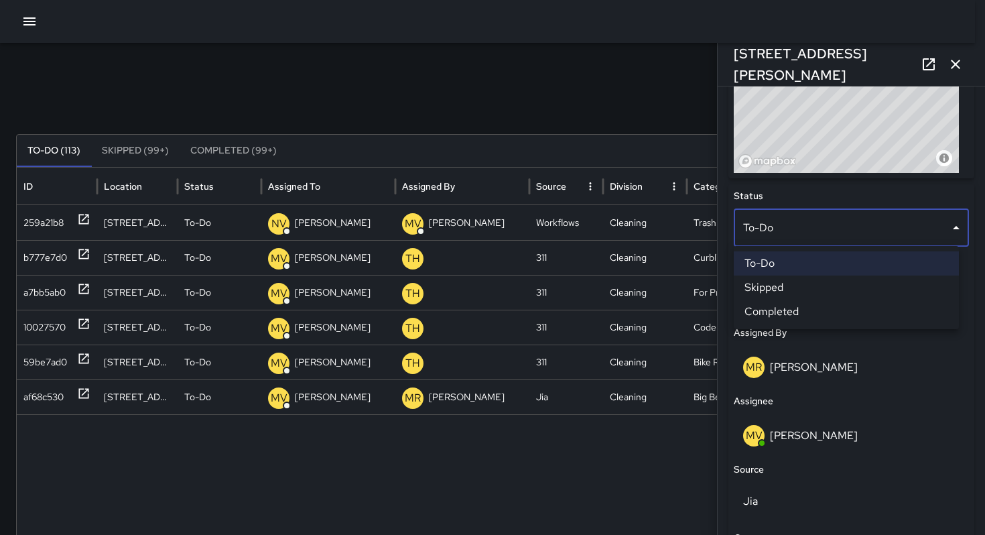
click at [800, 293] on li "Skipped" at bounding box center [845, 287] width 225 height 24
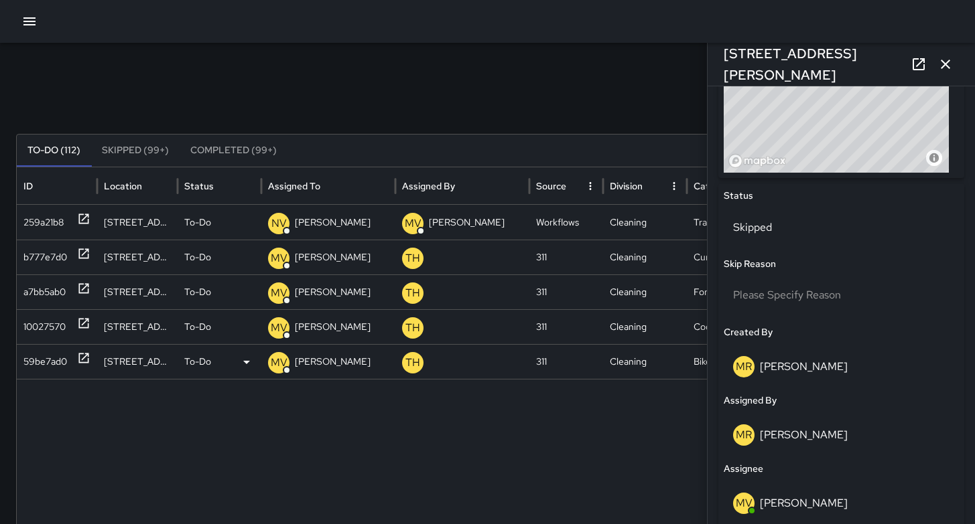
click at [48, 361] on div "59be7ad0" at bounding box center [45, 362] width 44 height 34
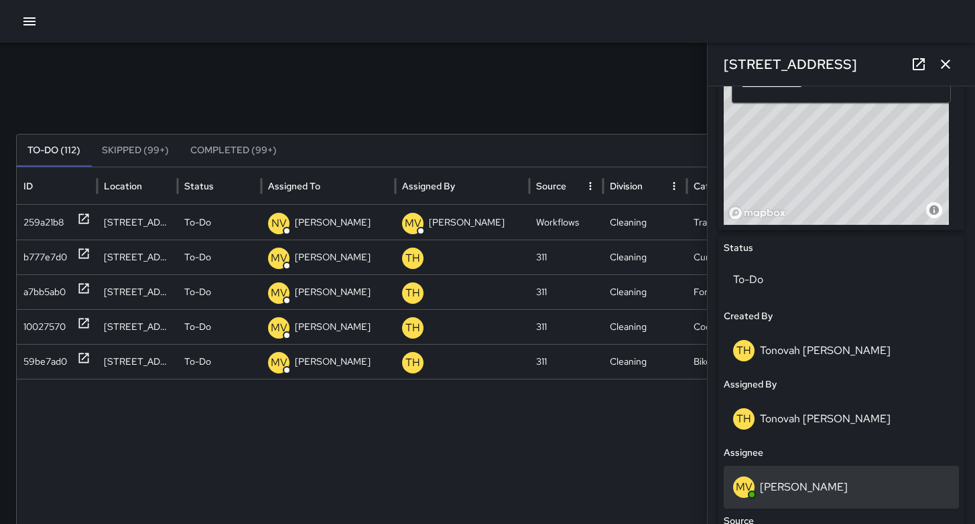
scroll to position [587, 0]
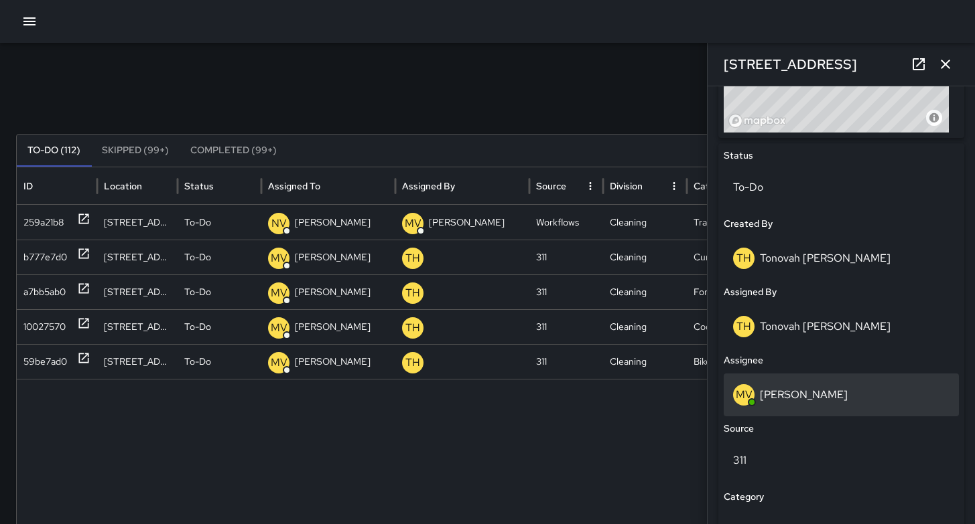
click at [803, 397] on p "[PERSON_NAME]" at bounding box center [804, 395] width 88 height 14
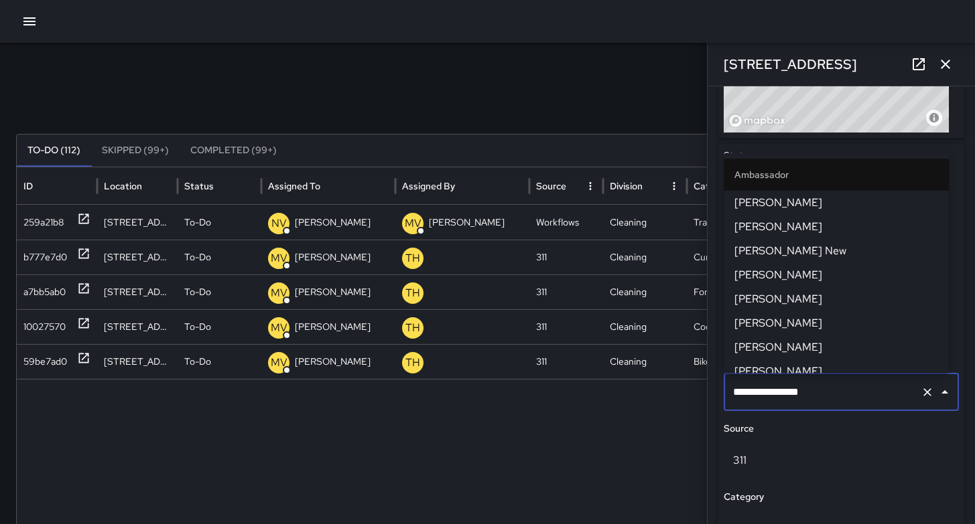
scroll to position [537, 0]
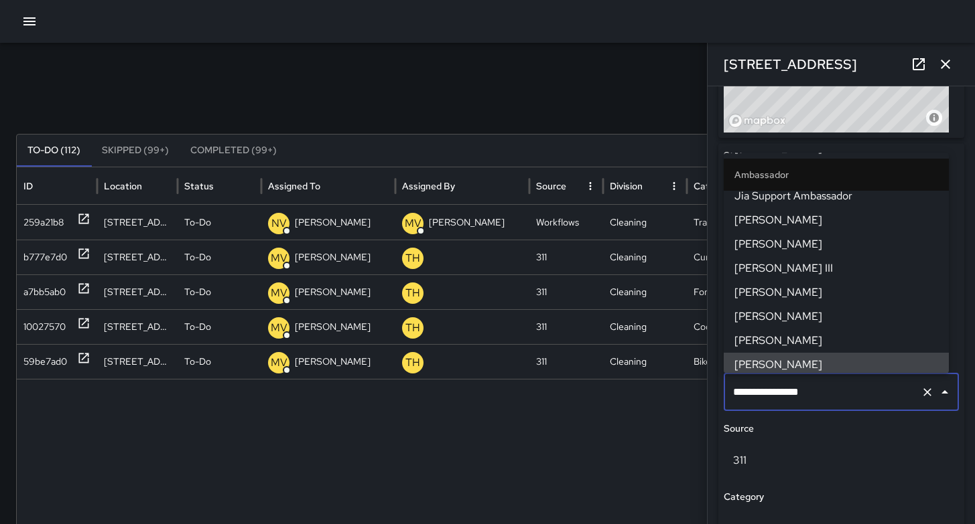
drag, startPoint x: 778, startPoint y: 393, endPoint x: 656, endPoint y: 393, distance: 121.9
click at [679, 391] on div "**********" at bounding box center [487, 423] width 975 height 760
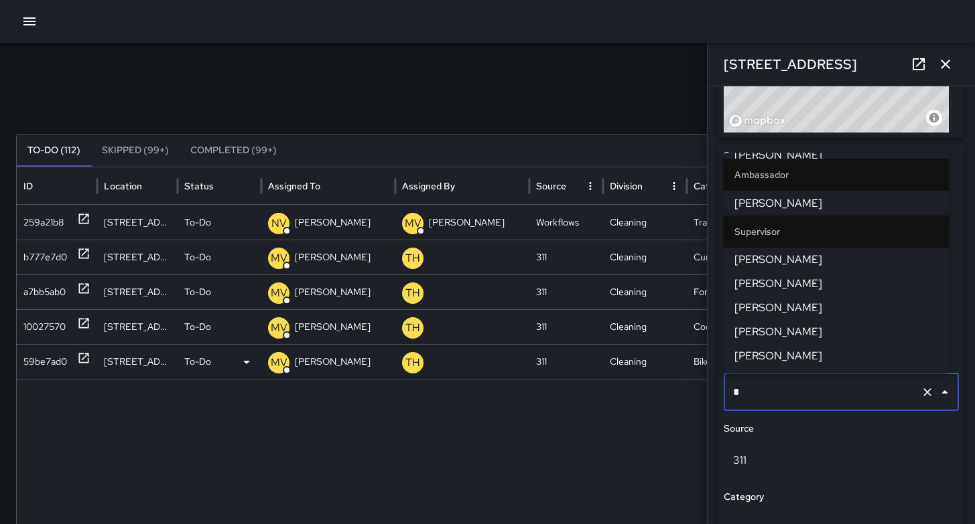
scroll to position [0, 0]
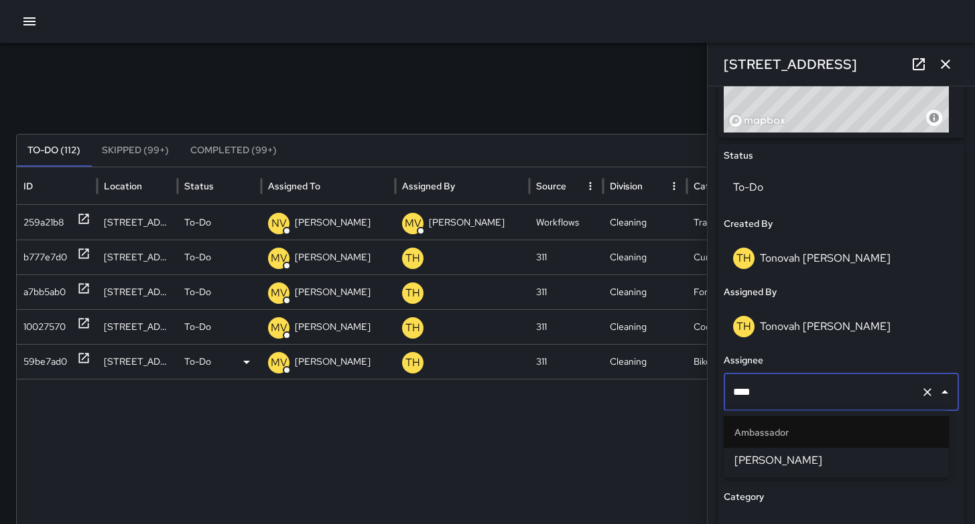
type input "*****"
click at [750, 460] on span "[PERSON_NAME]" at bounding box center [836, 461] width 204 height 16
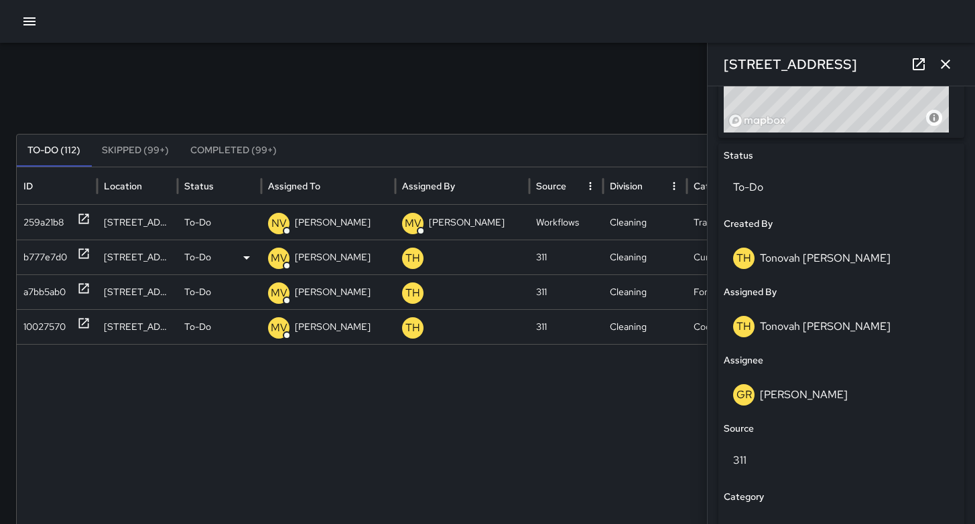
click at [42, 257] on div "b777e7d0" at bounding box center [45, 257] width 44 height 34
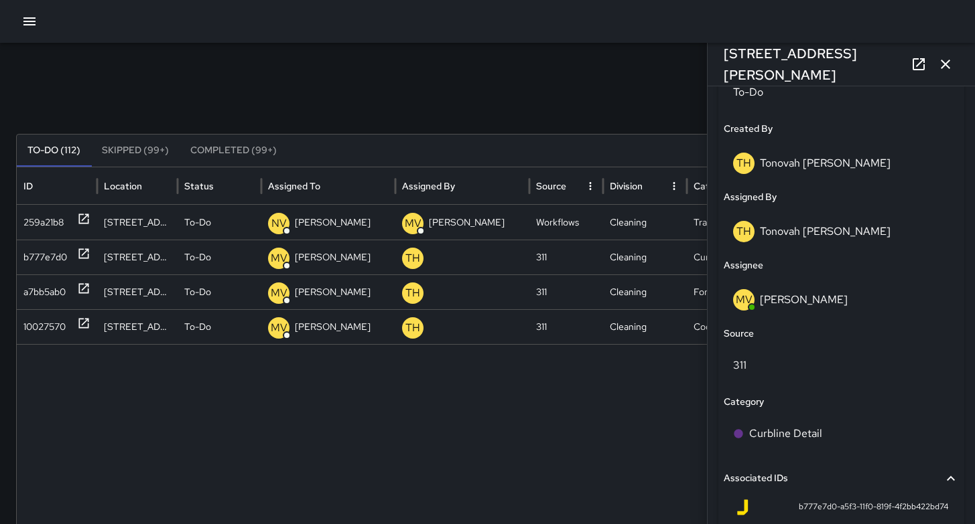
scroll to position [702, 0]
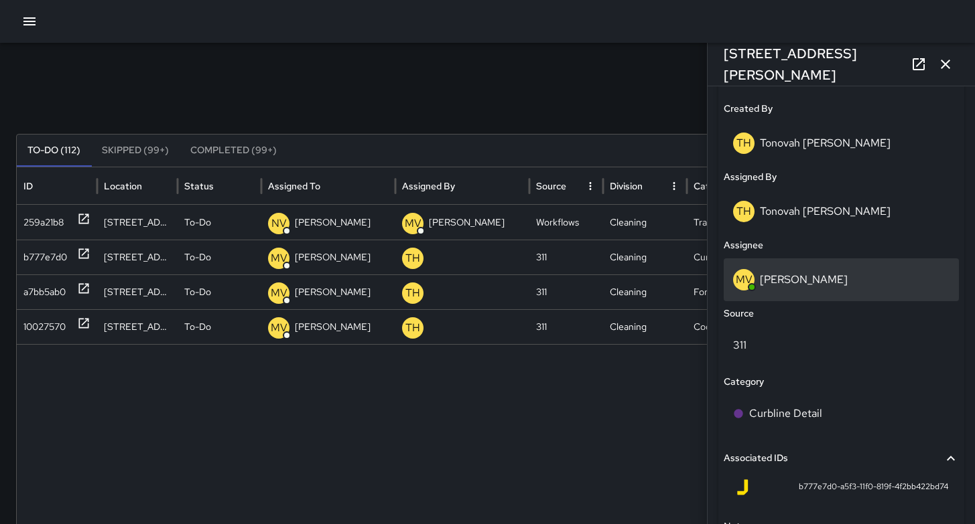
click at [821, 273] on p "[PERSON_NAME]" at bounding box center [804, 280] width 88 height 14
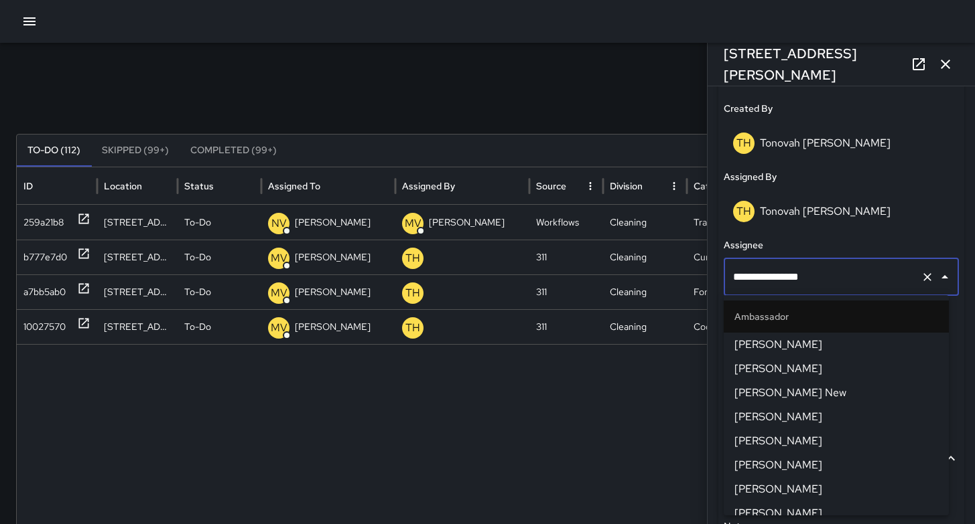
scroll to position [537, 0]
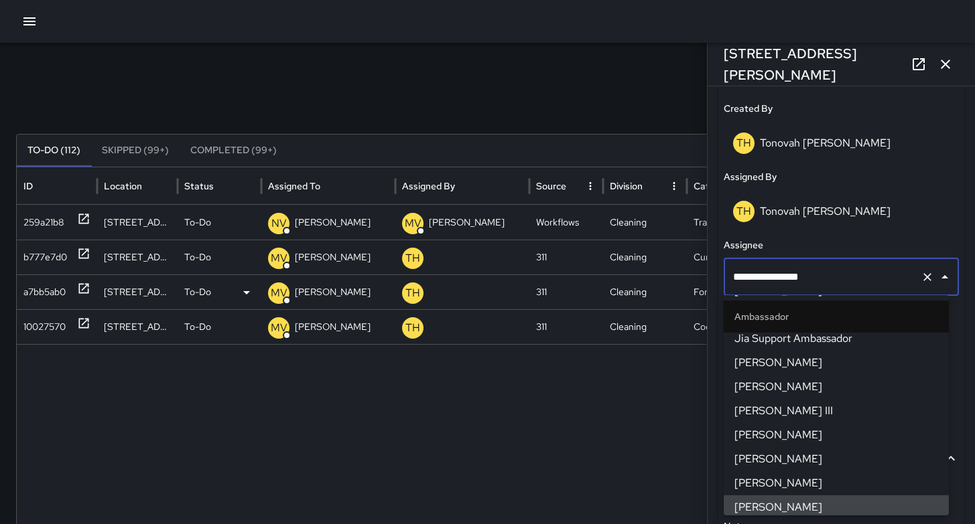
drag, startPoint x: 826, startPoint y: 281, endPoint x: 628, endPoint y: 277, distance: 197.6
click at [632, 276] on div "**********" at bounding box center [487, 423] width 975 height 760
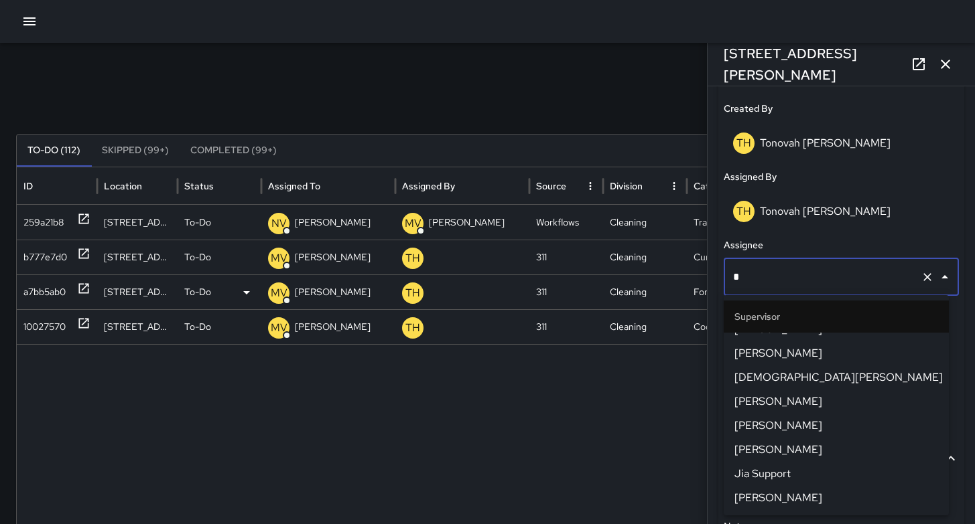
scroll to position [0, 0]
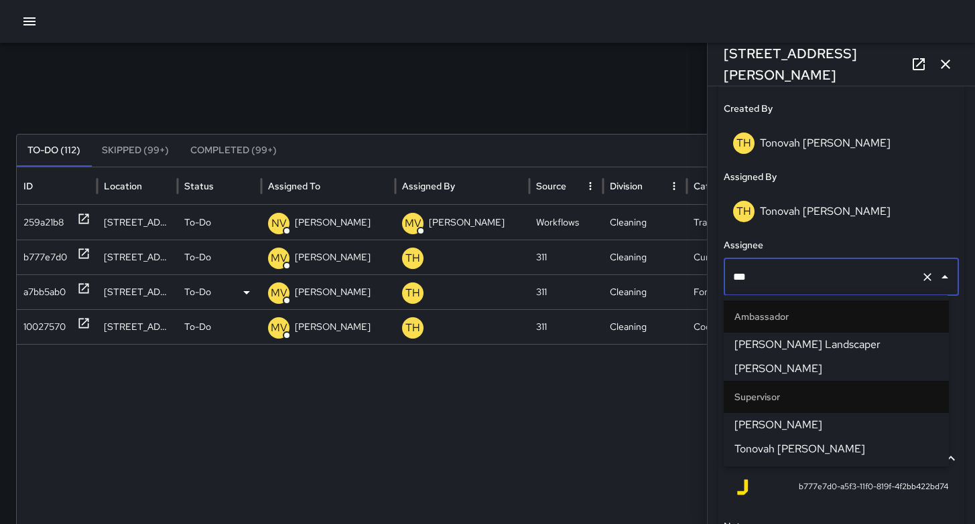
type input "****"
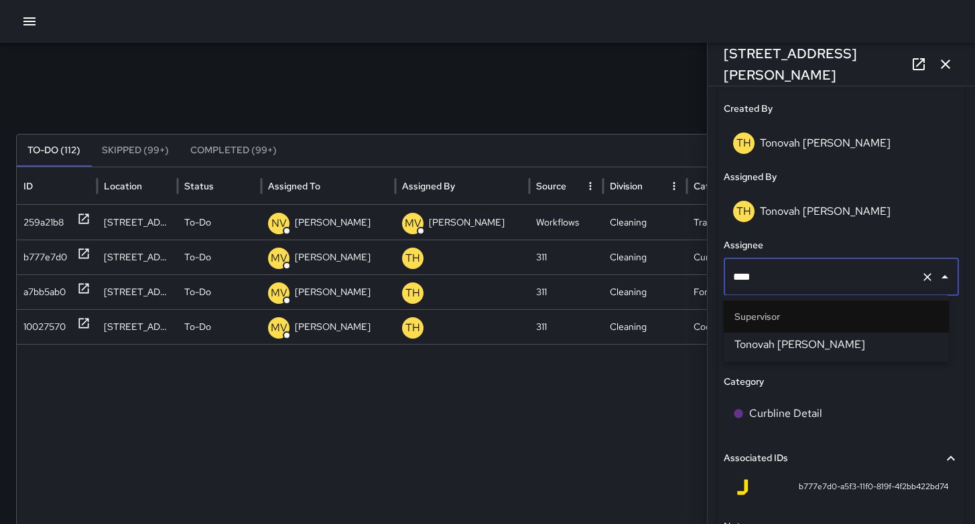
click at [750, 342] on span "Tonovah [PERSON_NAME]" at bounding box center [836, 345] width 204 height 16
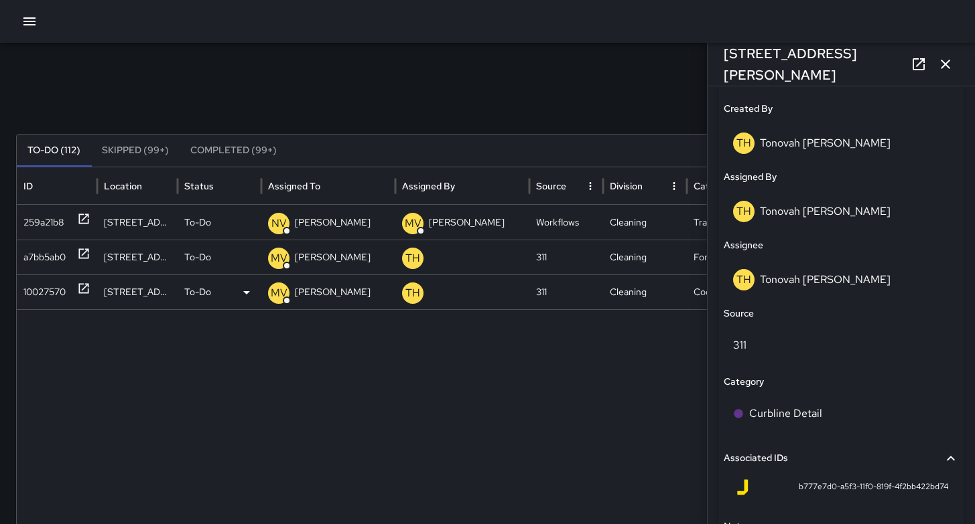
click at [51, 295] on div "10027570" at bounding box center [44, 292] width 42 height 34
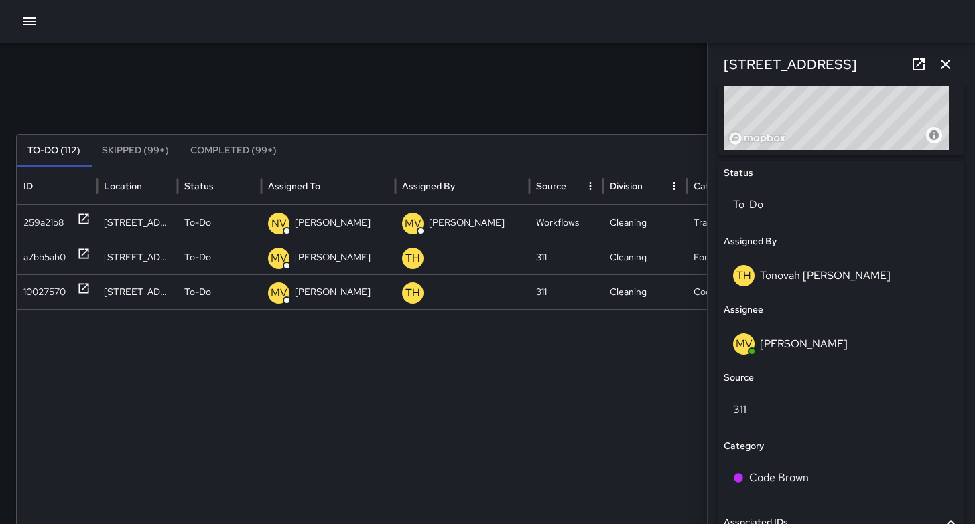
scroll to position [504, 0]
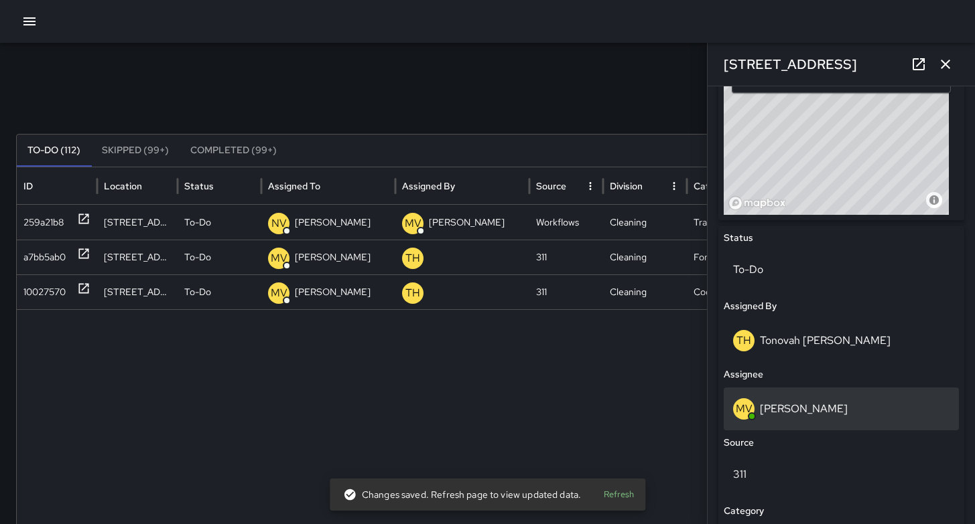
click at [817, 402] on p "[PERSON_NAME]" at bounding box center [804, 409] width 88 height 14
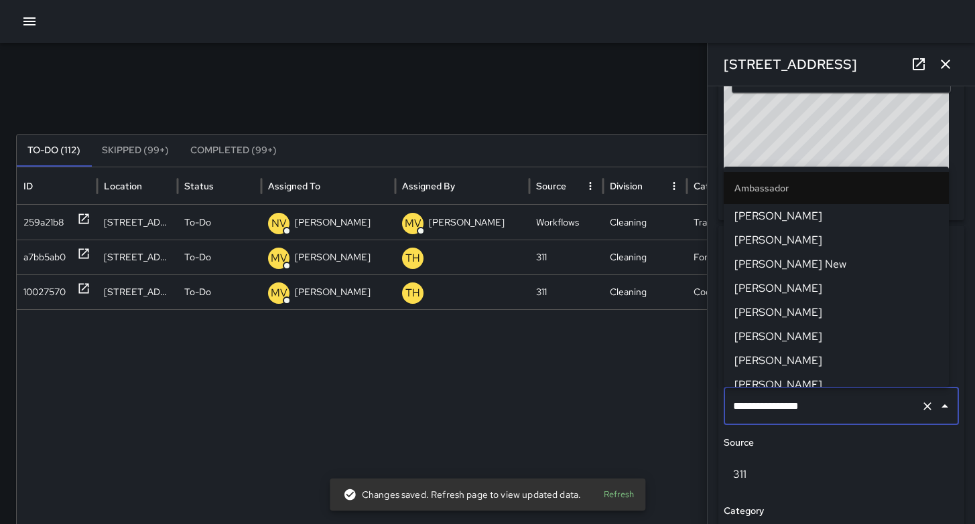
scroll to position [537, 0]
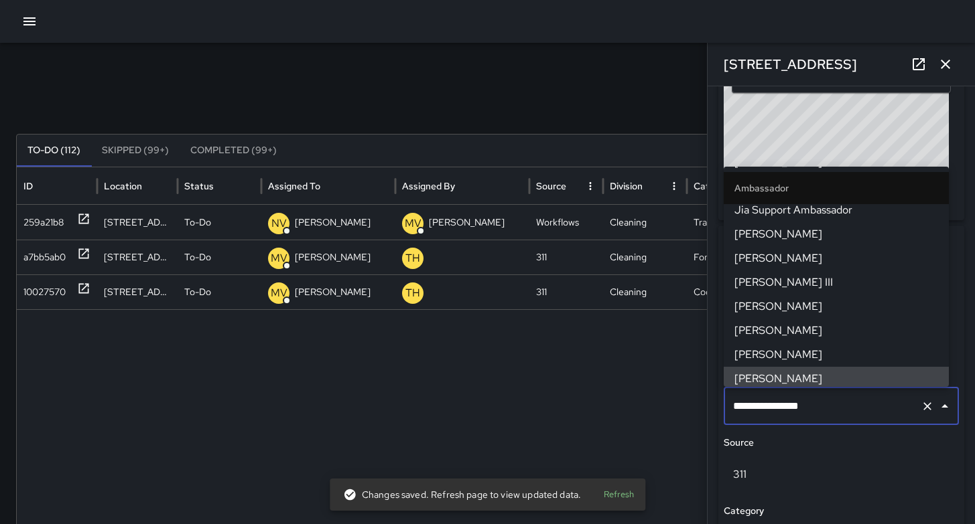
drag, startPoint x: 831, startPoint y: 405, endPoint x: 668, endPoint y: 409, distance: 162.8
click at [668, 409] on div "**********" at bounding box center [487, 423] width 975 height 760
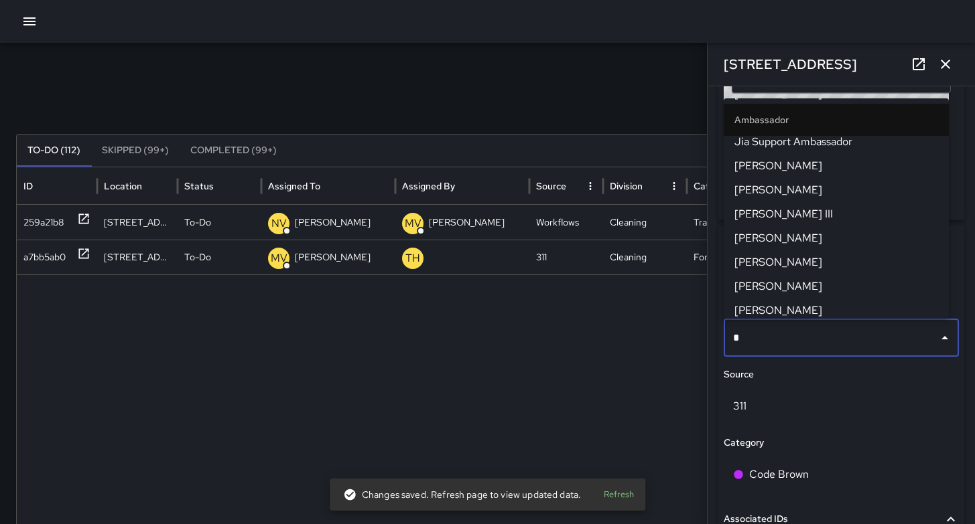
scroll to position [0, 0]
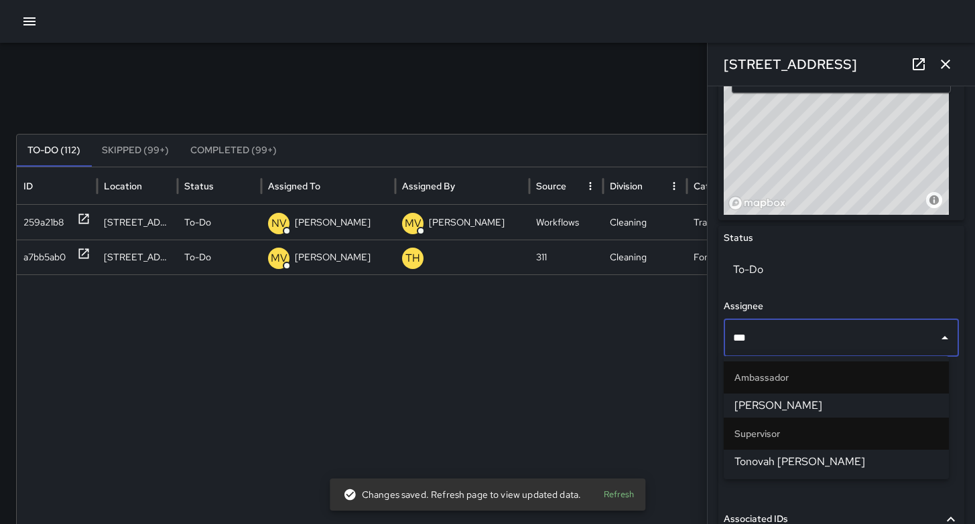
type input "****"
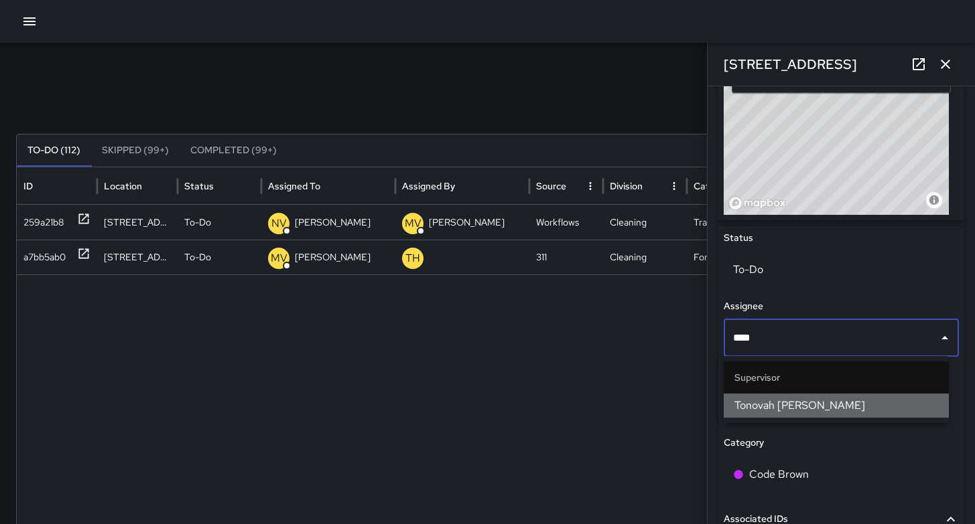
click at [747, 411] on span "Tonovah [PERSON_NAME]" at bounding box center [836, 406] width 204 height 16
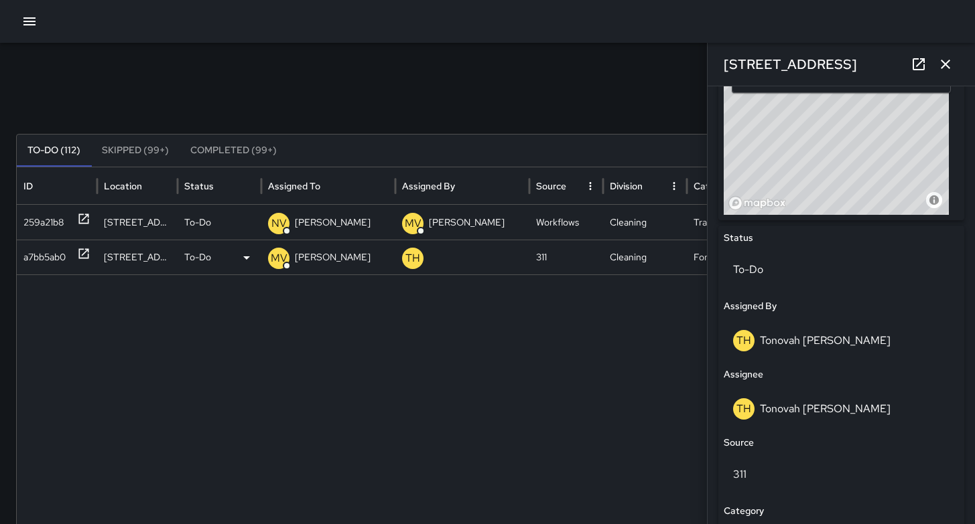
click at [42, 257] on div "a7bb5ab0" at bounding box center [44, 257] width 42 height 34
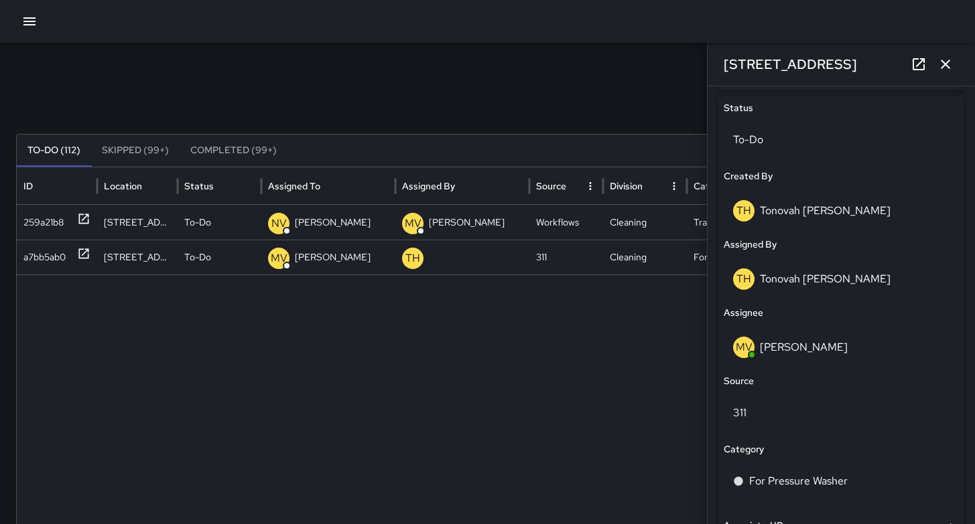
scroll to position [564, 0]
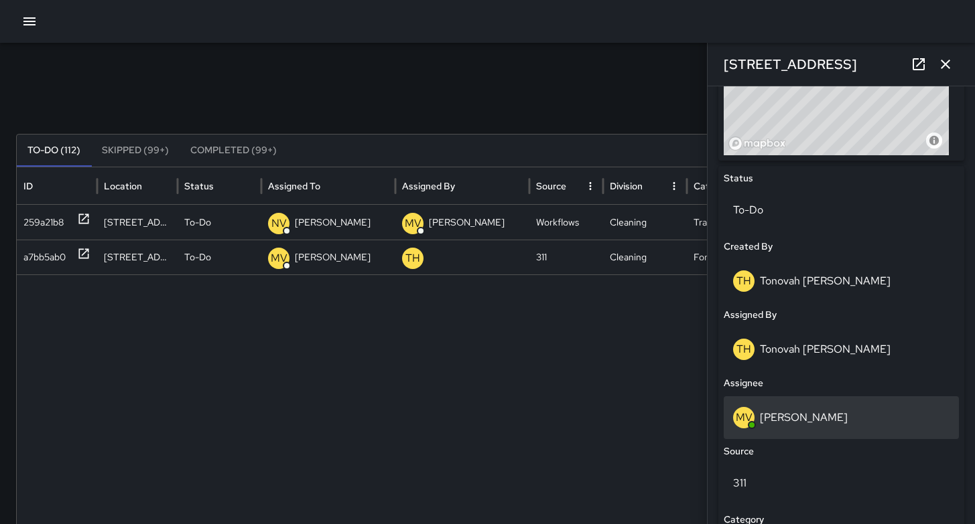
click at [823, 411] on p "[PERSON_NAME]" at bounding box center [804, 418] width 88 height 14
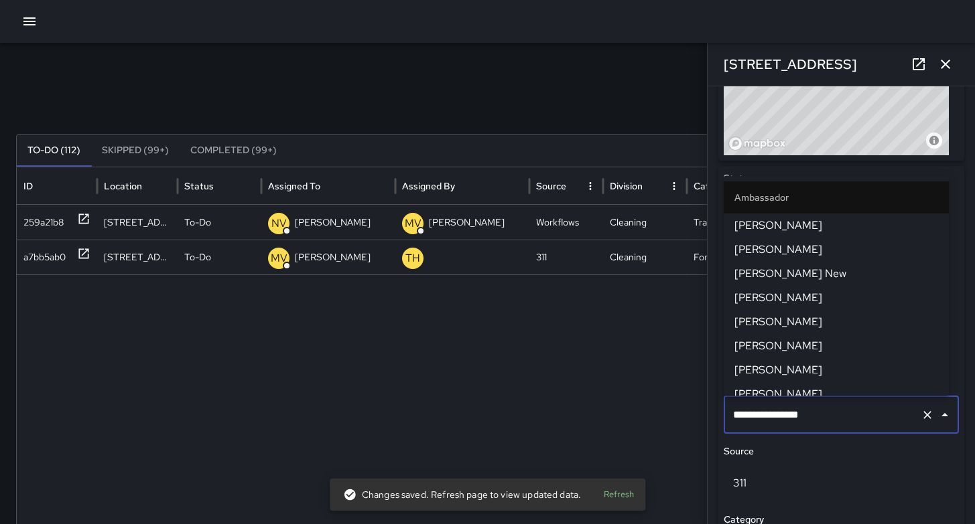
scroll to position [537, 0]
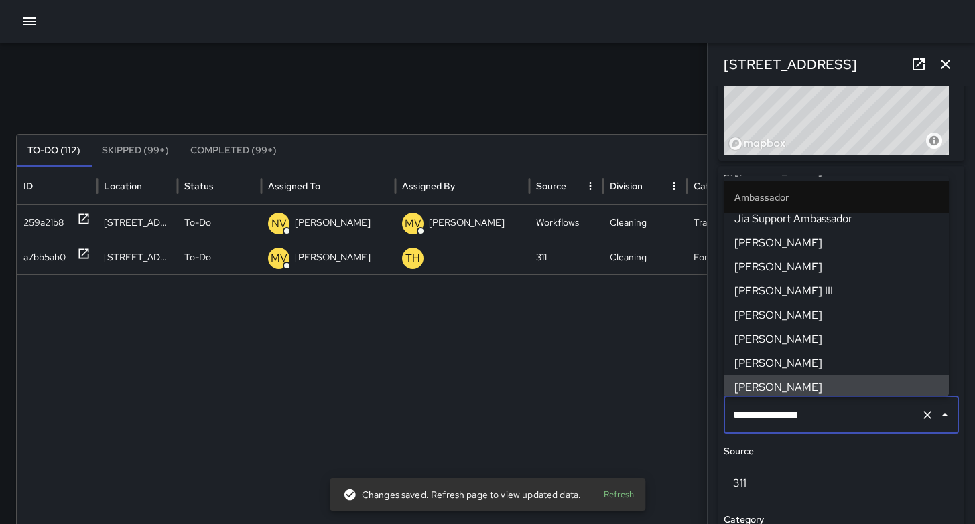
drag, startPoint x: 839, startPoint y: 413, endPoint x: 647, endPoint y: 419, distance: 191.7
click at [651, 414] on div "**********" at bounding box center [487, 423] width 975 height 760
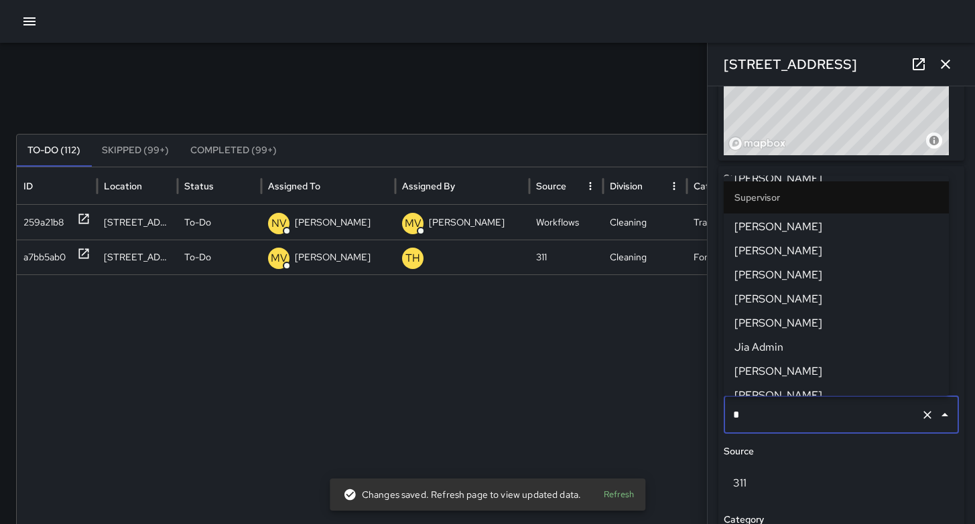
scroll to position [0, 0]
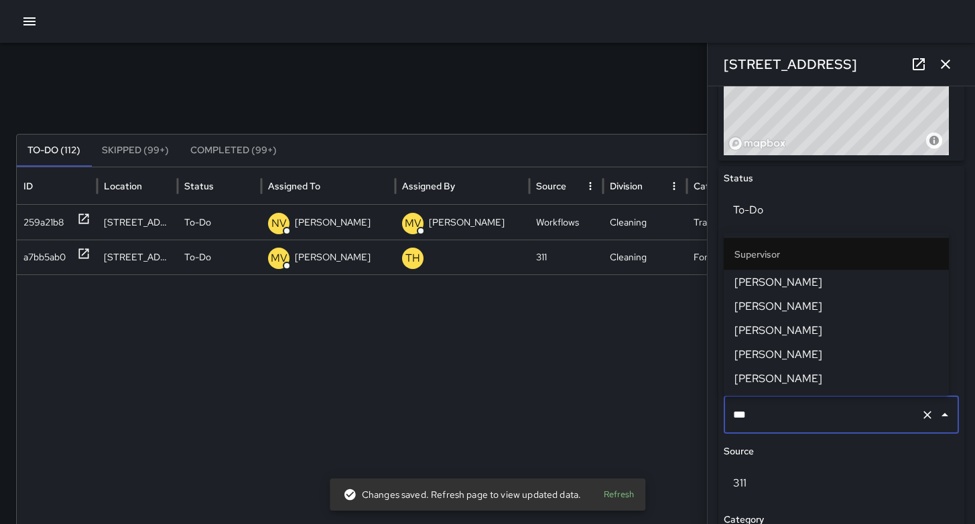
type input "****"
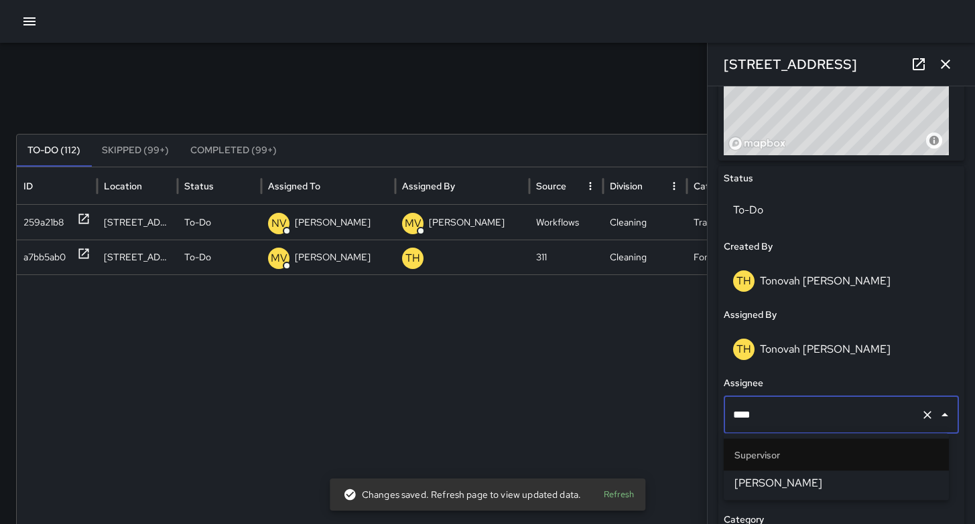
click at [743, 474] on li "[PERSON_NAME]" at bounding box center [835, 484] width 225 height 24
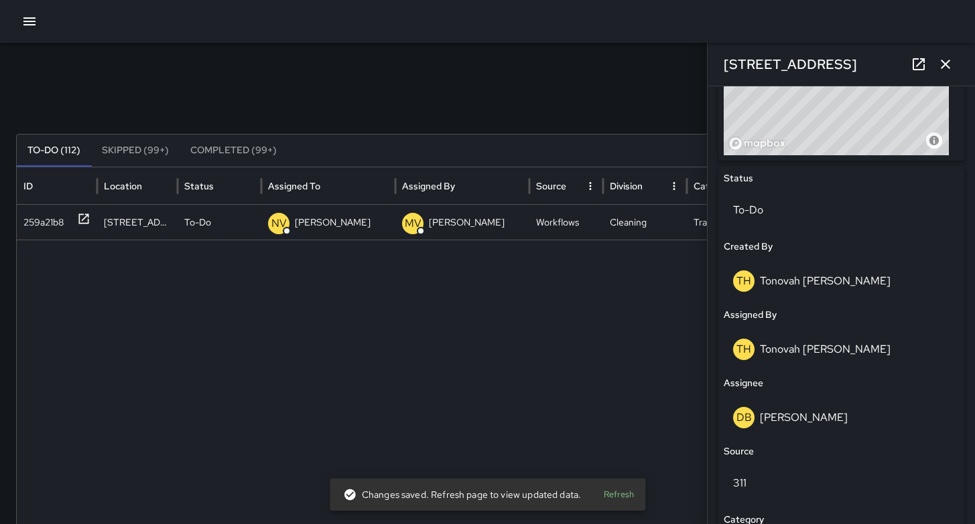
click at [600, 421] on div at bounding box center [492, 487] width 951 height 495
click at [946, 64] on icon "button" at bounding box center [945, 64] width 16 height 16
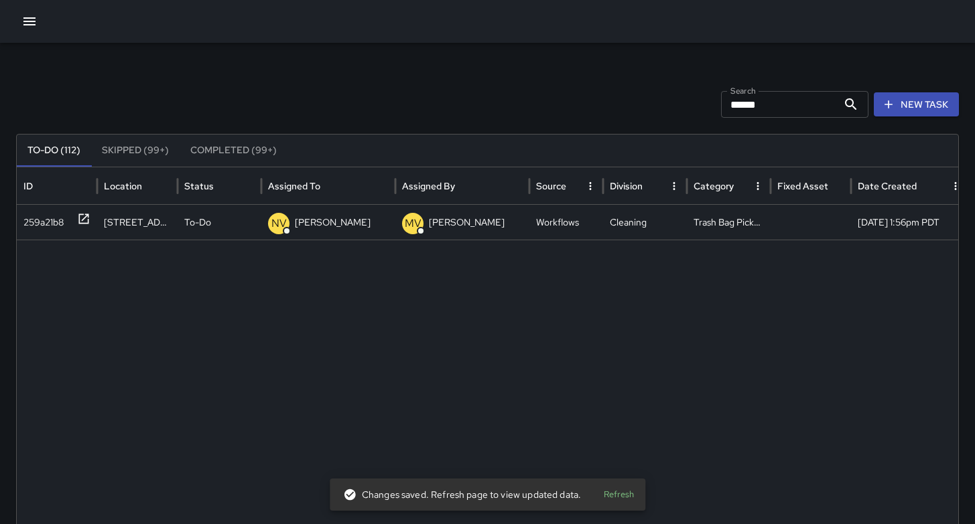
click at [496, 88] on div "Search ****** Search New Task To-Do (112) Skipped (99+) Completed (99+) ID Loca…" at bounding box center [487, 423] width 975 height 760
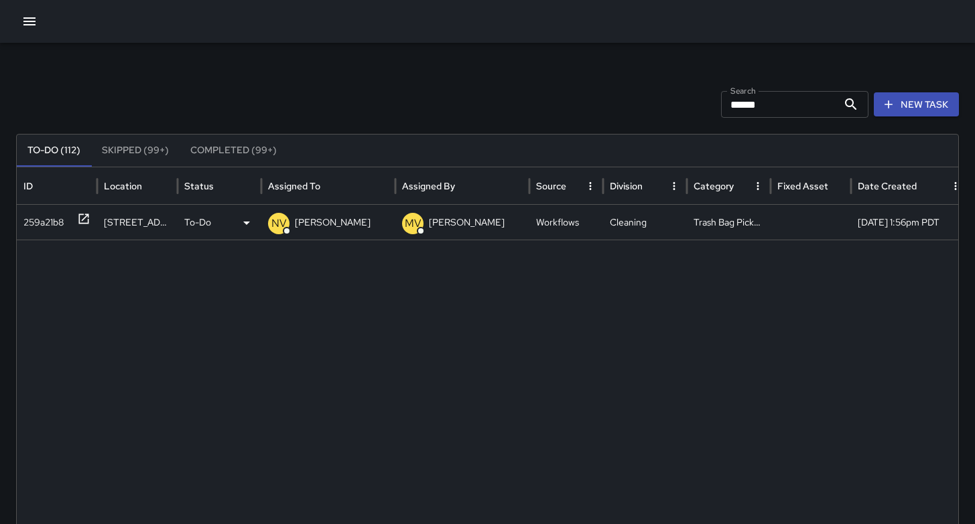
click at [42, 221] on div "259a21b8" at bounding box center [43, 223] width 40 height 34
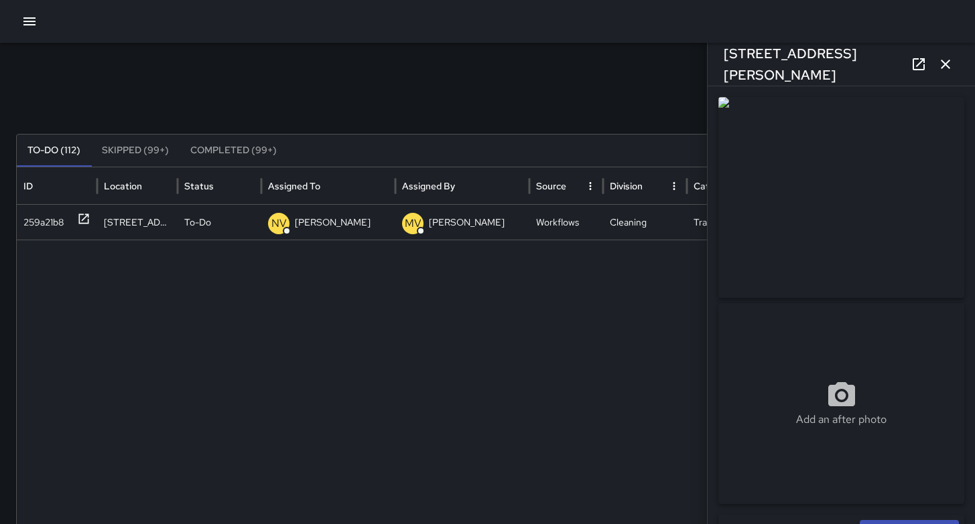
drag, startPoint x: 398, startPoint y: 66, endPoint x: 468, endPoint y: 70, distance: 69.8
click at [399, 66] on div "**********" at bounding box center [487, 423] width 975 height 760
drag, startPoint x: 951, startPoint y: 64, endPoint x: 945, endPoint y: 70, distance: 9.0
click at [951, 64] on icon "button" at bounding box center [945, 64] width 16 height 16
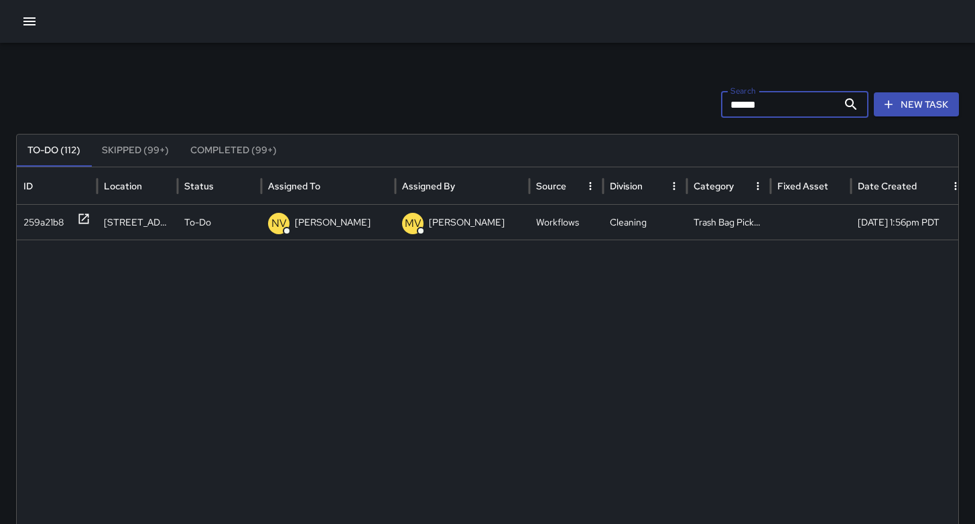
drag, startPoint x: 817, startPoint y: 111, endPoint x: 648, endPoint y: 111, distance: 169.5
click at [664, 111] on div "Search ****** Search New Task" at bounding box center [487, 104] width 942 height 27
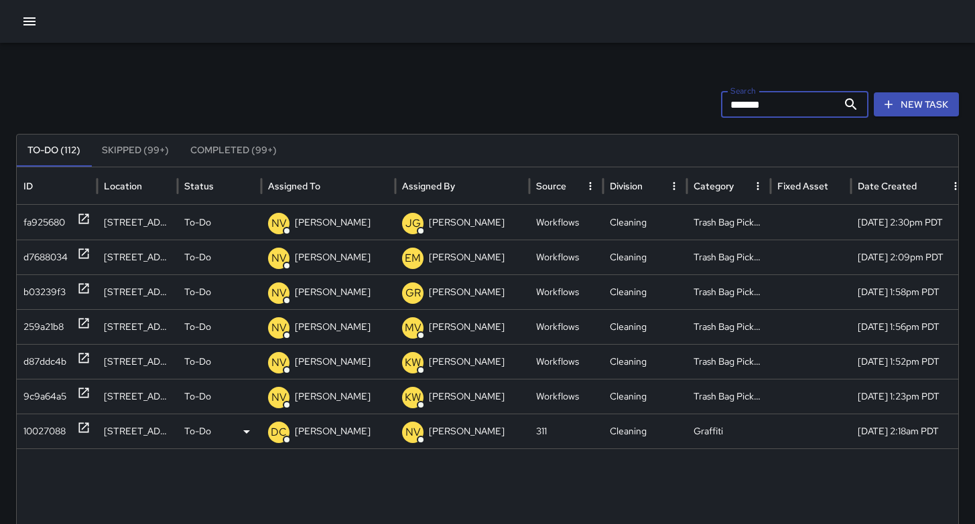
click at [44, 434] on div "10027088" at bounding box center [44, 432] width 42 height 34
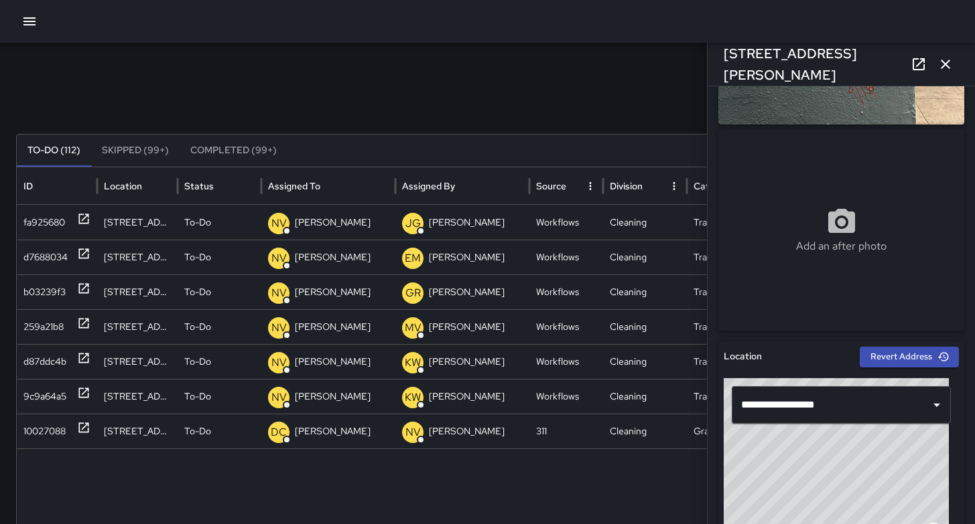
scroll to position [464, 0]
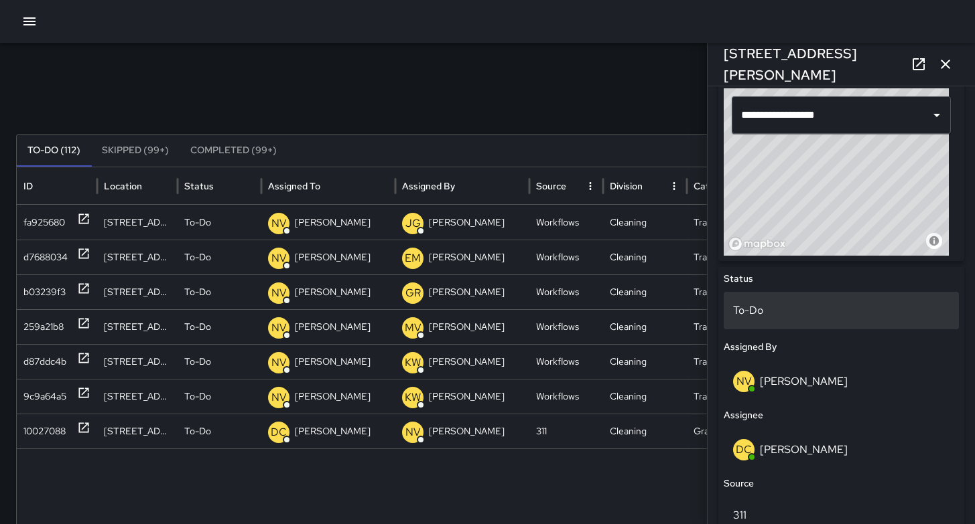
click at [809, 310] on p "To-Do" at bounding box center [841, 311] width 216 height 16
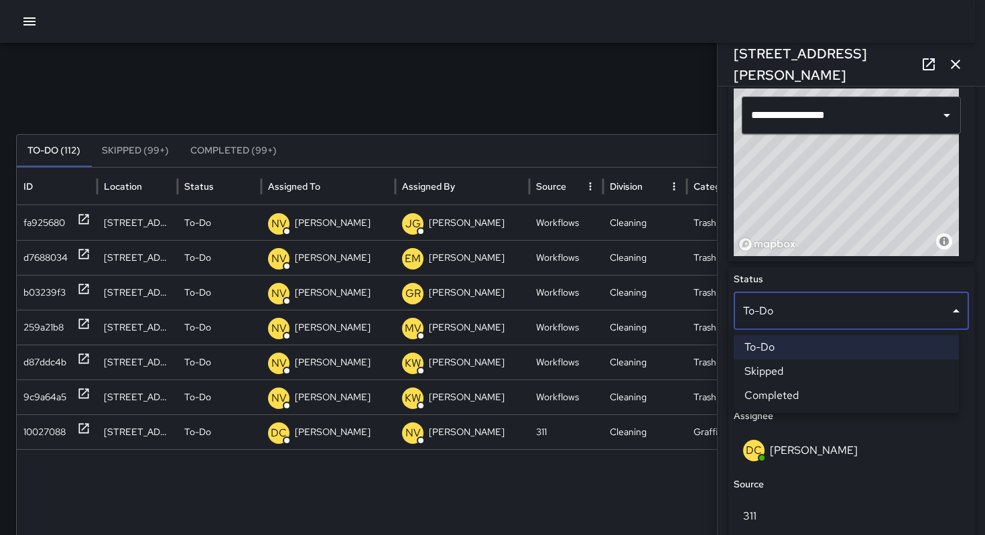
click at [791, 368] on li "Skipped" at bounding box center [845, 371] width 225 height 24
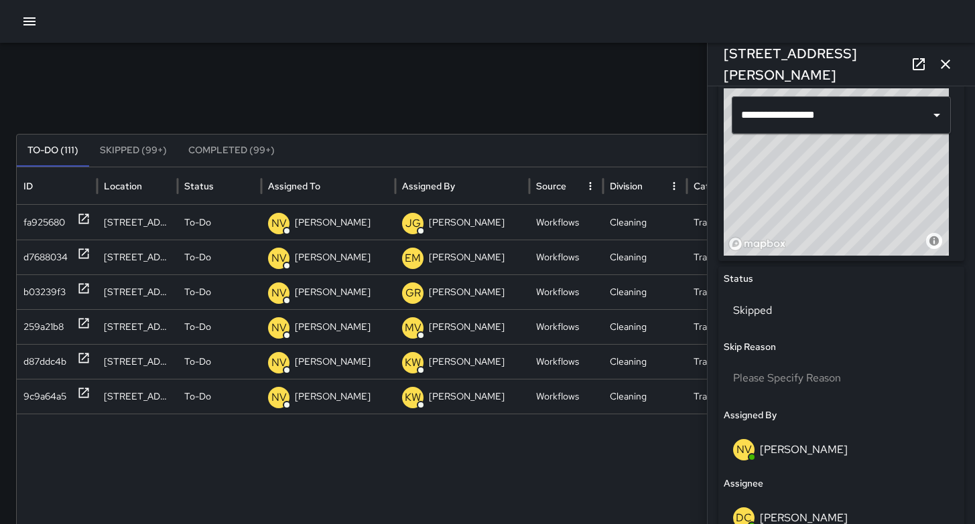
click at [563, 145] on div "To-Do (111) Skipped (99+) Completed (99+)" at bounding box center [487, 151] width 941 height 32
click at [951, 64] on icon "button" at bounding box center [945, 64] width 16 height 16
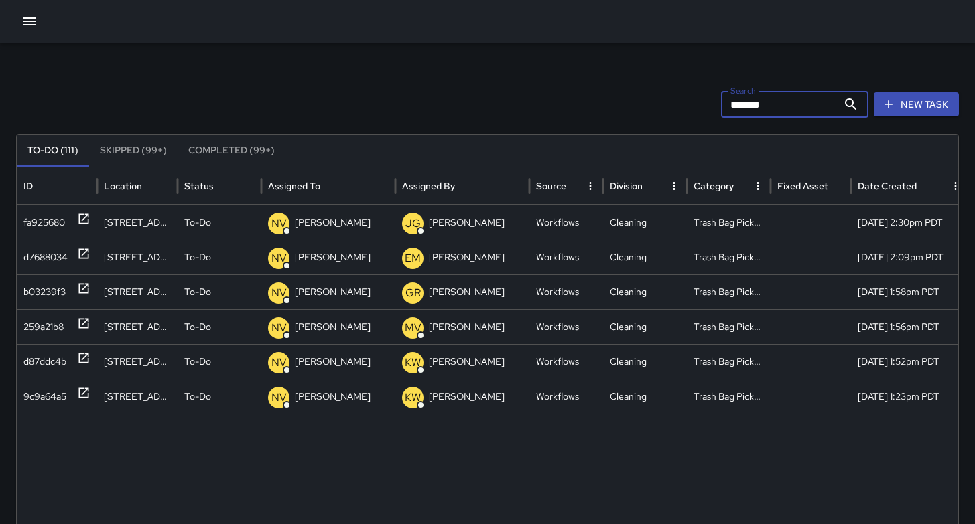
drag, startPoint x: 804, startPoint y: 103, endPoint x: 633, endPoint y: 113, distance: 171.1
click at [649, 110] on div "Search ******* Search New Task" at bounding box center [487, 104] width 942 height 27
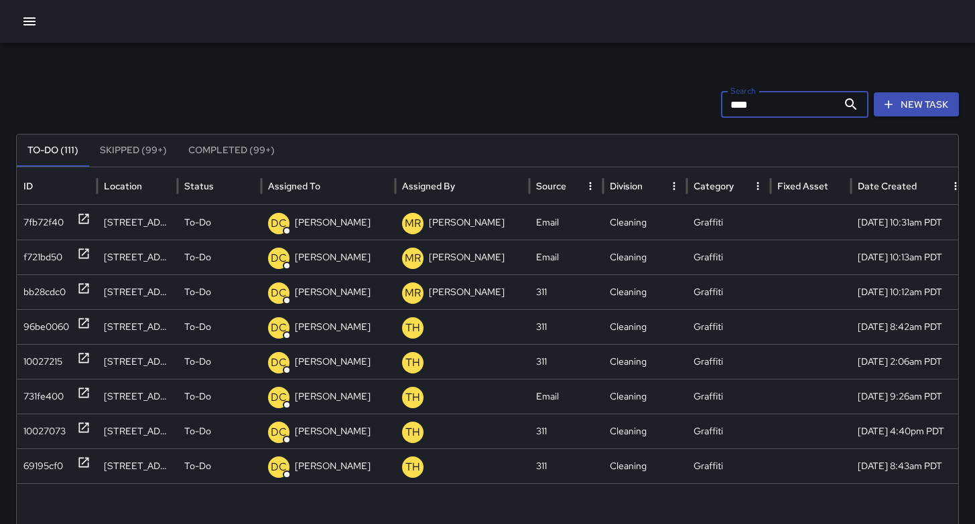
type input "****"
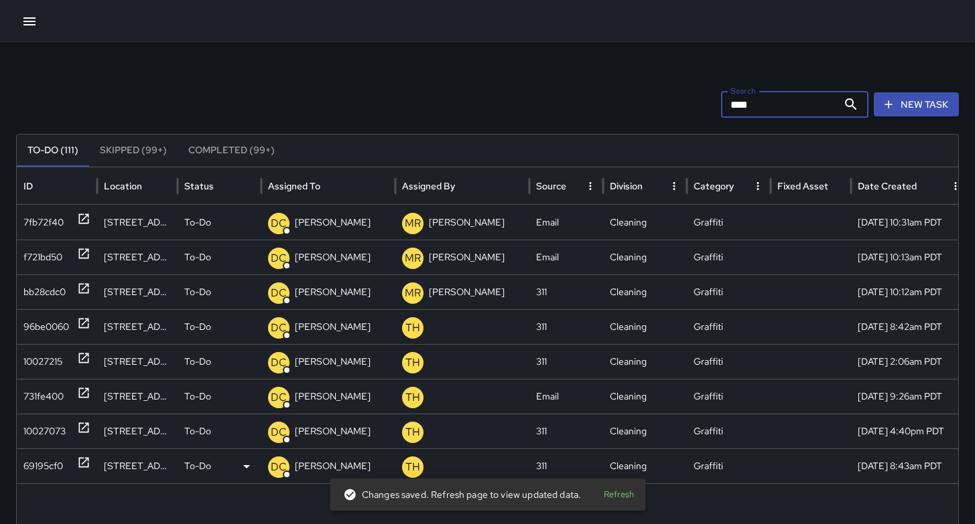
click at [48, 462] on div "69195cf0" at bounding box center [43, 466] width 40 height 34
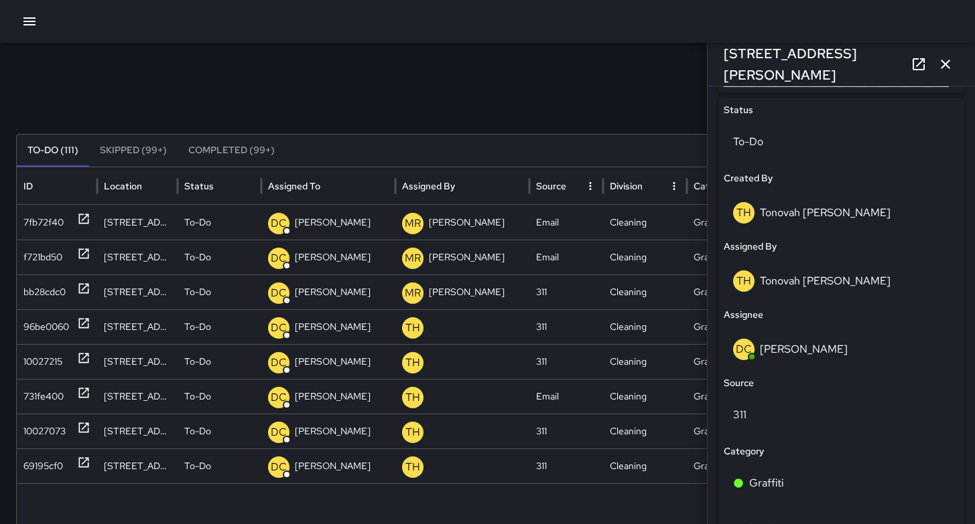
scroll to position [444, 0]
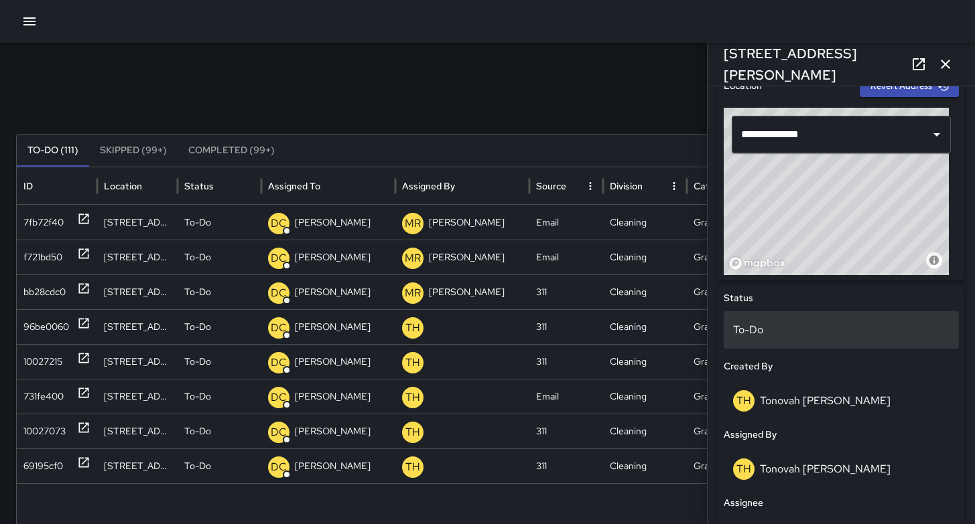
click at [766, 332] on p "To-Do" at bounding box center [841, 330] width 216 height 16
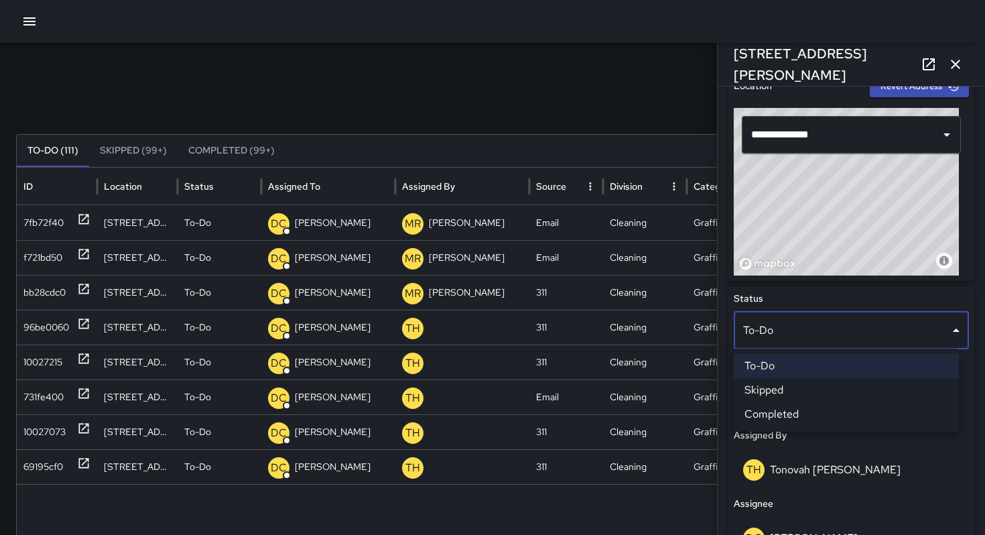
click at [787, 382] on li "Skipped" at bounding box center [845, 390] width 225 height 24
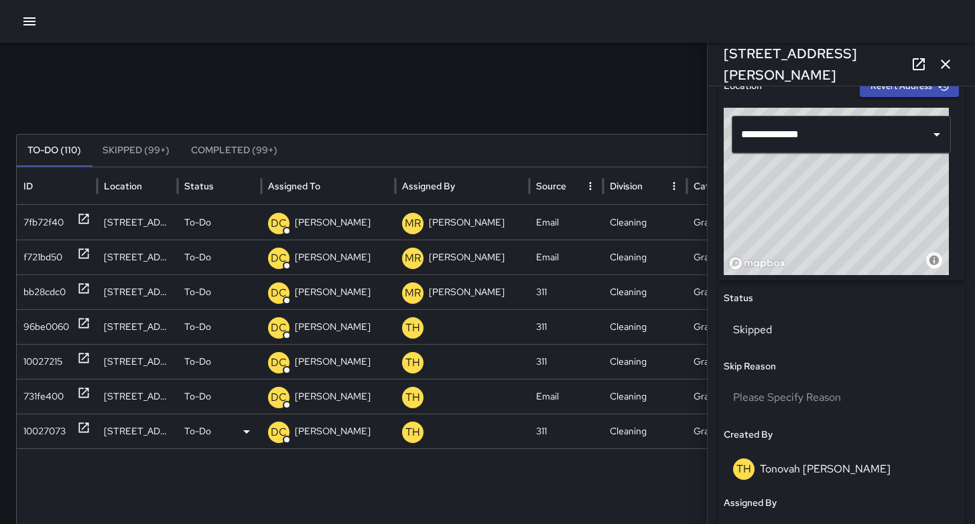
click at [52, 434] on div "10027073" at bounding box center [44, 432] width 42 height 34
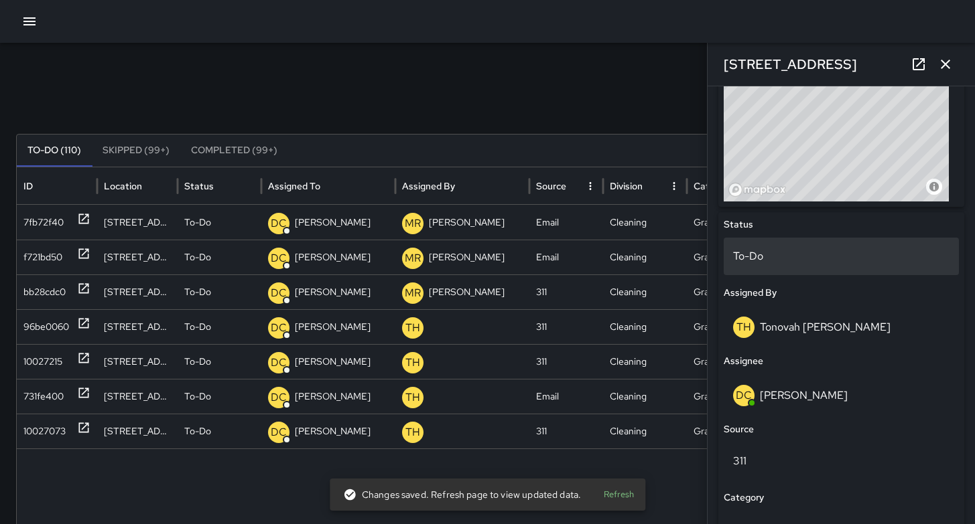
scroll to position [490, 0]
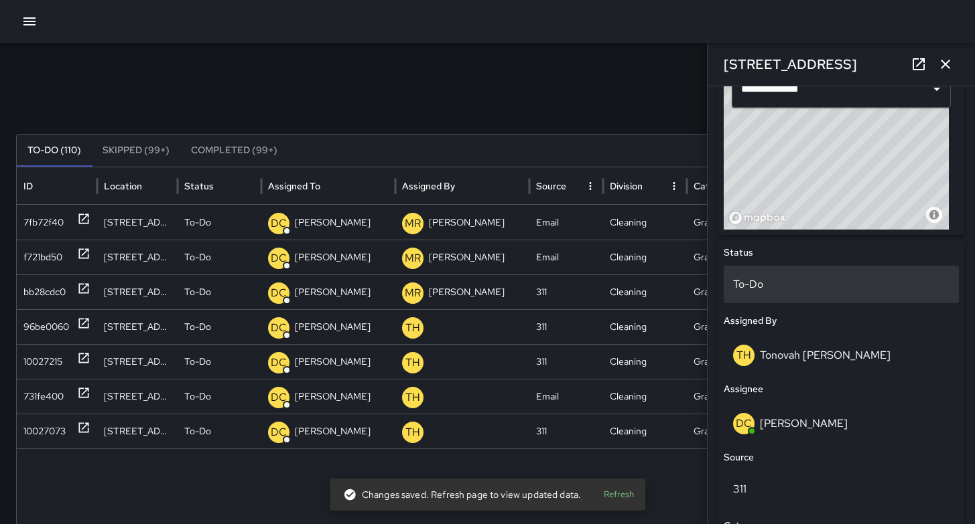
click at [759, 291] on p "To-Do" at bounding box center [841, 285] width 216 height 16
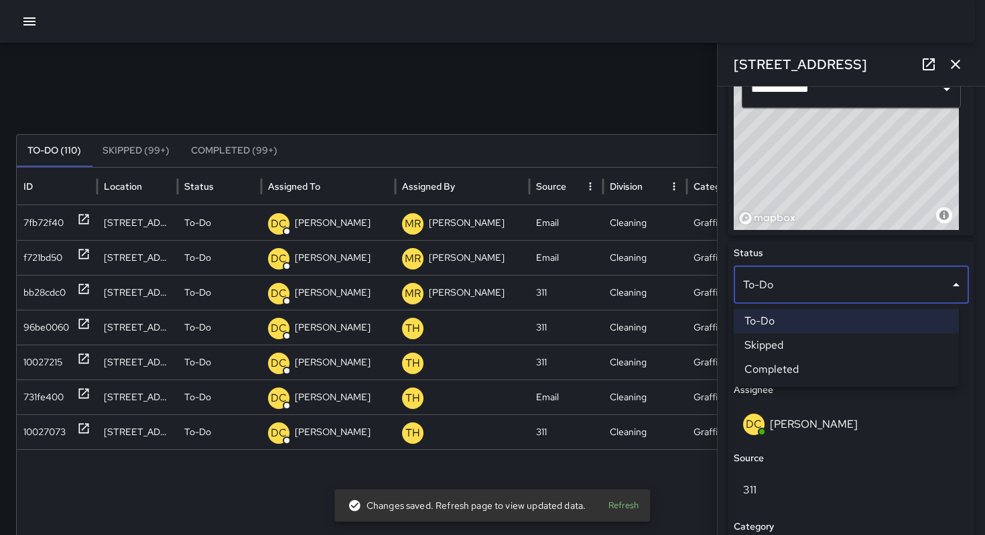
click at [768, 348] on li "Skipped" at bounding box center [845, 345] width 225 height 24
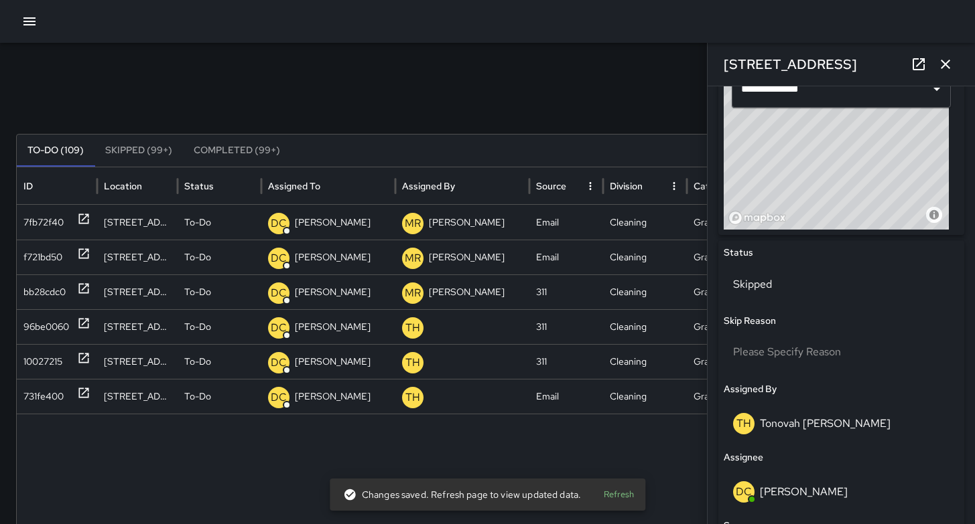
click at [943, 66] on icon "button" at bounding box center [944, 64] width 9 height 9
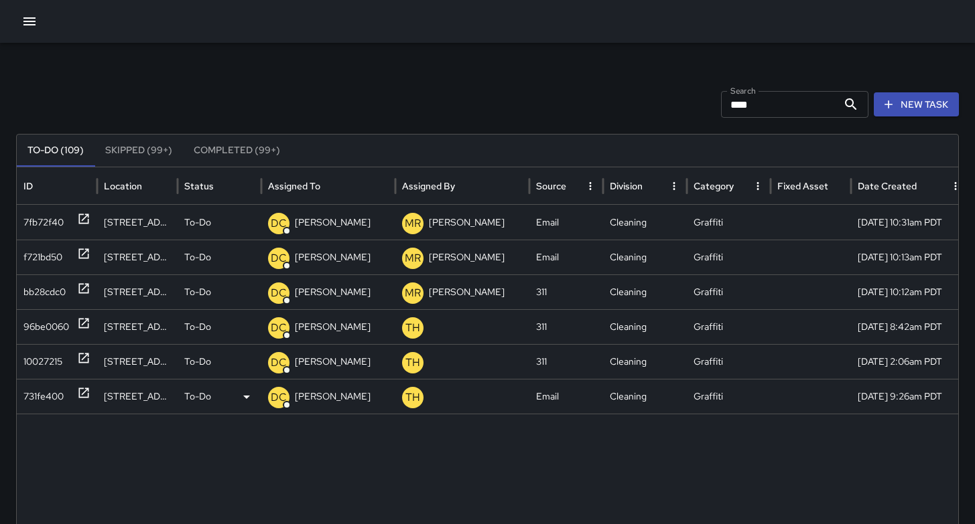
click at [38, 399] on div "731fe400" at bounding box center [43, 397] width 40 height 34
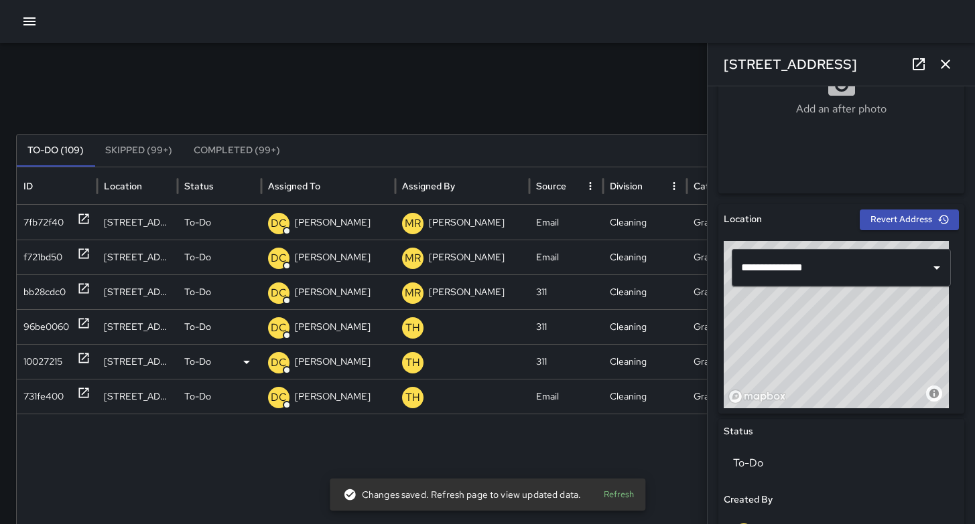
scroll to position [301, 0]
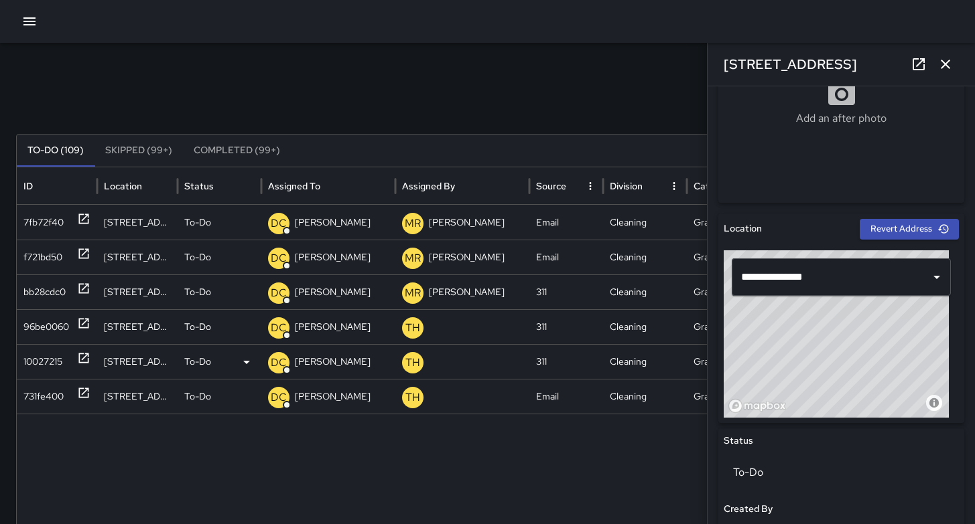
click at [28, 364] on div "10027215" at bounding box center [42, 362] width 39 height 34
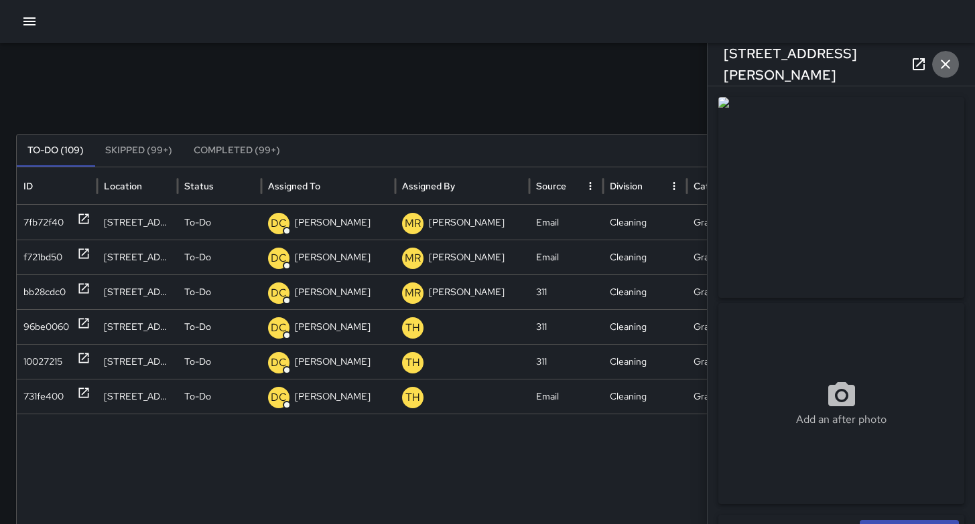
click at [944, 62] on icon "button" at bounding box center [945, 64] width 16 height 16
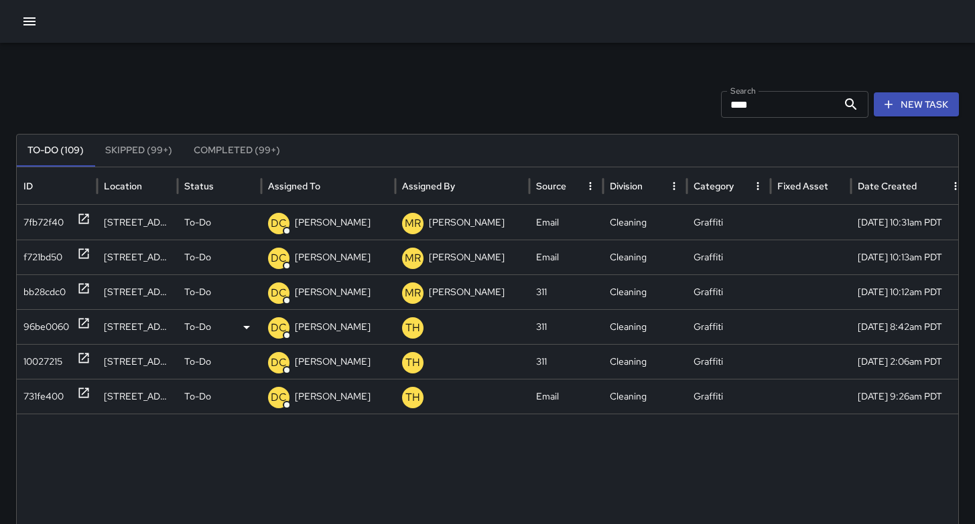
click at [36, 326] on div "96be0060" at bounding box center [46, 327] width 46 height 34
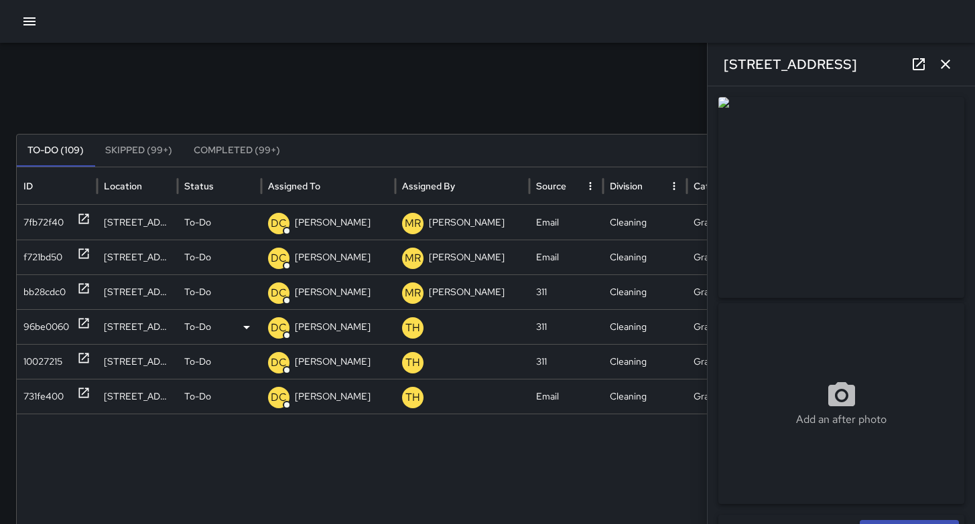
click at [50, 328] on div "96be0060" at bounding box center [46, 327] width 46 height 34
click at [32, 353] on div "10027215" at bounding box center [42, 362] width 39 height 34
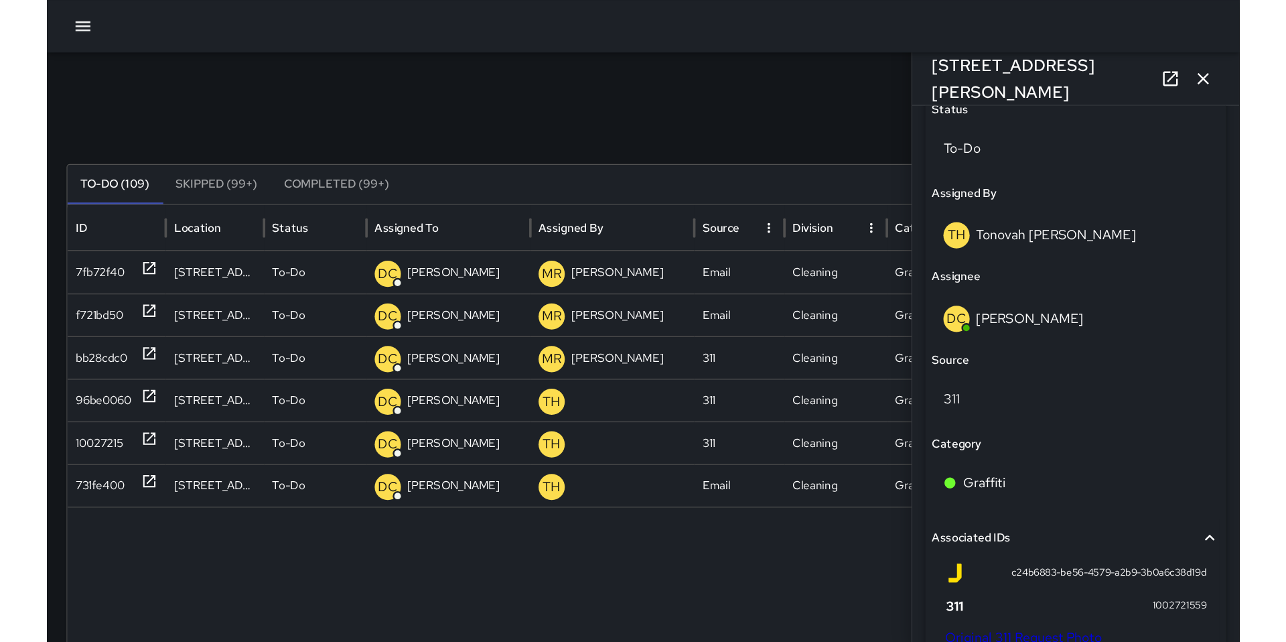
scroll to position [920, 0]
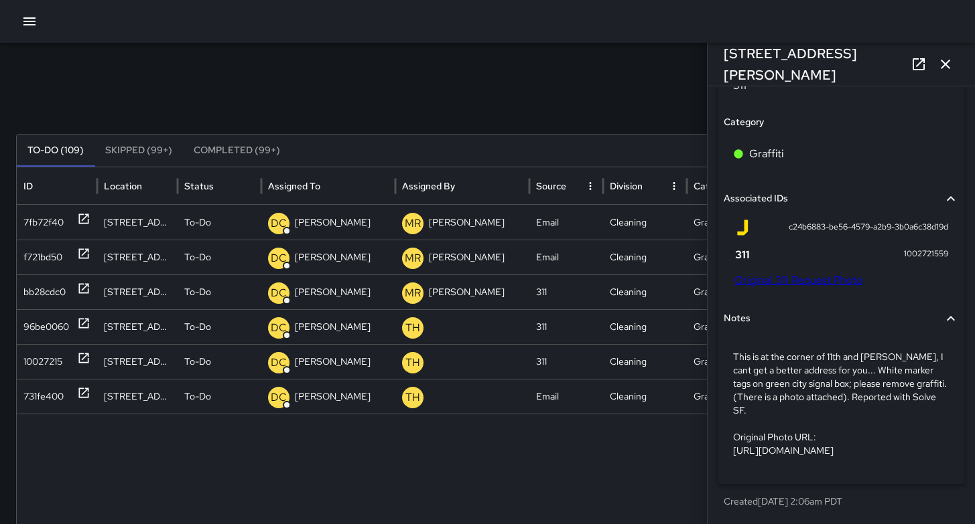
click at [784, 262] on div "c24b6883-be56-4579-a2b9-3b0a6c38d19d 1002721559 Original 311 Request Photo" at bounding box center [840, 256] width 235 height 84
click at [784, 273] on link "Original 311 Request Photo" at bounding box center [798, 280] width 128 height 14
click at [956, 63] on button "button" at bounding box center [945, 64] width 27 height 27
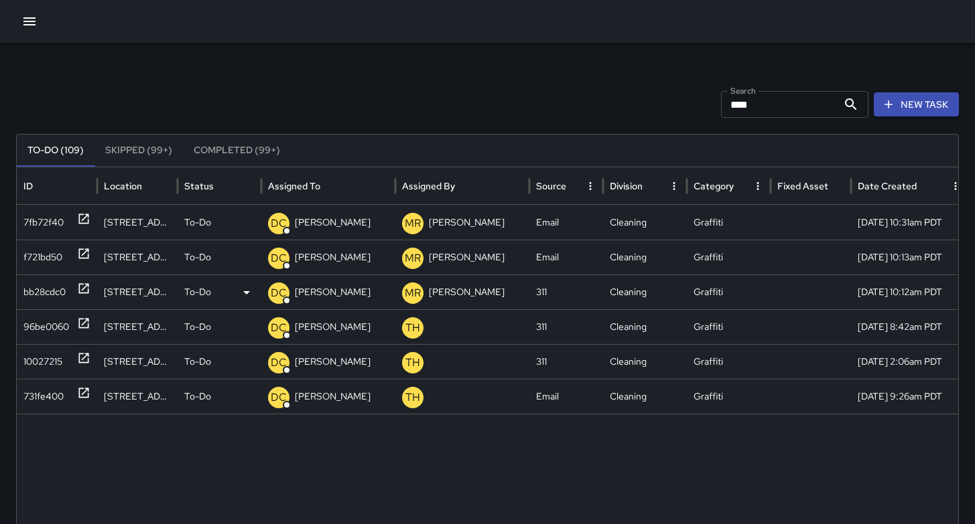
click at [40, 295] on div "bb28cdc0" at bounding box center [44, 292] width 42 height 34
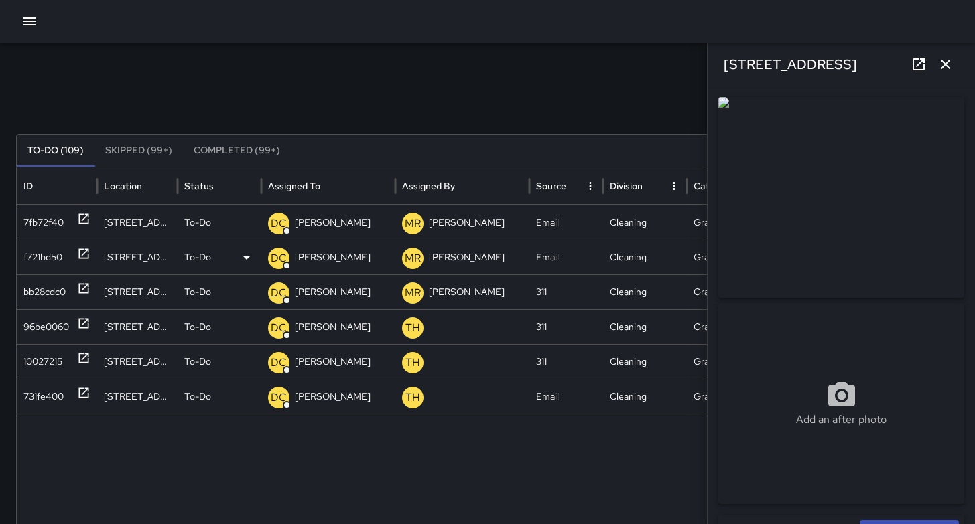
click at [42, 261] on div "f721bd50" at bounding box center [42, 257] width 39 height 34
click at [42, 223] on div "7fb72f40" at bounding box center [43, 223] width 40 height 34
click at [943, 68] on icon "button" at bounding box center [945, 64] width 16 height 16
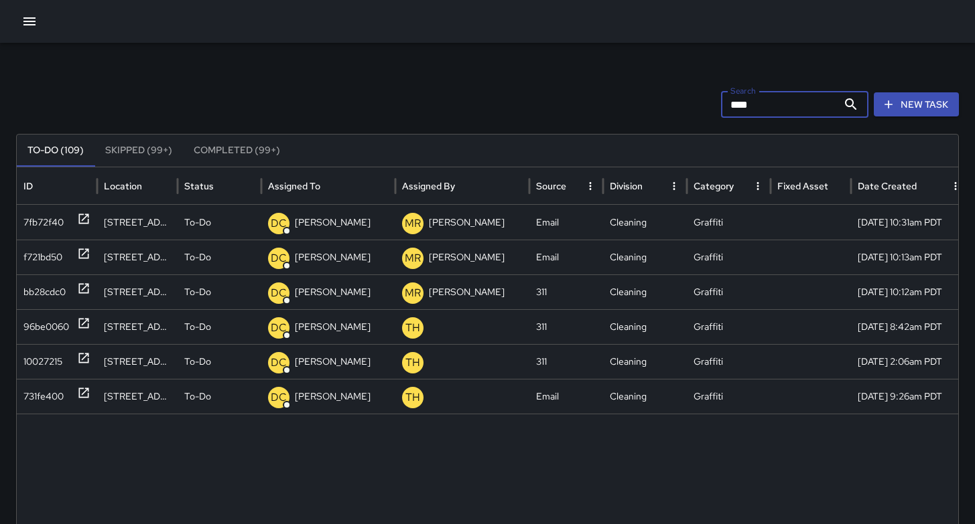
drag, startPoint x: 782, startPoint y: 97, endPoint x: 658, endPoint y: 100, distance: 123.3
click at [658, 100] on div "Search **** Search New Task" at bounding box center [487, 104] width 942 height 27
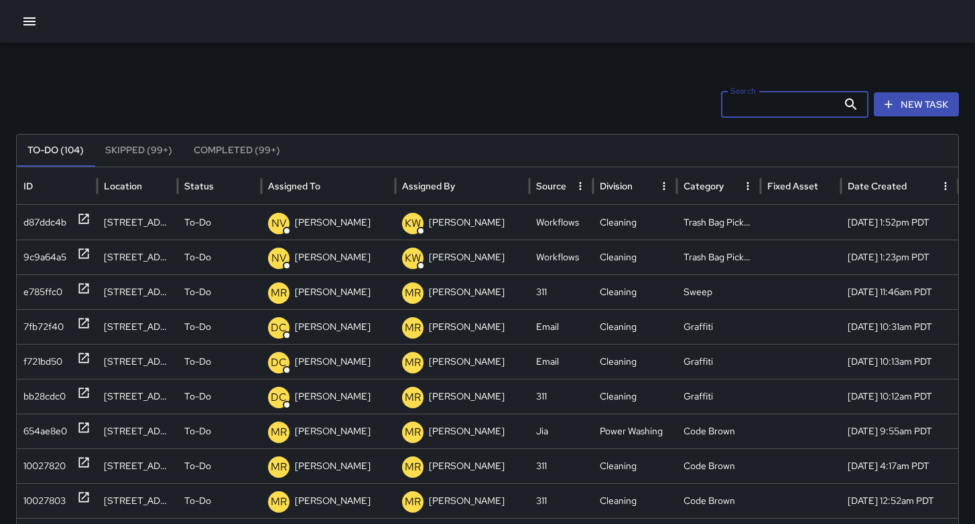
click at [25, 25] on icon "button" at bounding box center [29, 21] width 12 height 8
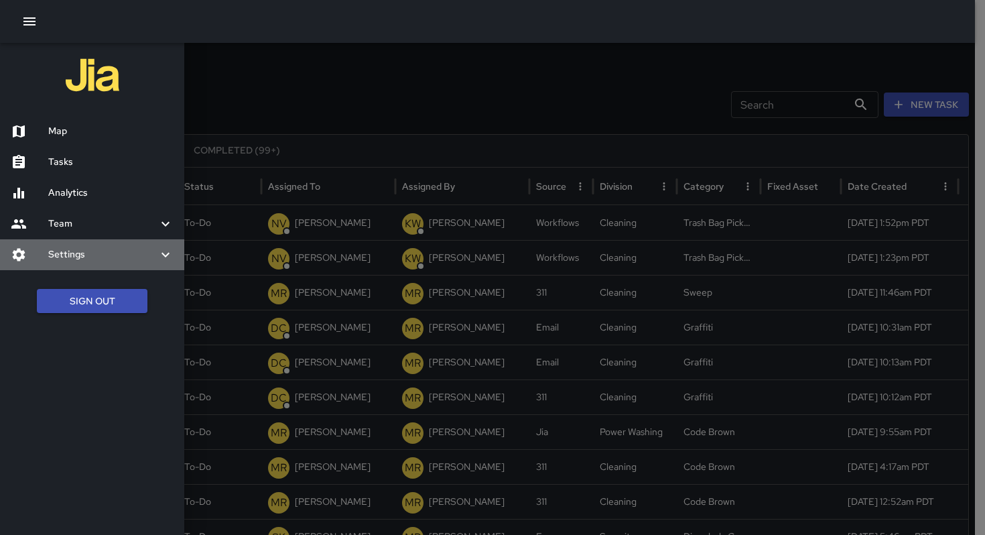
click at [64, 254] on h6 "Settings" at bounding box center [102, 254] width 109 height 15
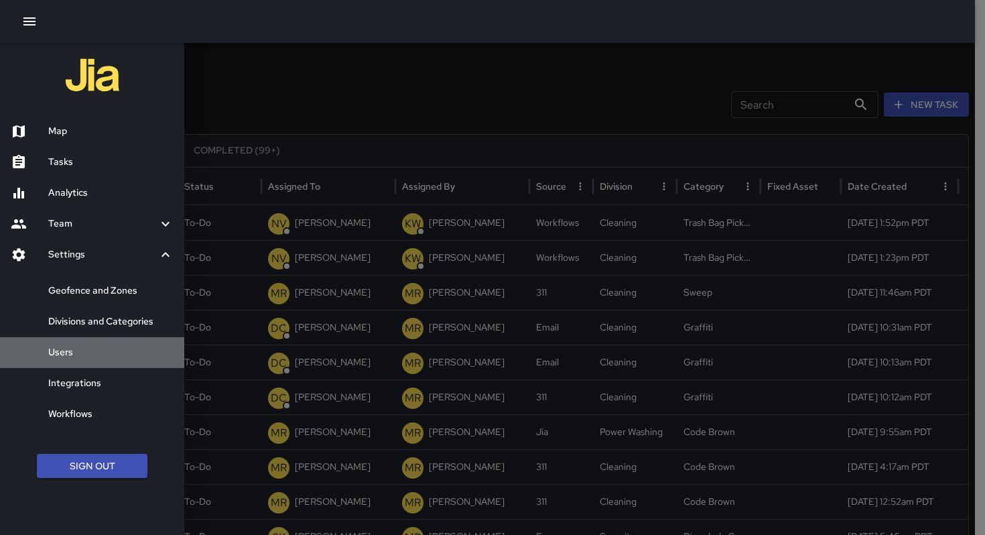
click at [69, 349] on h6 "Users" at bounding box center [110, 352] width 125 height 15
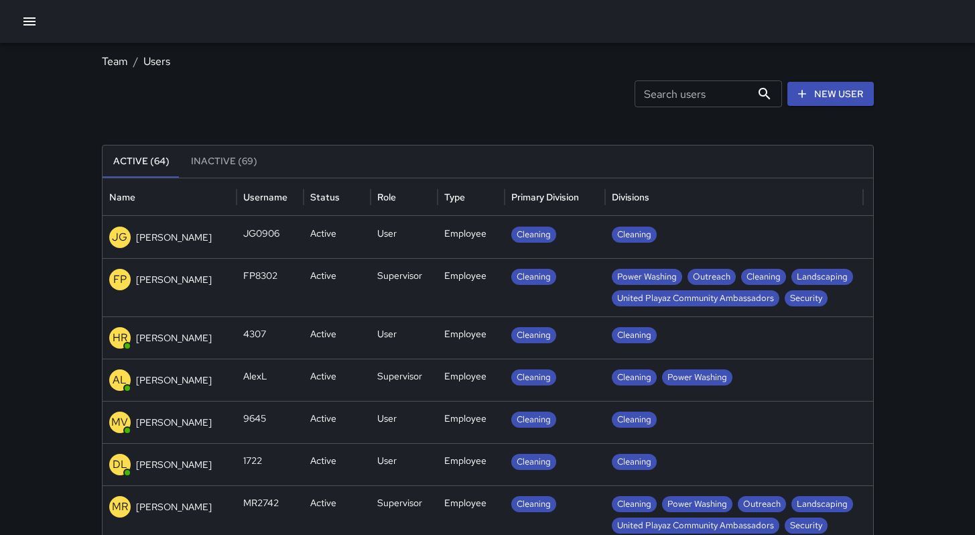
click at [651, 105] on input "Search users" at bounding box center [692, 93] width 117 height 27
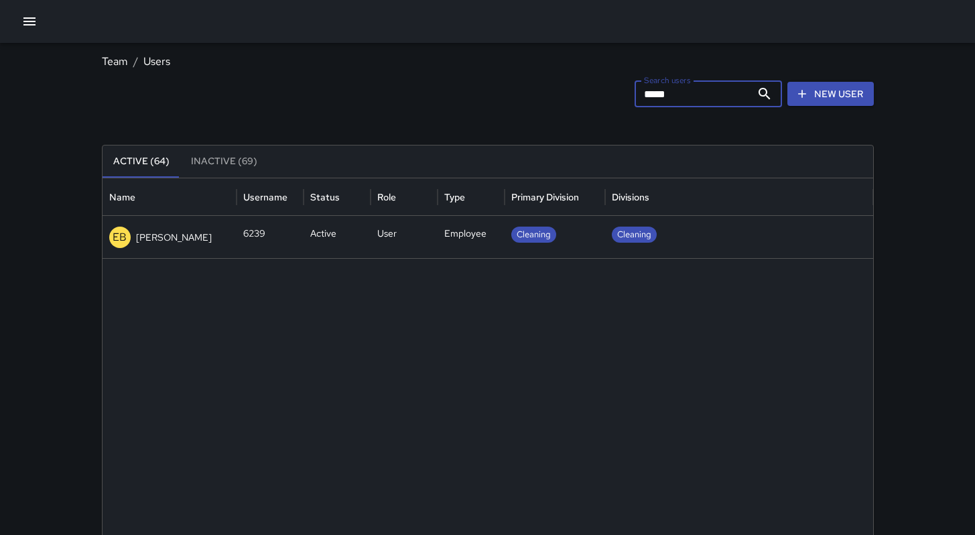
type input "*****"
click at [188, 240] on p "[PERSON_NAME]" at bounding box center [174, 236] width 76 height 13
